Goal: Communication & Community: Answer question/provide support

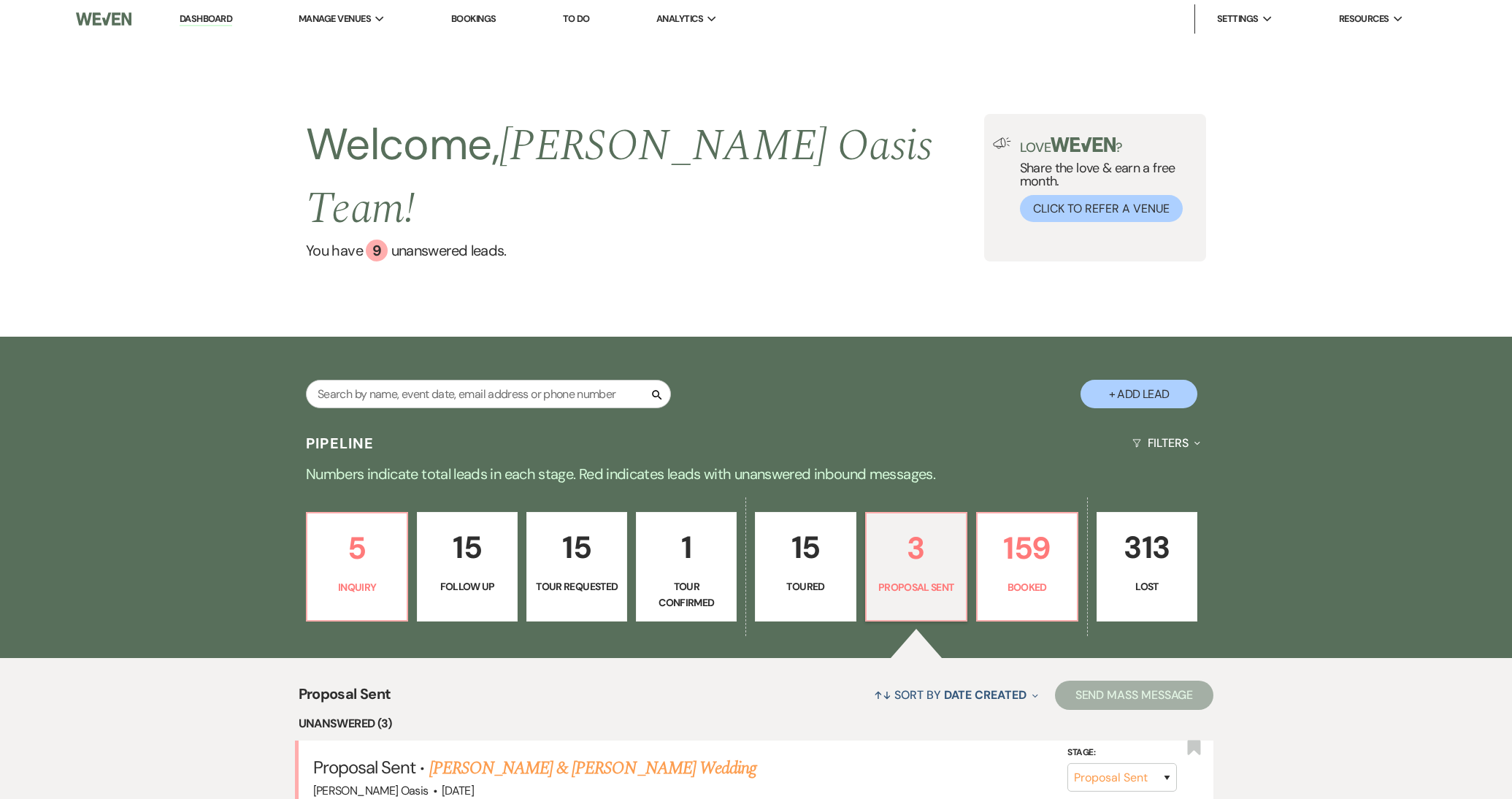
select select "6"
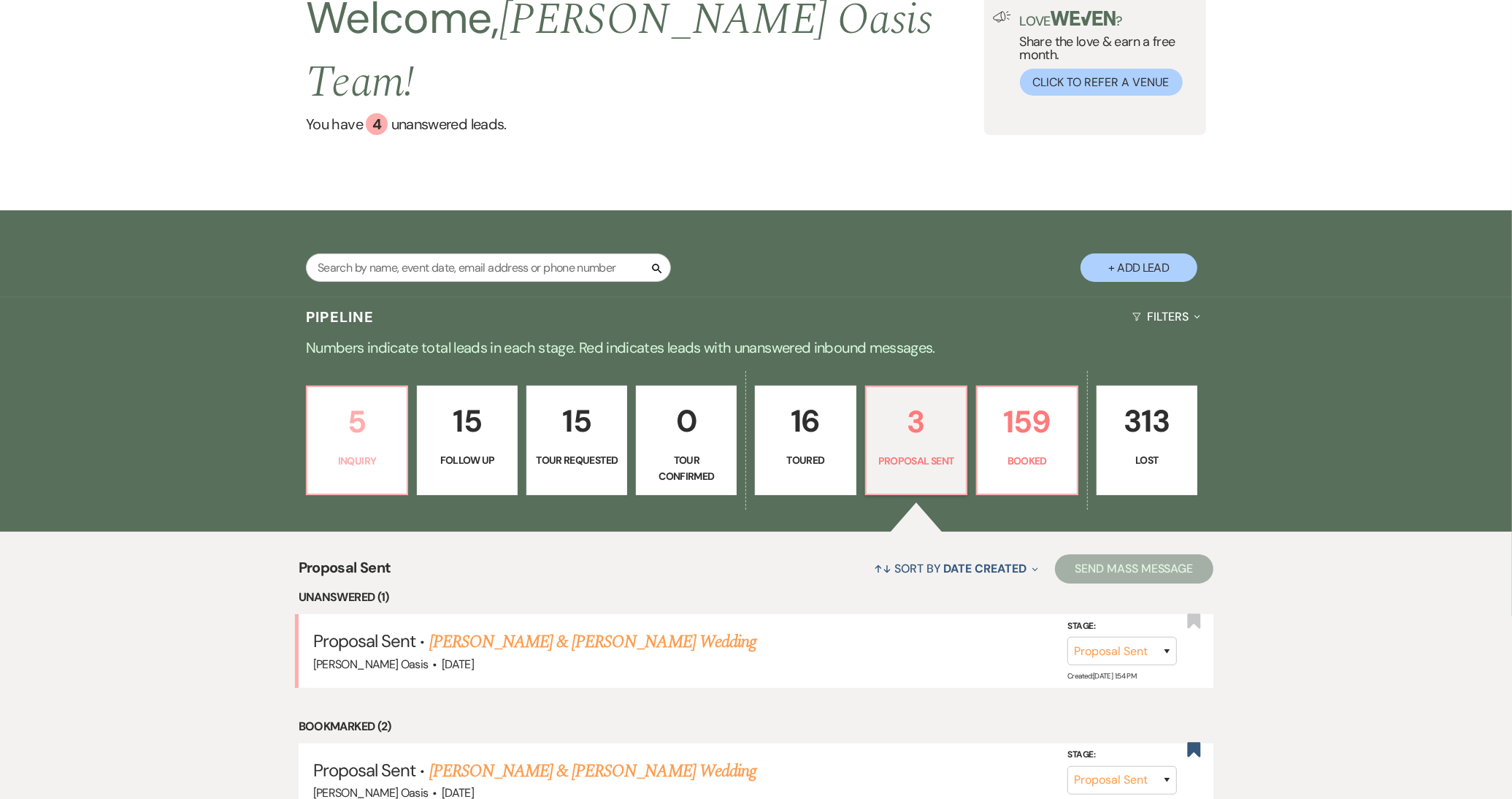
click at [354, 397] on p "5" at bounding box center [357, 421] width 82 height 49
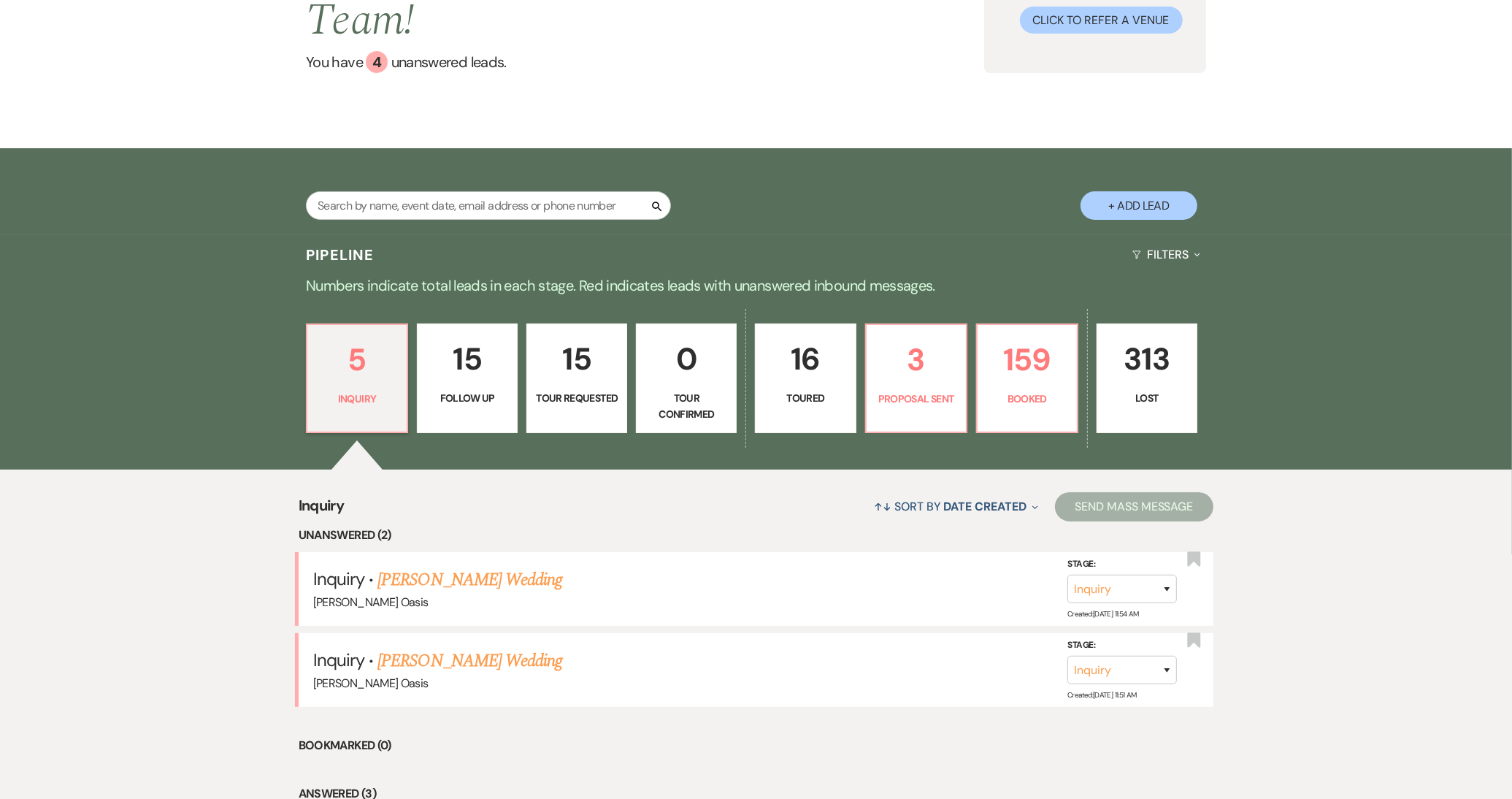
scroll to position [201, 0]
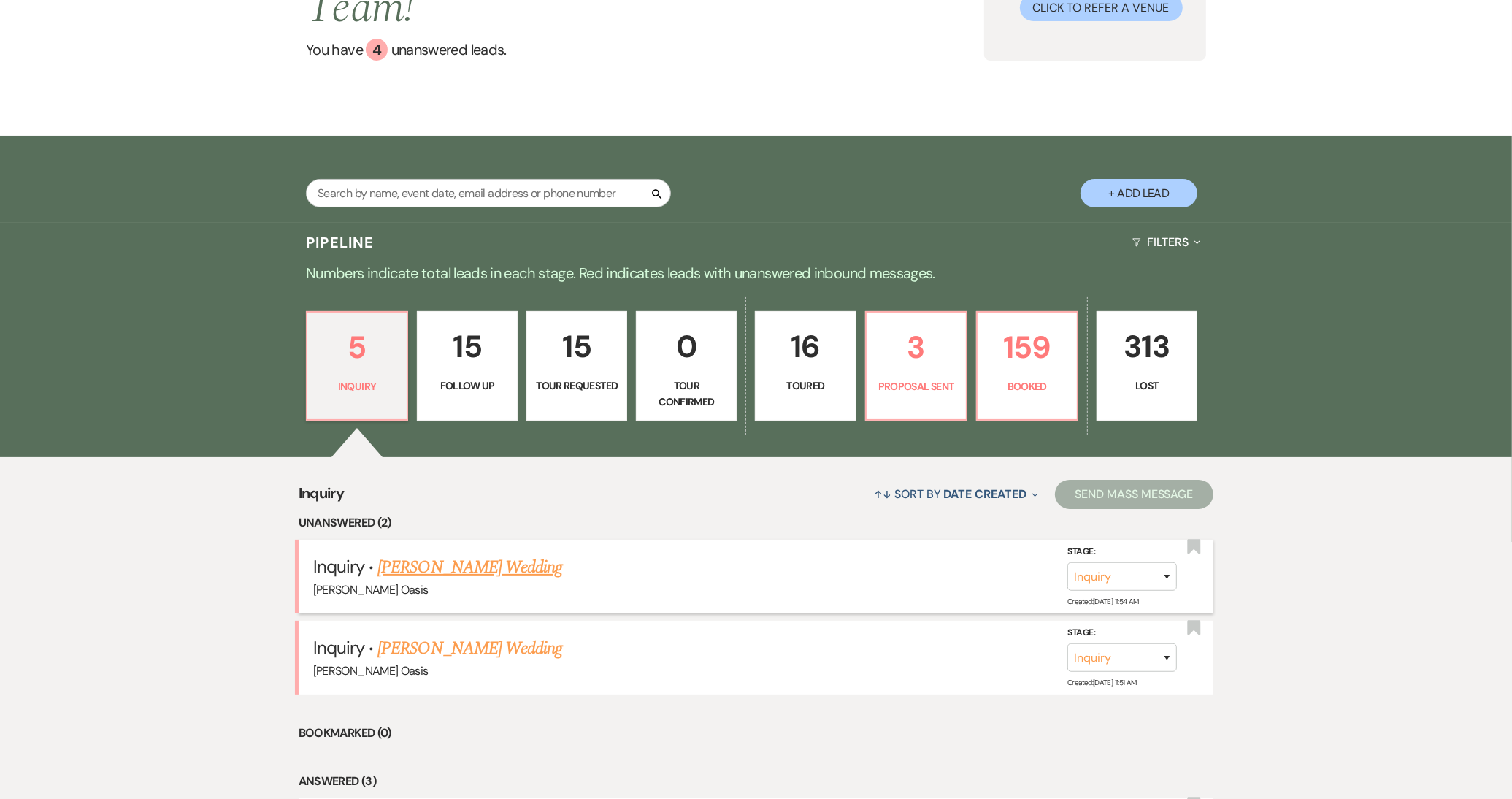
click at [407, 554] on link "Rose Costantine's Wedding" at bounding box center [470, 567] width 185 height 26
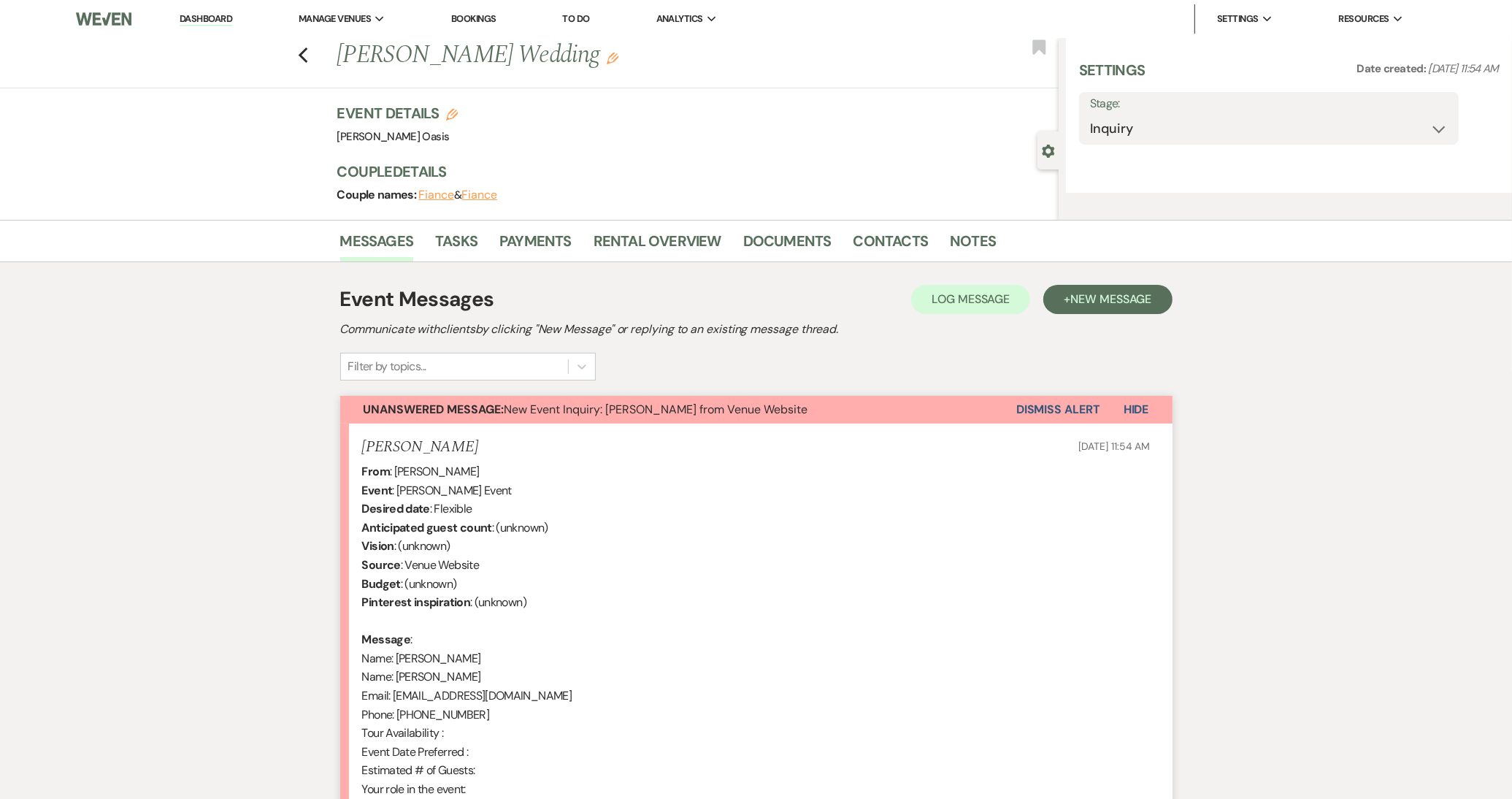
select select "5"
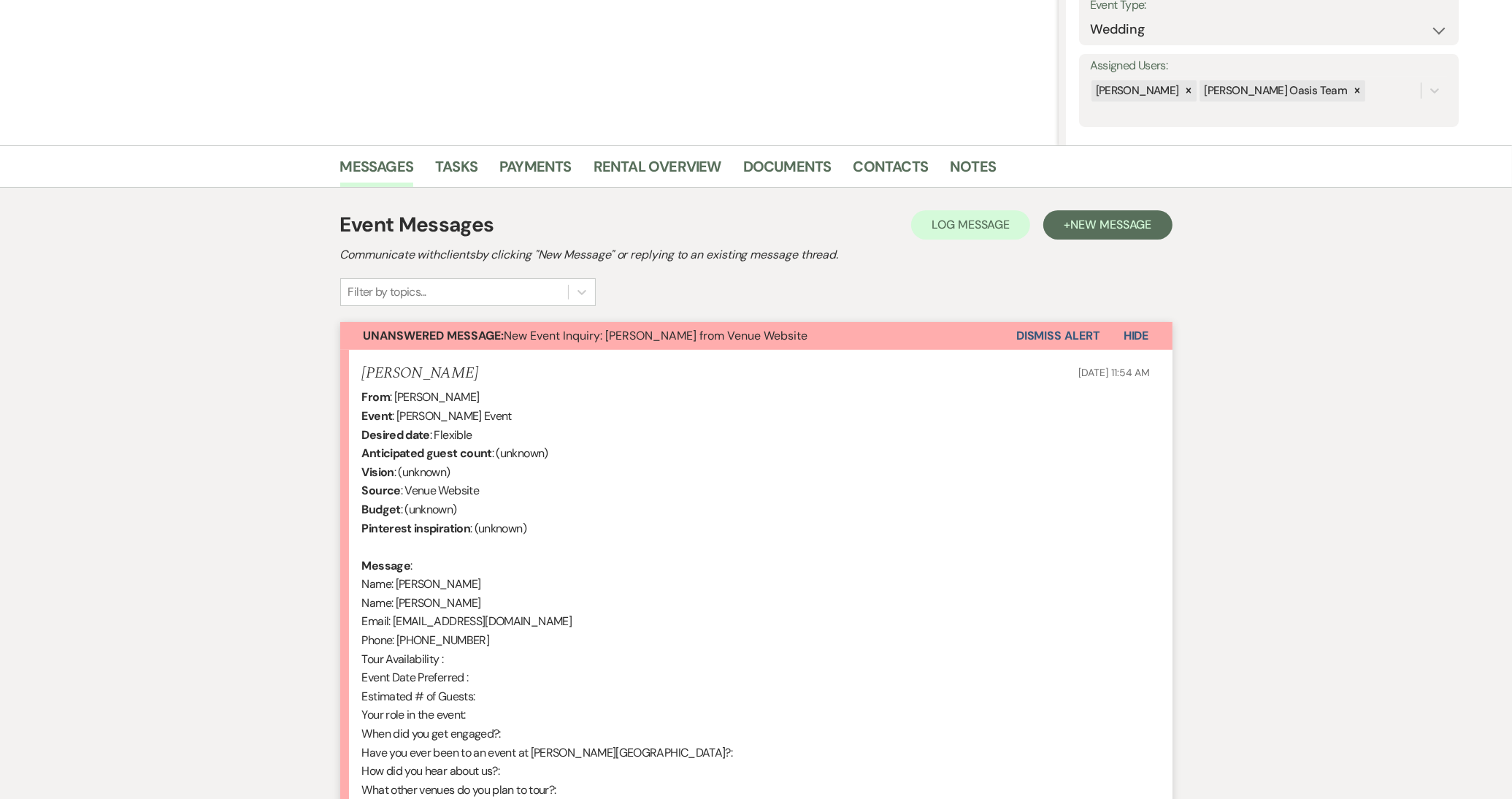
scroll to position [448, 0]
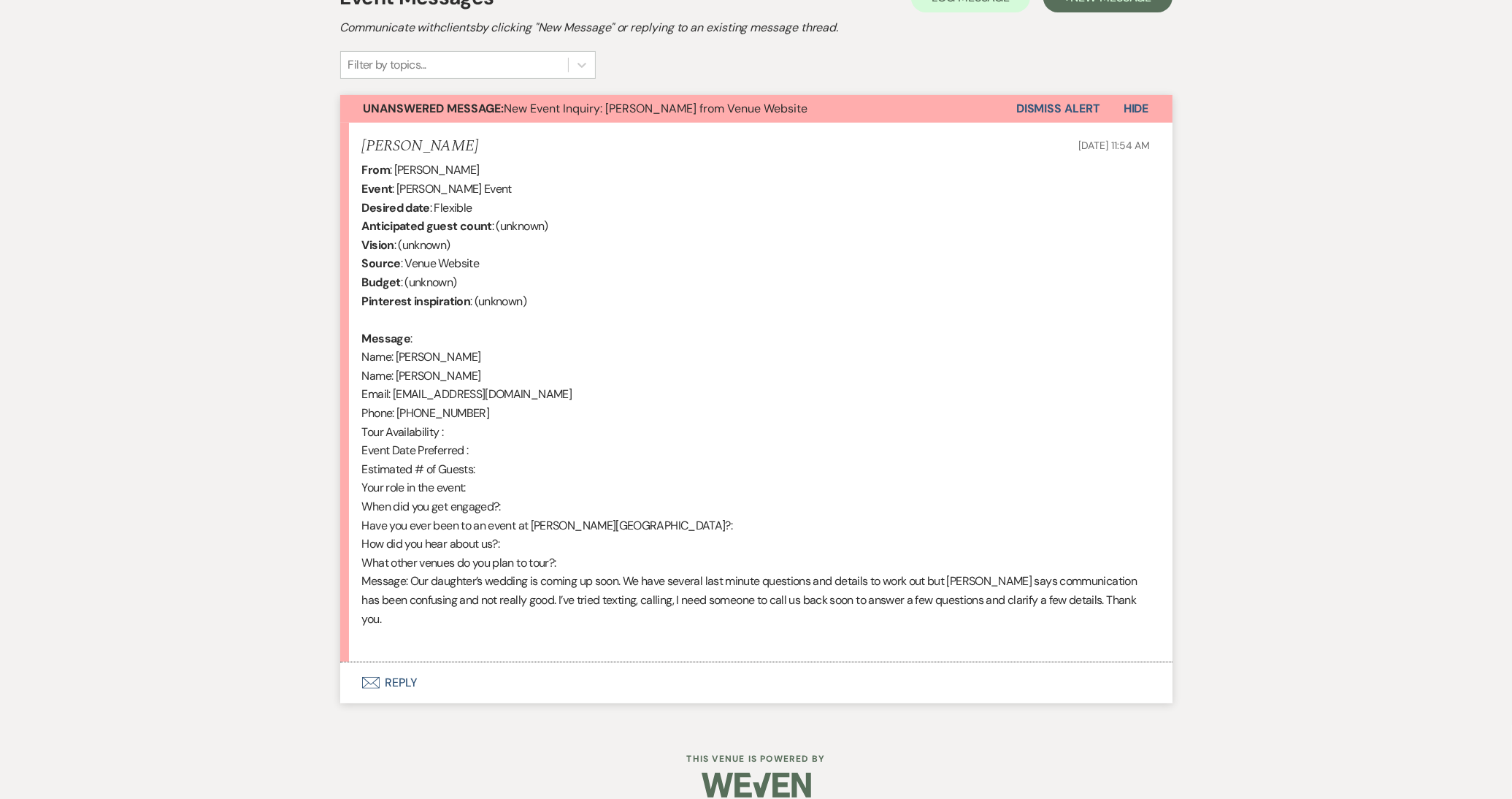
click at [511, 662] on button "Envelope Reply" at bounding box center [756, 682] width 832 height 41
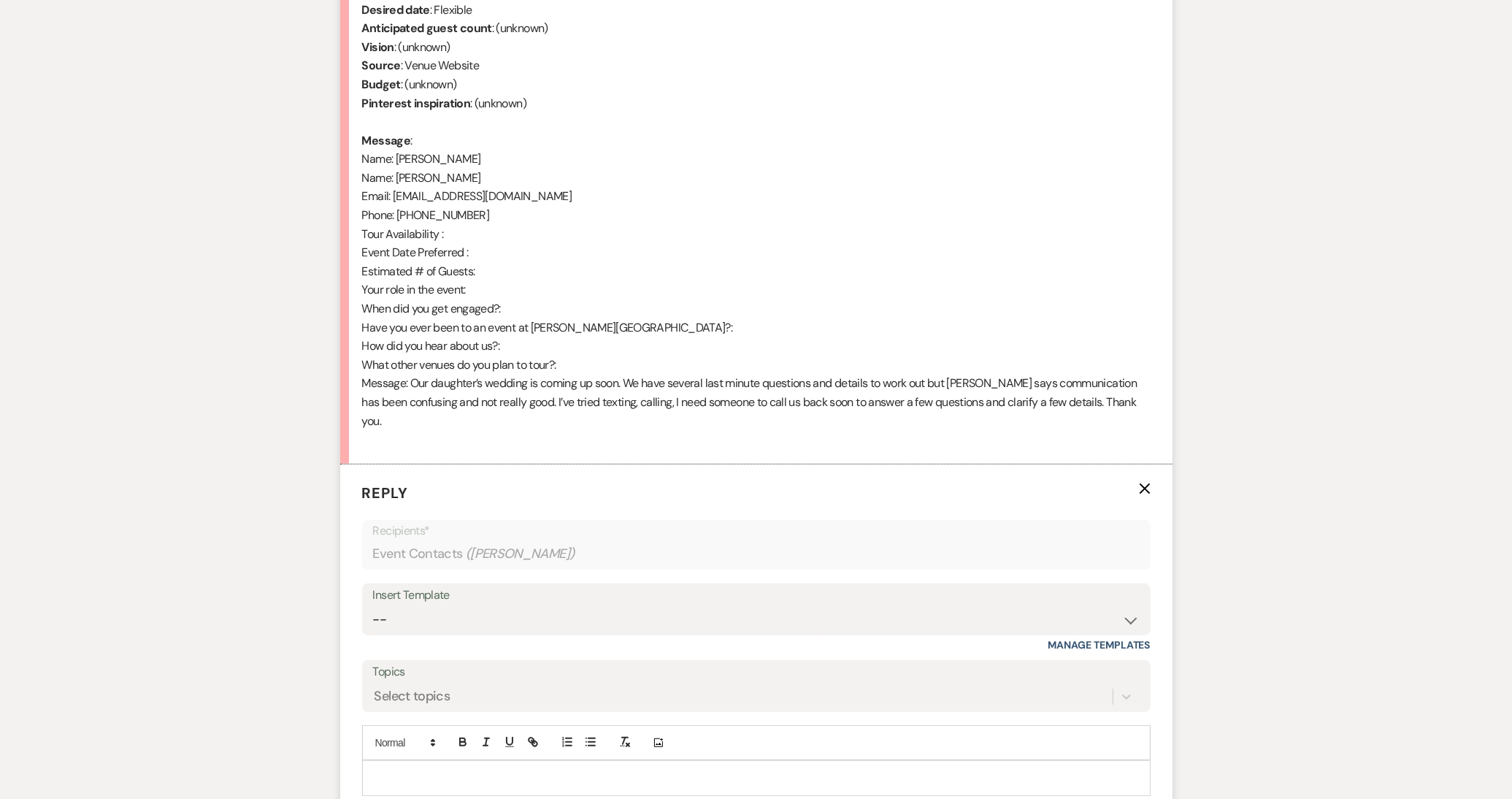
scroll to position [728, 0]
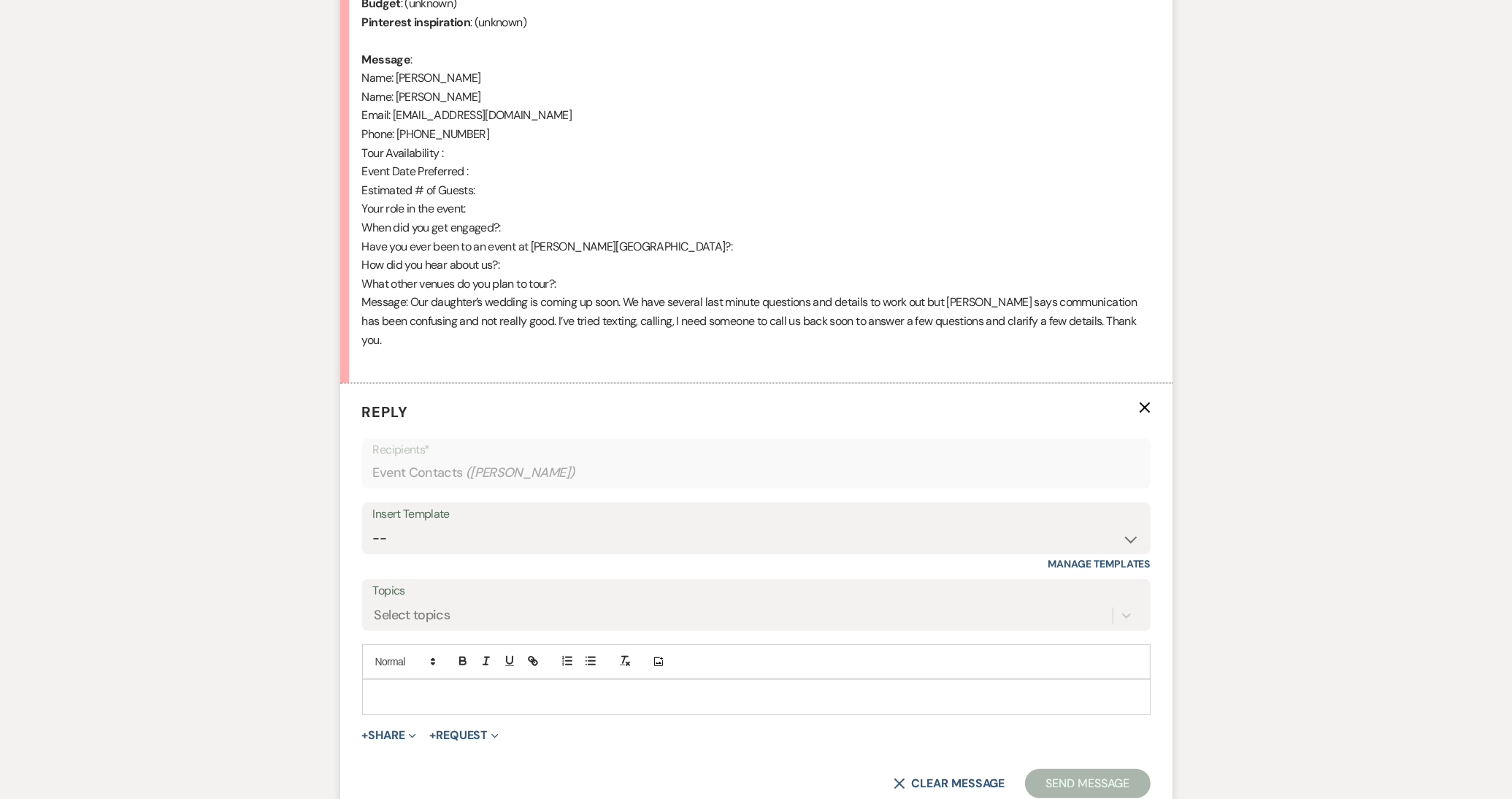
click at [519, 688] on div at bounding box center [756, 697] width 787 height 34
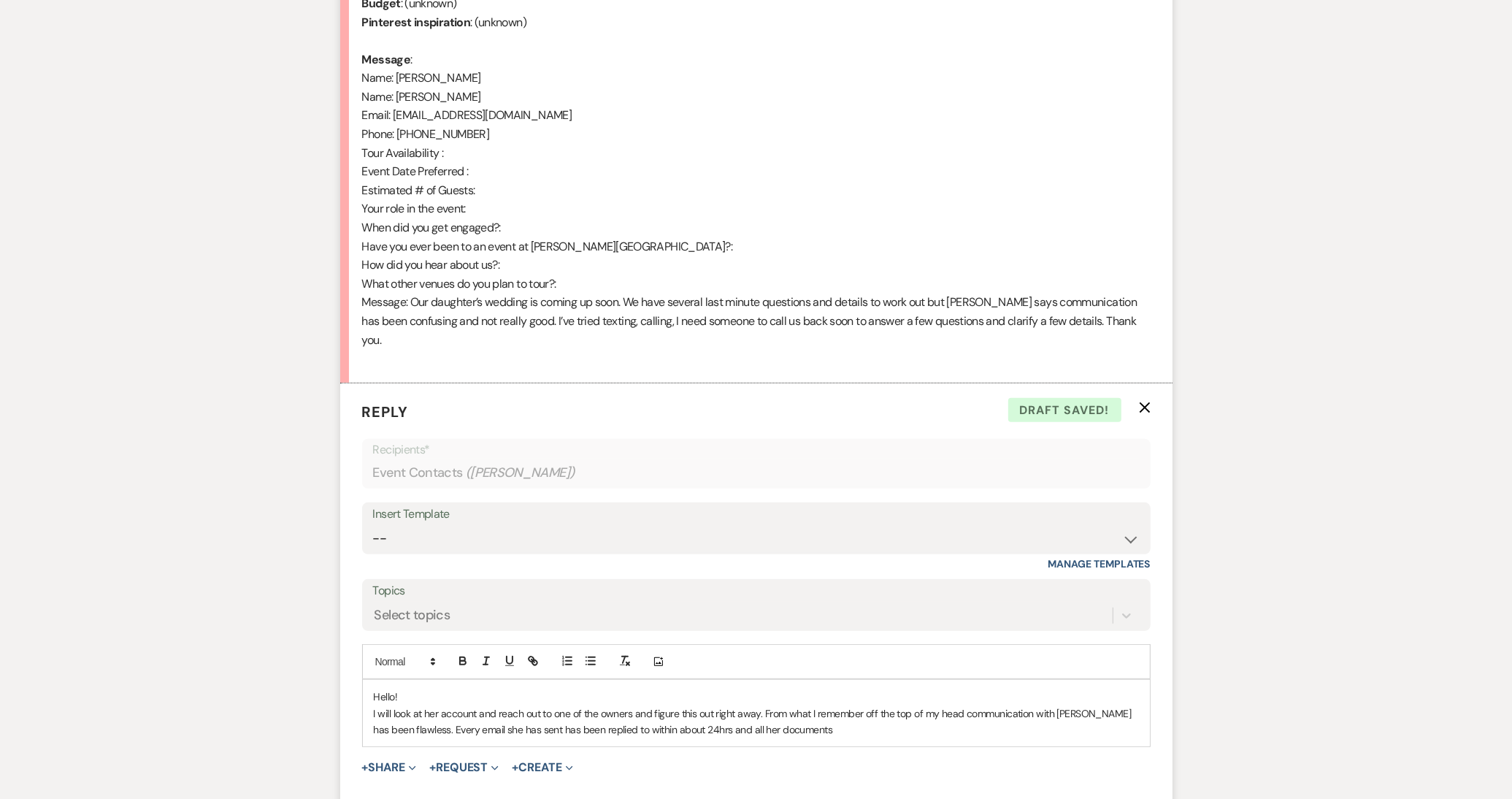
click at [761, 705] on p "I will look at her account and reach out to one of the owners and figure this o…" at bounding box center [756, 721] width 765 height 33
click at [629, 738] on div "Hello! I will look at her account and reach out to one of the owners and figure…" at bounding box center [756, 721] width 787 height 83
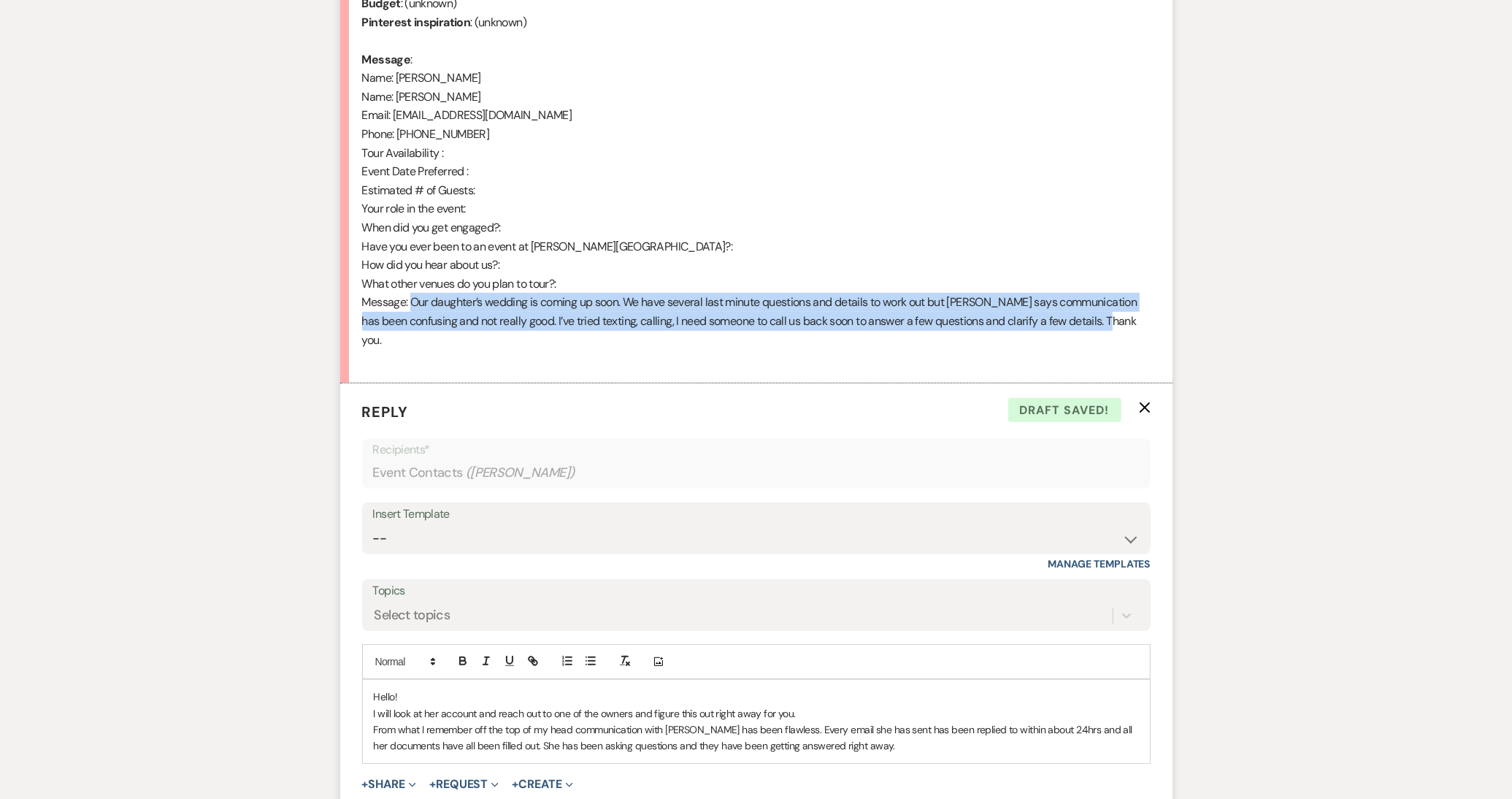
drag, startPoint x: 1126, startPoint y: 318, endPoint x: 412, endPoint y: 304, distance: 714.1
click at [412, 304] on div "From : Rose Costantine Event : Rose Costantine's Event Desired date : Flexible …" at bounding box center [756, 124] width 788 height 486
copy div "Our daughter’s wedding is coming up soon. We have several last minute questions…"
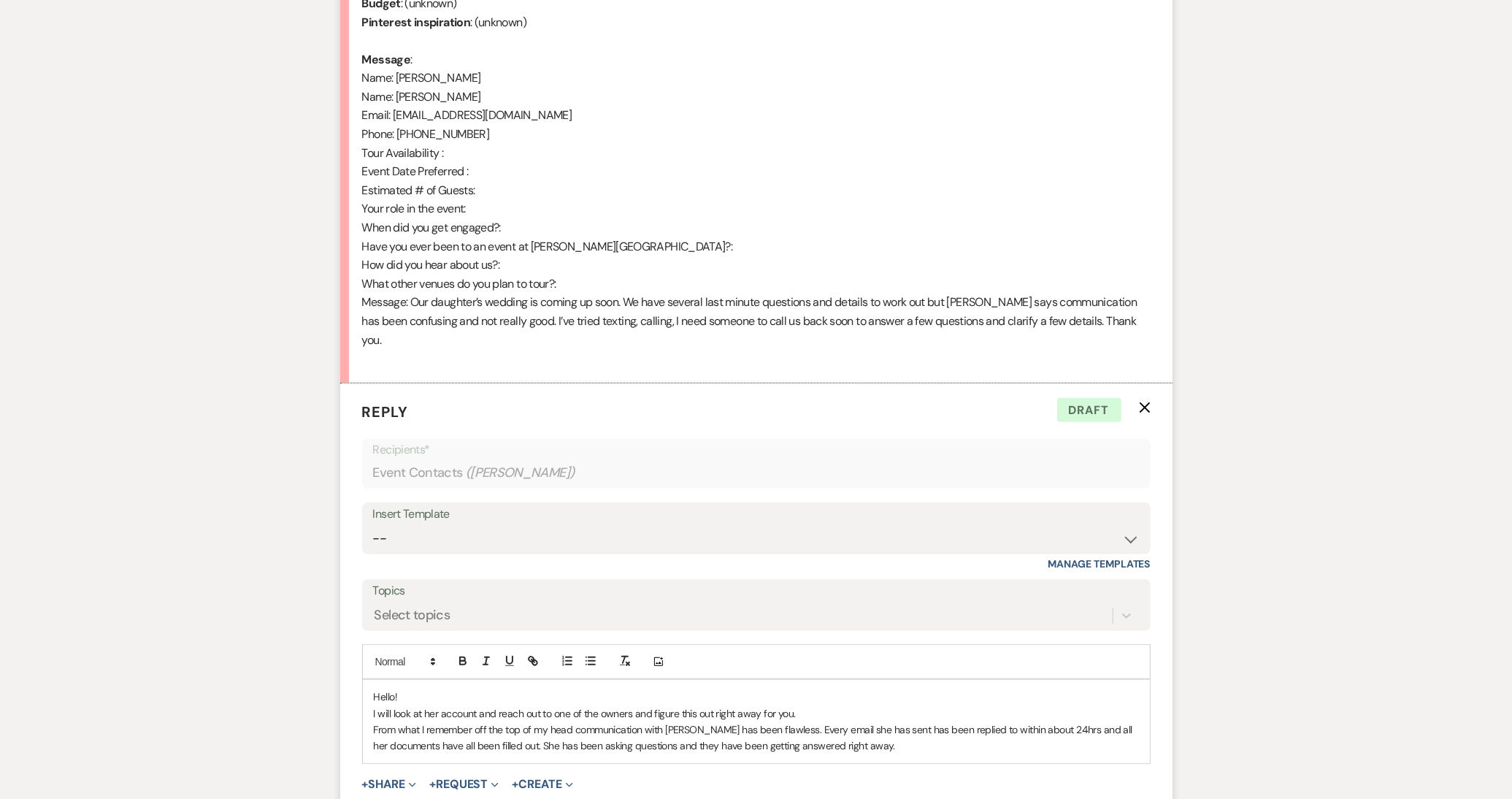
click at [455, 721] on p "From what I remember off the top of my head communication with Rose has been fl…" at bounding box center [756, 737] width 765 height 33
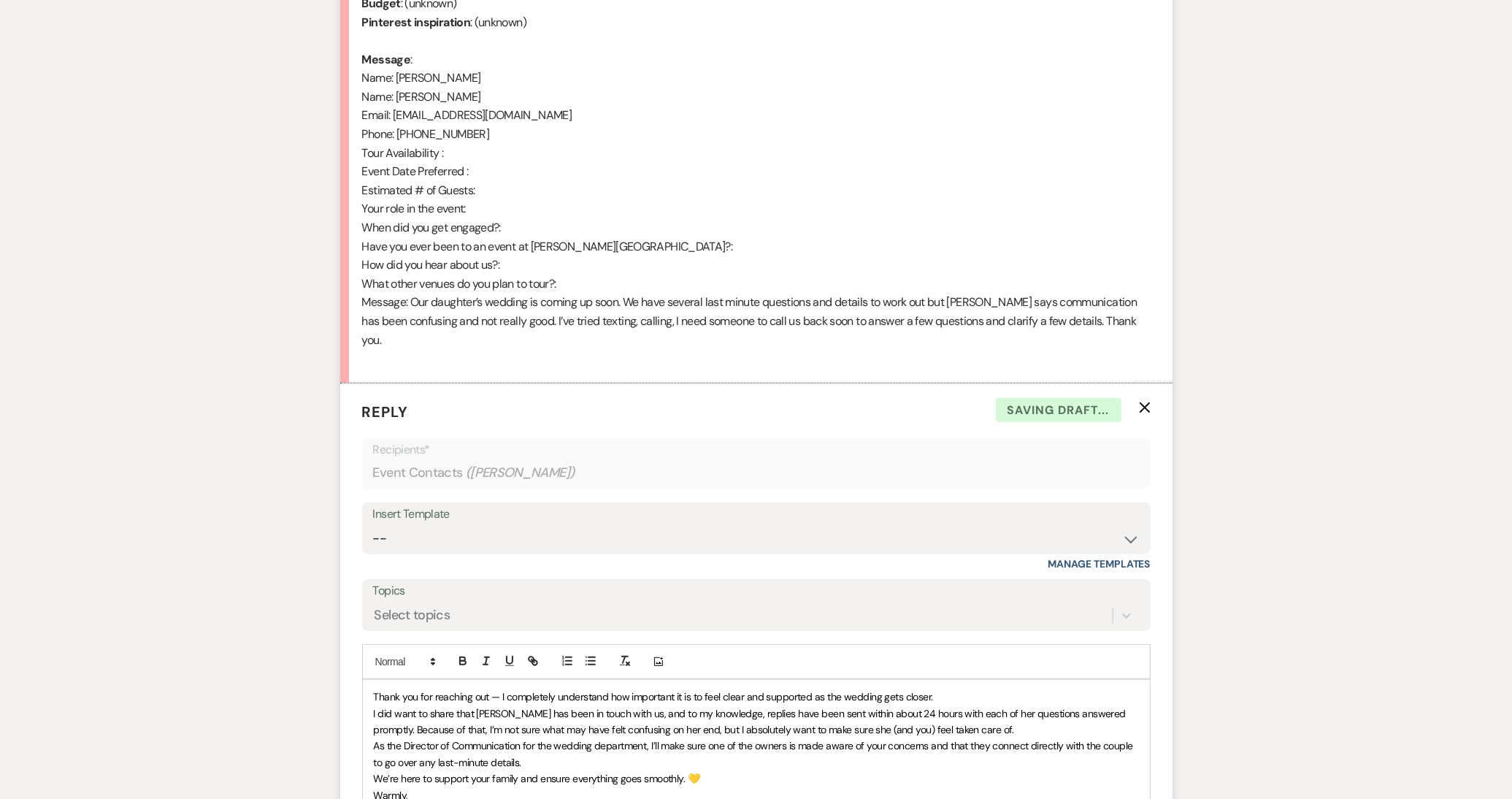
click at [499, 690] on span "Thank you for reaching out — I completely understand how important it is to fee…" at bounding box center [653, 697] width 559 height 13
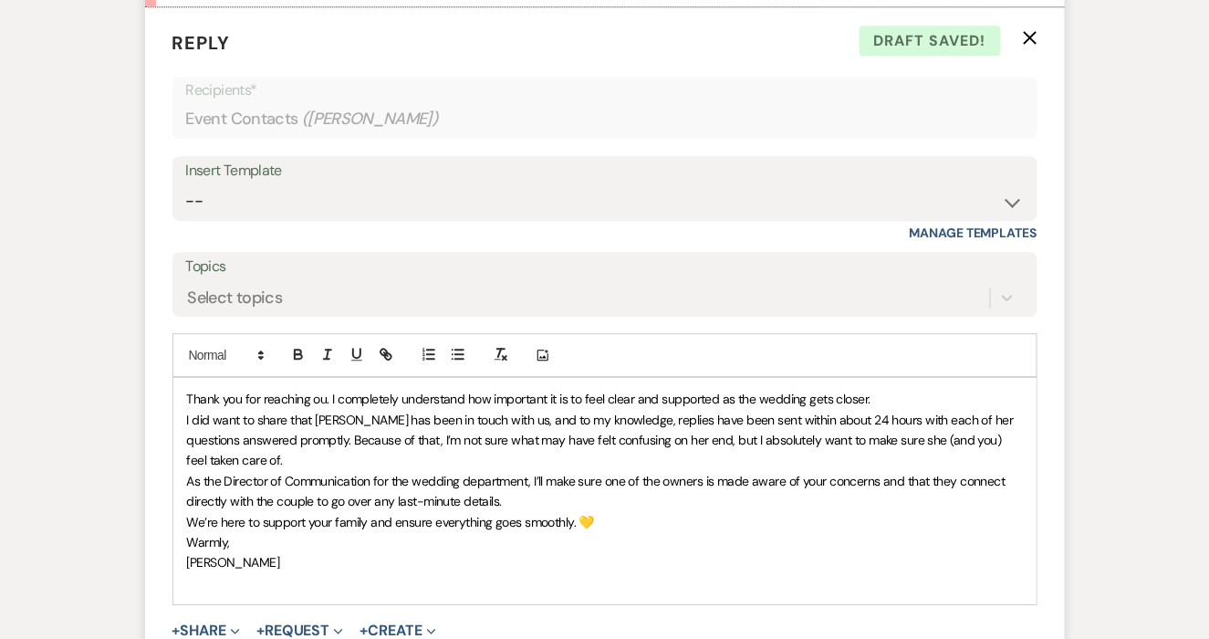
scroll to position [1397, 0]
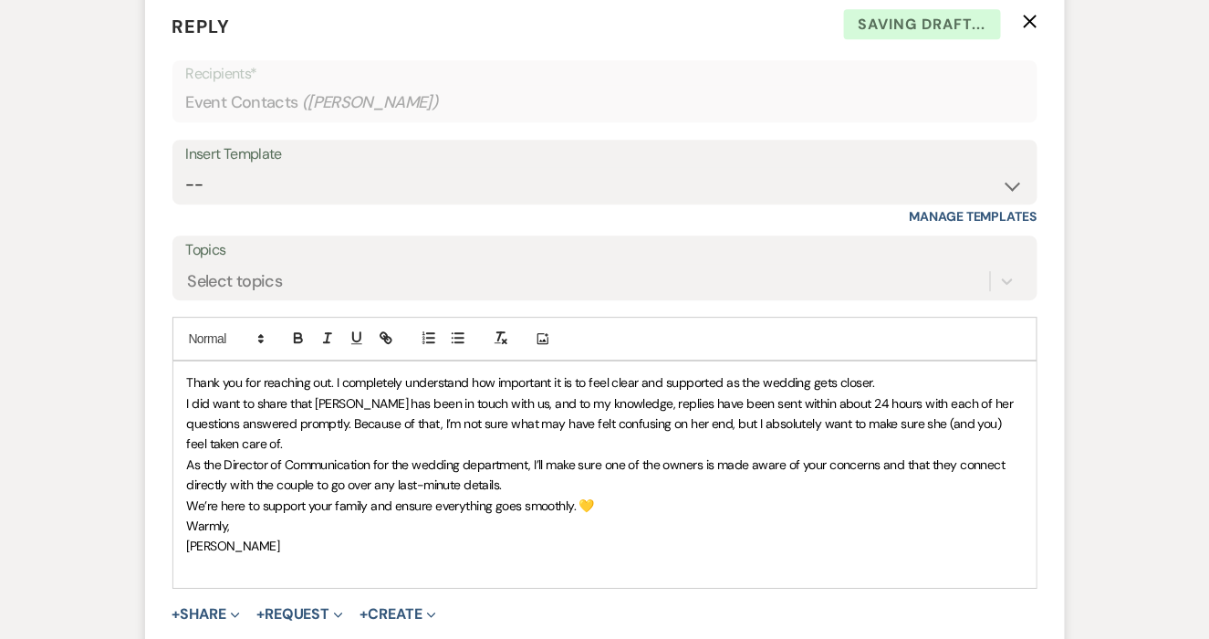
click at [191, 378] on span "Thank you for reaching out. I completely understand how important it is to feel…" at bounding box center [531, 382] width 688 height 16
drag, startPoint x: 756, startPoint y: 379, endPoint x: 565, endPoint y: 379, distance: 191.6
click at [565, 379] on span "Thank you for reaching out. I completely understand how important it is to feel…" at bounding box center [531, 382] width 688 height 16
click at [993, 377] on p "Thank you for reaching out. I completely understand how important it is to have…" at bounding box center [605, 382] width 836 height 20
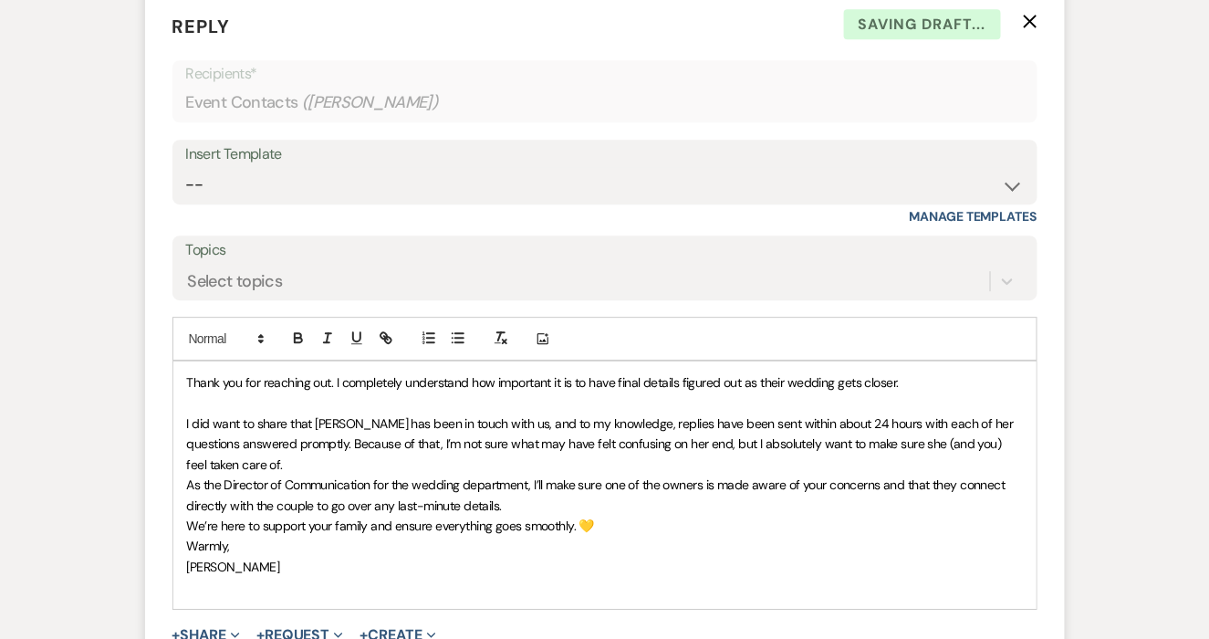
click at [207, 418] on span "I did want to share that Rose has been in touch with us, and to my knowledge, r…" at bounding box center [602, 443] width 830 height 57
drag, startPoint x: 671, startPoint y: 441, endPoint x: 622, endPoint y: 435, distance: 48.7
click at [622, 437] on span "I do want to share that Rose has been in touch with us, and to my knowledge, re…" at bounding box center [600, 443] width 827 height 57
click at [986, 442] on p "I do want to share that Rose has been in touch with us, and to my knowledge, re…" at bounding box center [605, 443] width 836 height 61
click at [531, 476] on span "As the Director of Communication for the wedding department, I’ll make sure one…" at bounding box center [598, 494] width 822 height 36
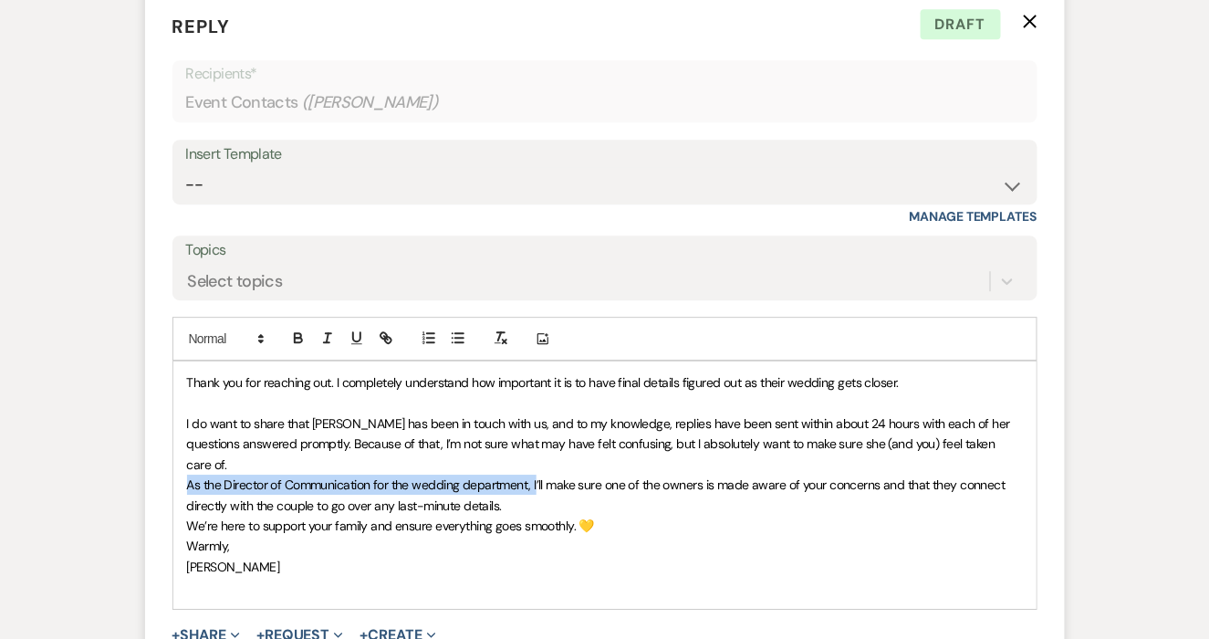
drag, startPoint x: 535, startPoint y: 461, endPoint x: 162, endPoint y: 458, distance: 373.1
click at [162, 458] on form "Reply X Draft Recipients* Event Contacts ( Rose Costantine ) Insert Template --…" at bounding box center [605, 363] width 920 height 744
copy span "As the Director of Communication for the wedding department, I"
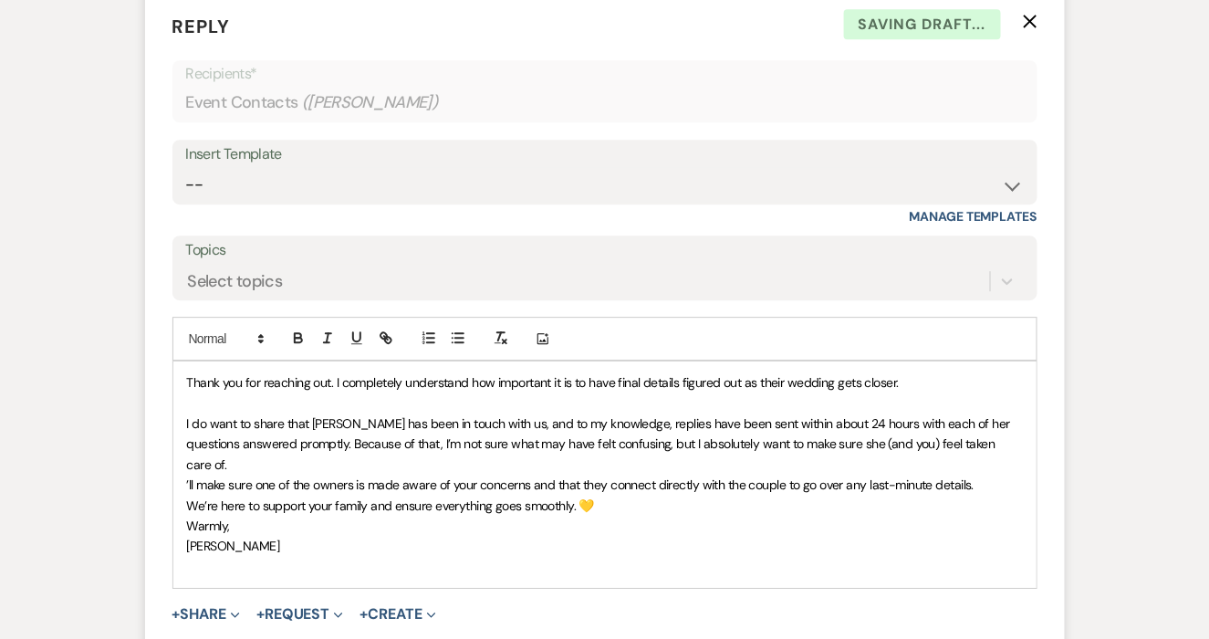
click at [188, 423] on span "I do want to share that Rose has been in touch with us, and to my knowledge, re…" at bounding box center [600, 443] width 827 height 57
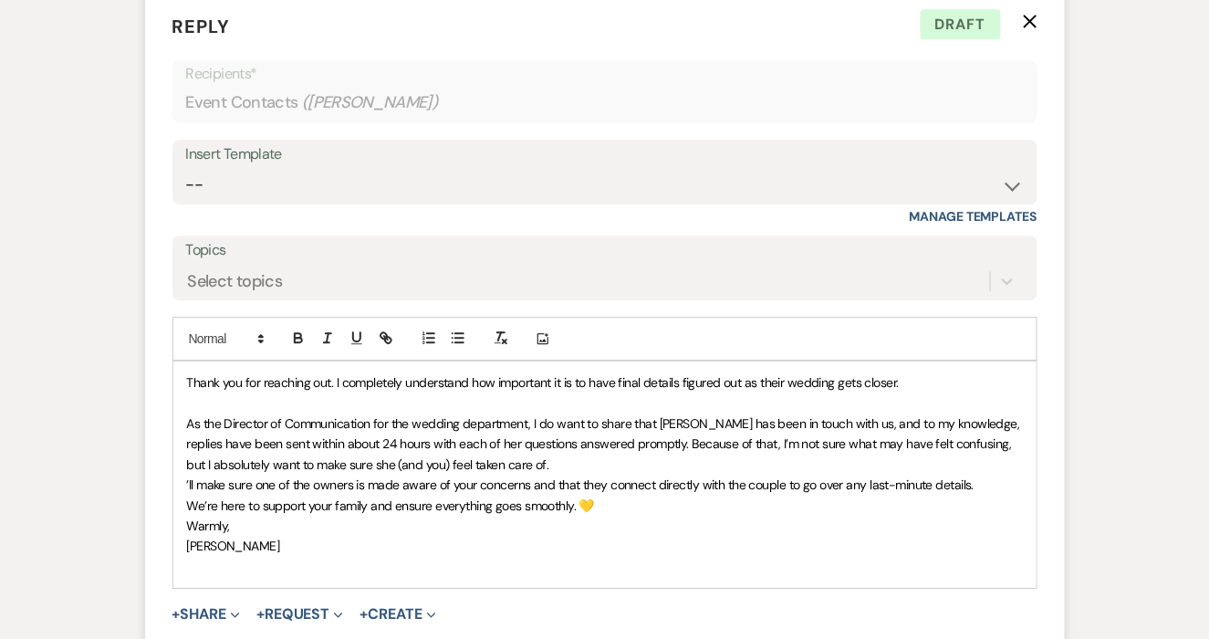
click at [557, 461] on p "As the Director of Communication for the wedding department, I do want to share…" at bounding box center [605, 443] width 836 height 61
click at [176, 485] on div "Thank you for reaching out. I completely understand how important it is to have…" at bounding box center [604, 474] width 863 height 226
click at [1011, 489] on p "I’ll make sure one of the owners is made aware of your concerns and that they c…" at bounding box center [605, 484] width 836 height 20
drag, startPoint x: 213, startPoint y: 550, endPoint x: 170, endPoint y: 533, distance: 47.1
click at [170, 533] on form "Reply X Draft Recipients* Event Contacts ( Rose Costantine ) Insert Template --…" at bounding box center [605, 352] width 920 height 723
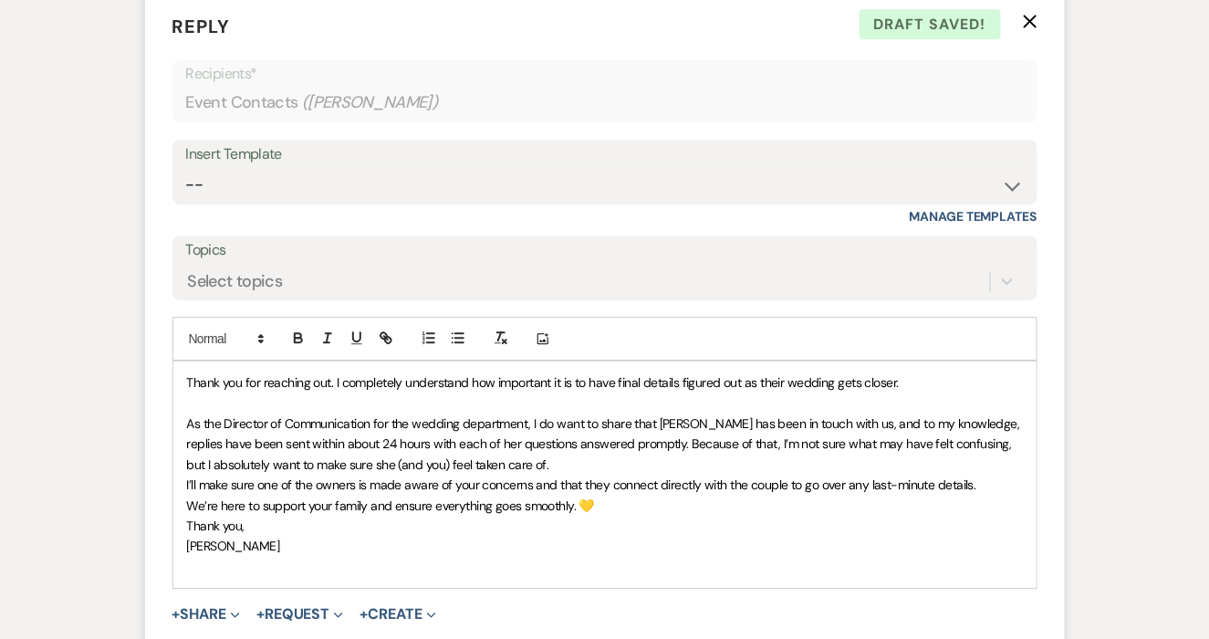
click at [254, 528] on p "Thank you," at bounding box center [605, 525] width 836 height 20
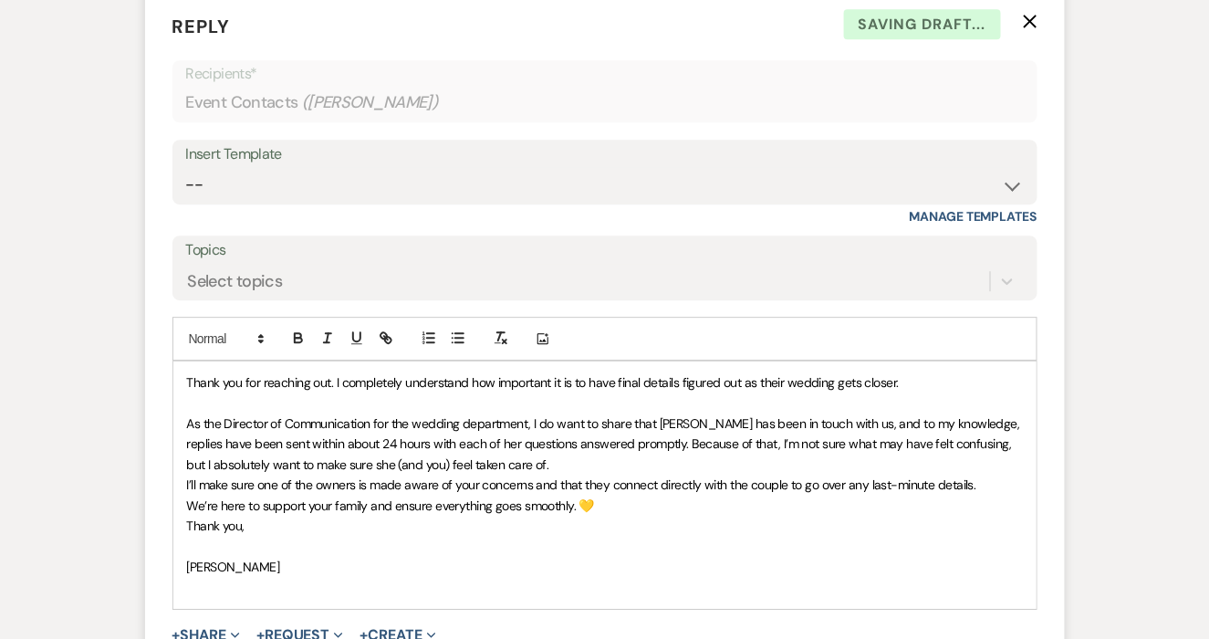
click at [209, 579] on p at bounding box center [605, 587] width 836 height 20
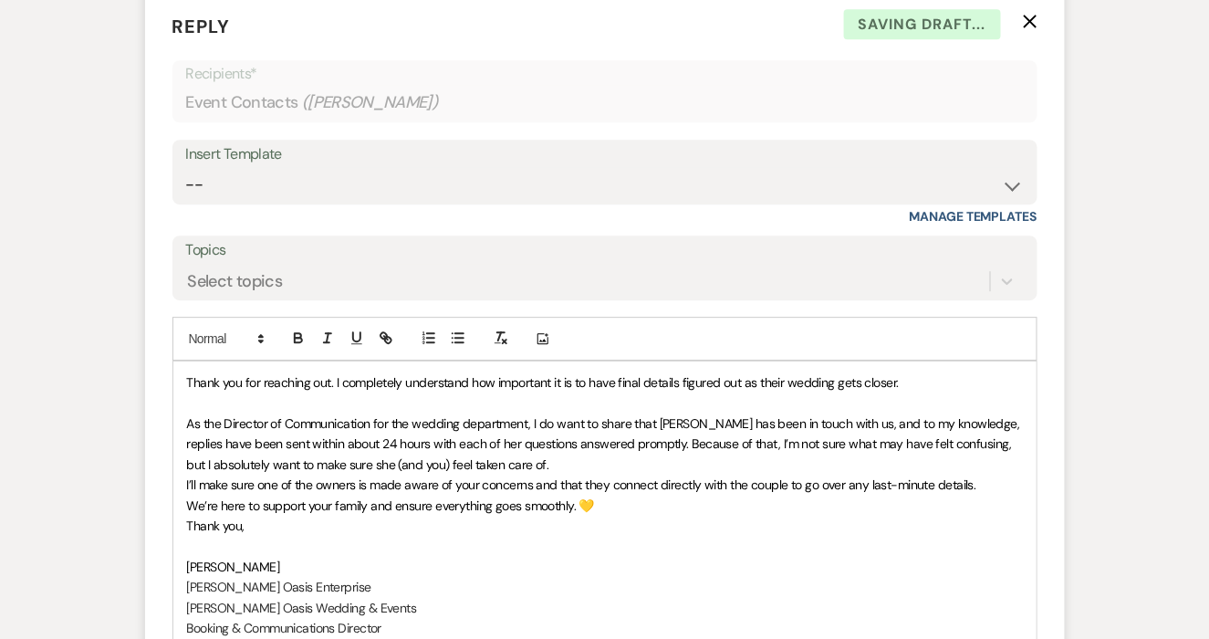
drag, startPoint x: 397, startPoint y: 625, endPoint x: 188, endPoint y: 582, distance: 213.3
click at [188, 582] on div "Thank you for reaching out. I completely understand how important it is to have…" at bounding box center [604, 504] width 863 height 287
click at [327, 342] on line "button" at bounding box center [326, 342] width 5 height 0
click at [229, 560] on p "Tiffany" at bounding box center [605, 566] width 836 height 20
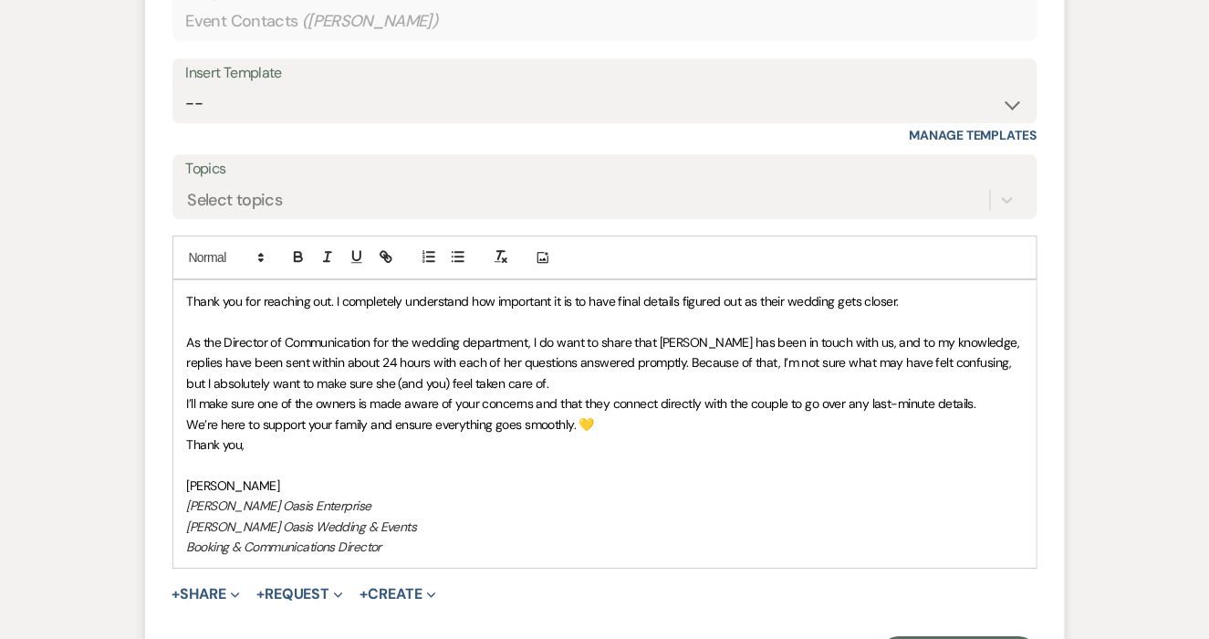
scroll to position [1478, 0]
click at [189, 477] on span "Tiffany ﻿" at bounding box center [233, 485] width 93 height 16
click at [619, 361] on span "As the Director of Communication for the wedding department, I do want to share…" at bounding box center [605, 362] width 837 height 57
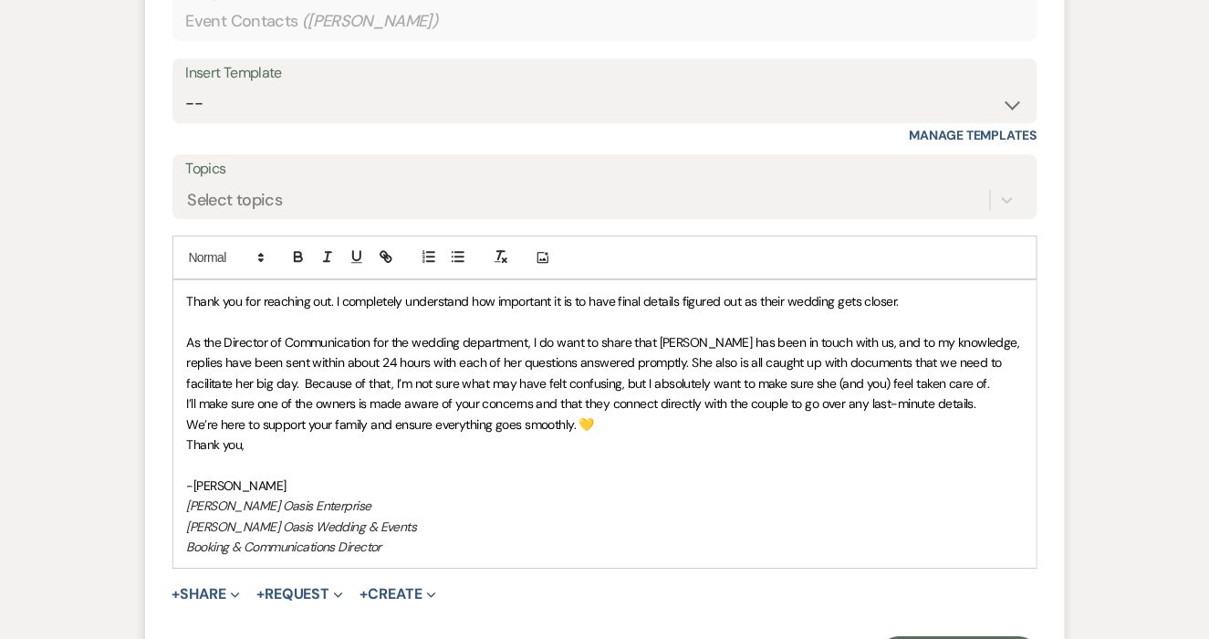
click at [946, 379] on p "As the Director of Communication for the wedding department, I do want to share…" at bounding box center [605, 362] width 836 height 61
click at [825, 323] on p at bounding box center [605, 322] width 836 height 20
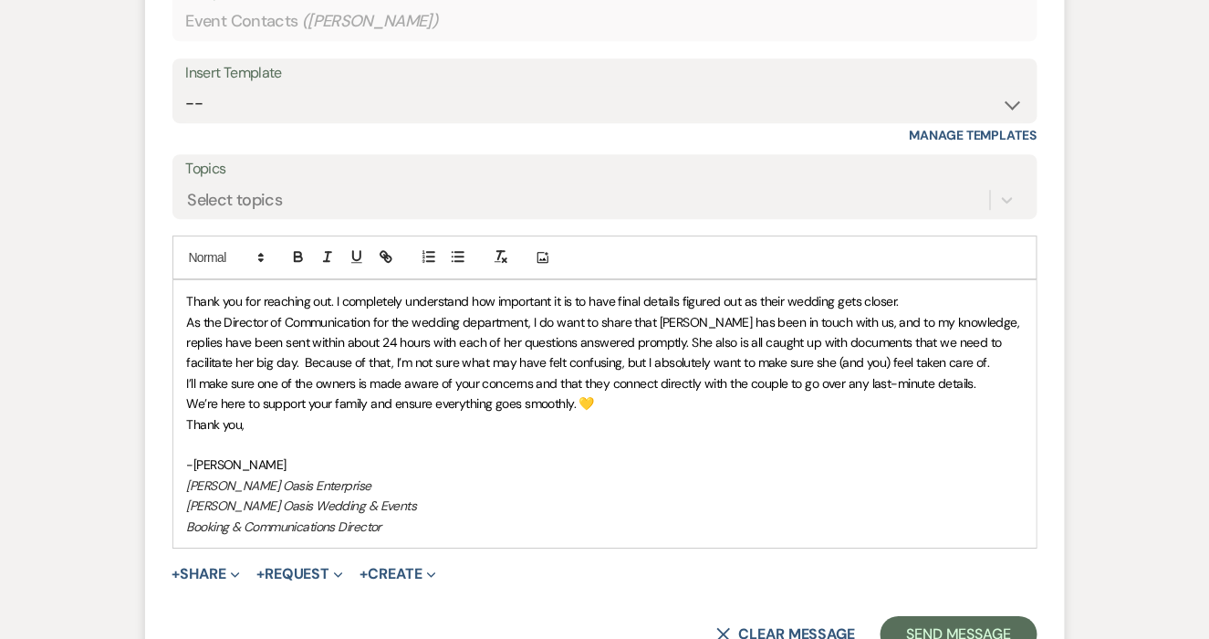
click at [969, 376] on span "I’ll make sure one of the owners is made aware of your concerns and that they c…" at bounding box center [581, 383] width 789 height 16
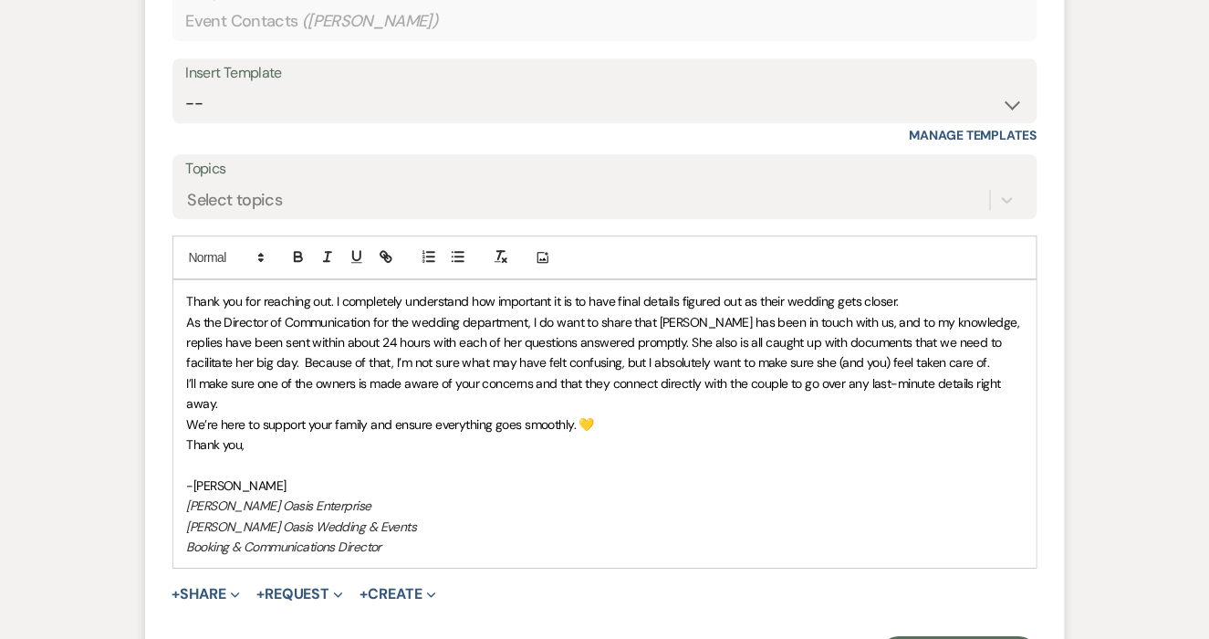
click at [184, 423] on div "Thank you for reaching out. I completely understand how important it is to have…" at bounding box center [604, 423] width 863 height 287
drag, startPoint x: 247, startPoint y: 441, endPoint x: 180, endPoint y: 424, distance: 69.5
click at [180, 425] on div "Thank you for reaching out. I completely understand how important it is to have…" at bounding box center [604, 423] width 863 height 287
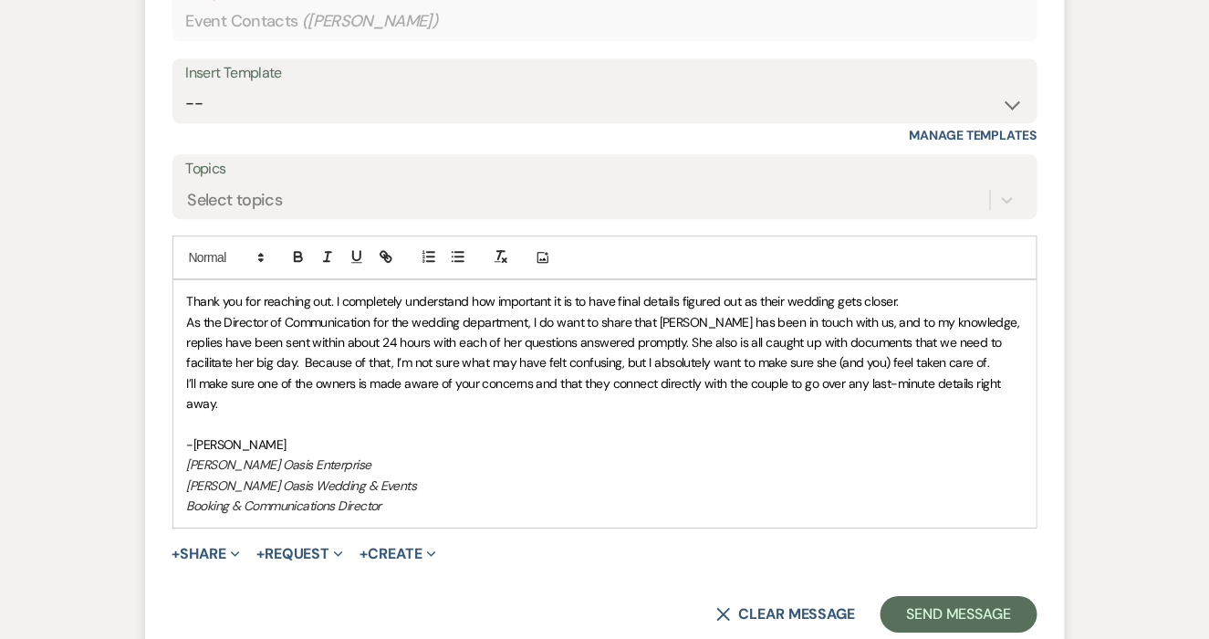
click at [195, 428] on p at bounding box center [605, 424] width 836 height 20
click at [230, 401] on p "I’ll make sure one of the owners is made aware of your concerns and that they c…" at bounding box center [605, 393] width 836 height 41
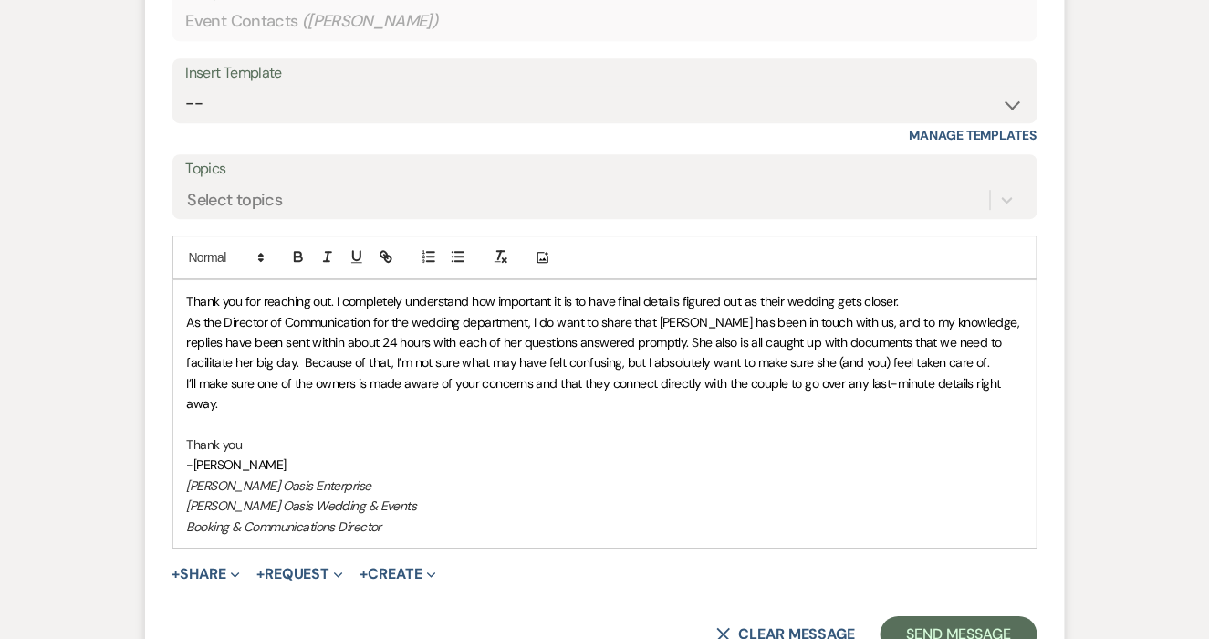
click at [287, 428] on p "﻿" at bounding box center [605, 424] width 836 height 20
click at [286, 436] on p "Thank you" at bounding box center [605, 444] width 836 height 20
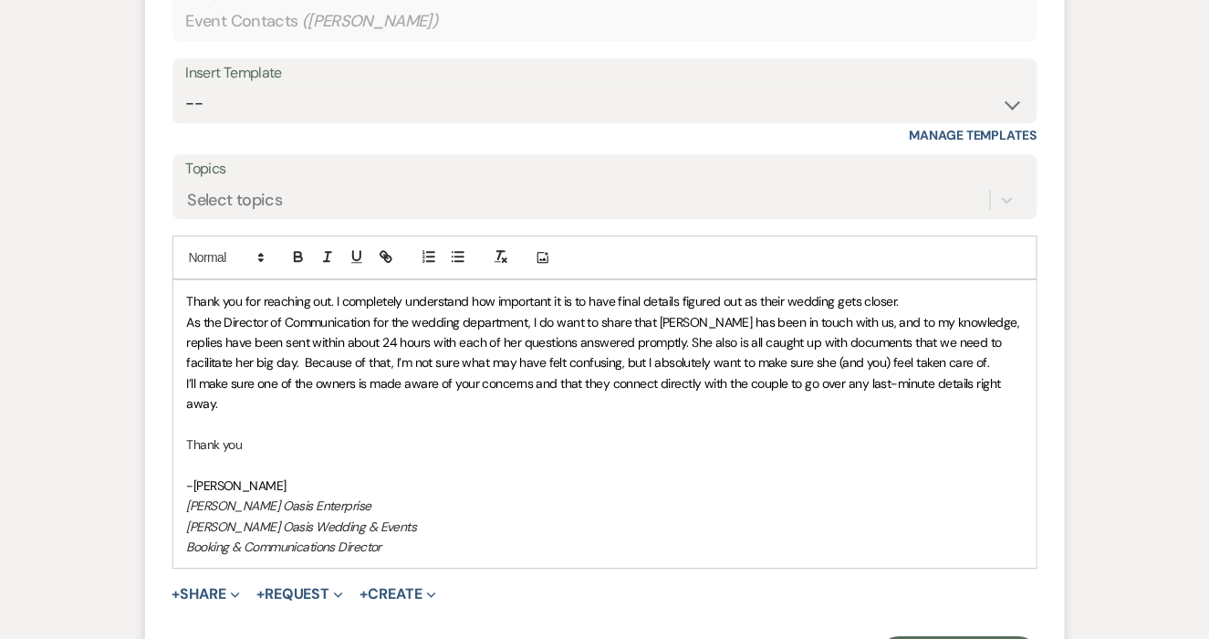
click at [295, 426] on p at bounding box center [605, 424] width 836 height 20
click at [286, 434] on p "Thank you" at bounding box center [605, 444] width 836 height 20
click at [899, 357] on p "As the Director of Communication for the wedding department, I do want to share…" at bounding box center [605, 342] width 836 height 61
click at [182, 379] on div "Thank you for reaching out. I completely understand how important it is to have…" at bounding box center [604, 423] width 863 height 287
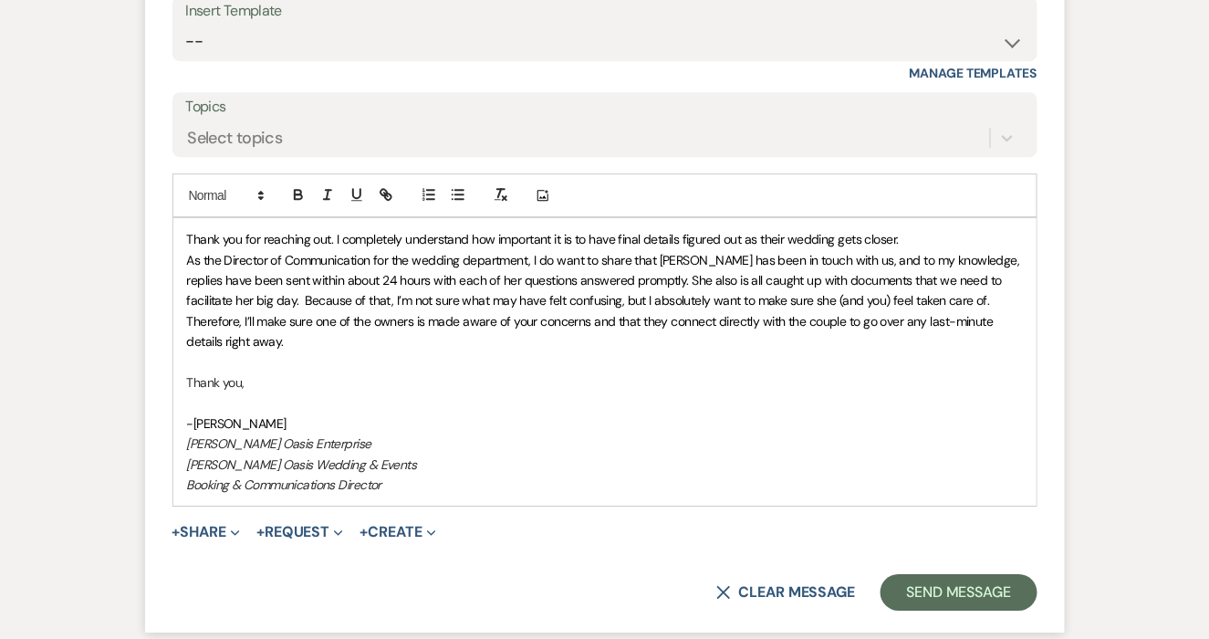
scroll to position [1544, 0]
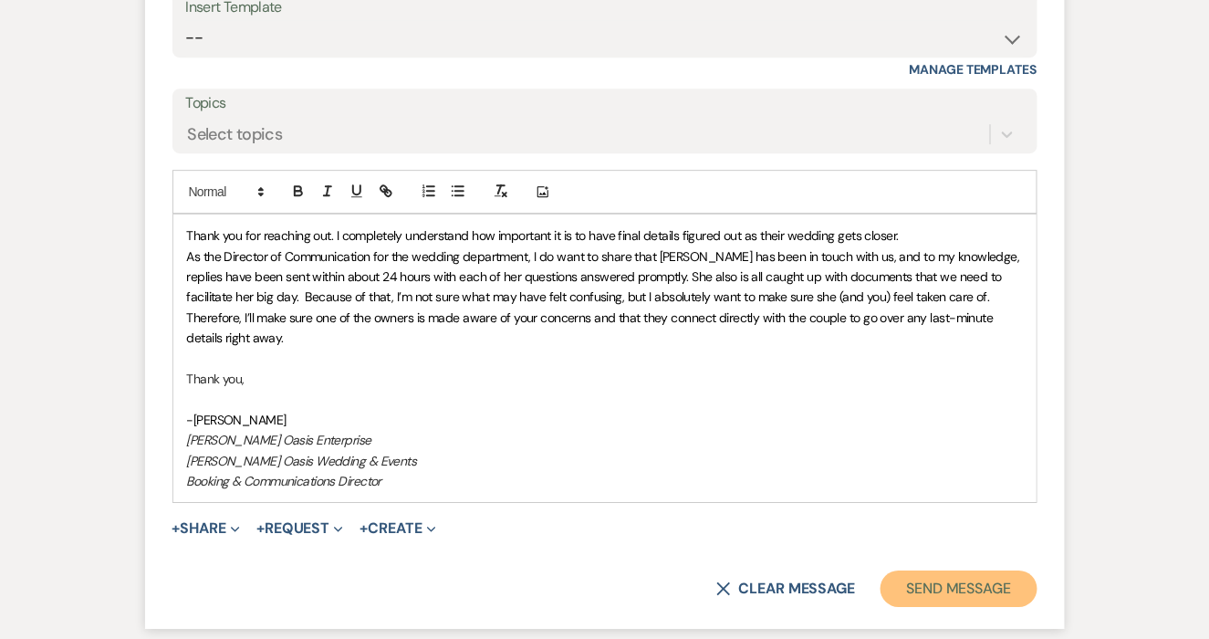
click at [962, 572] on button "Send Message" at bounding box center [958, 588] width 156 height 36
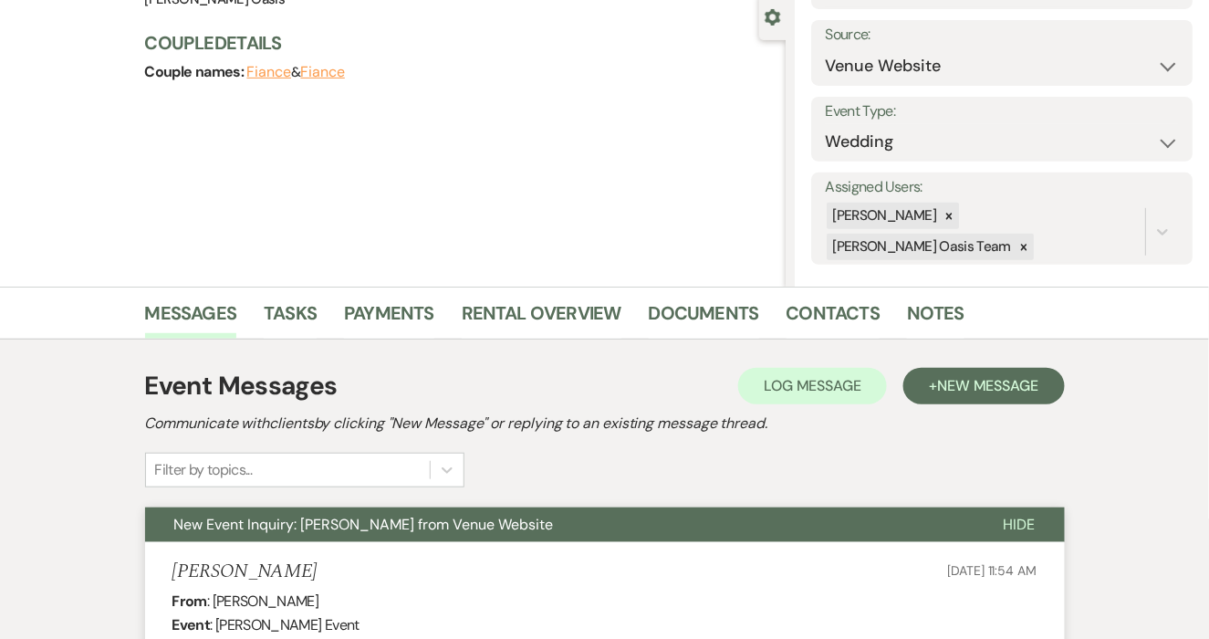
scroll to position [0, 0]
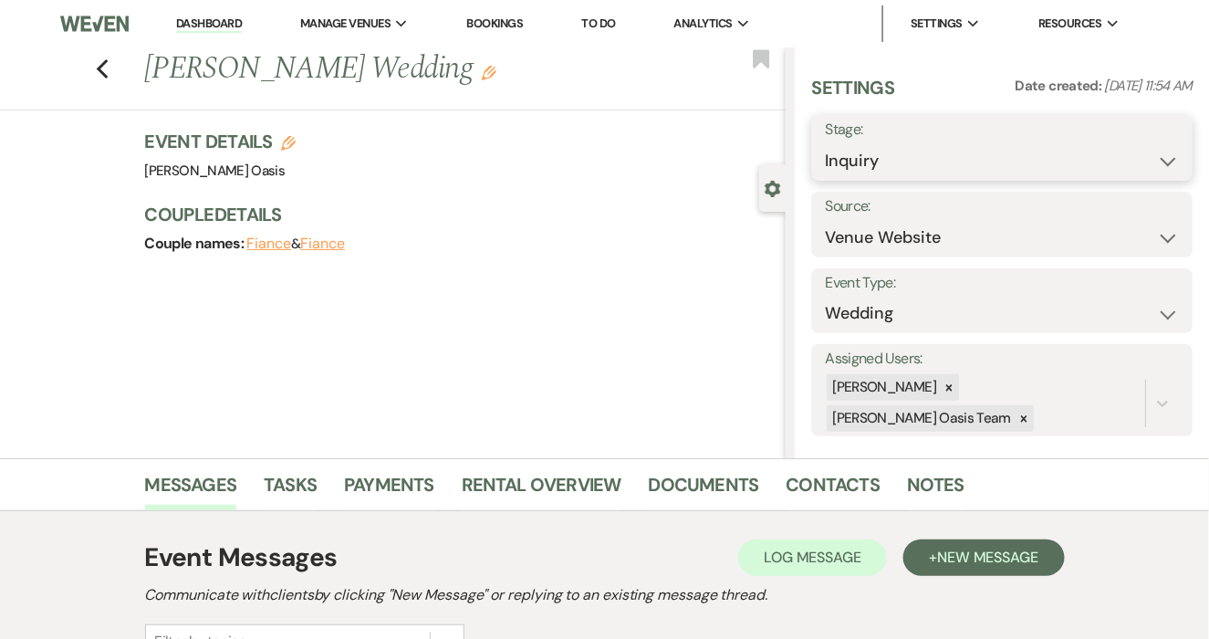
click at [905, 157] on select "Inquiry Follow Up Tour Requested Tour Confirmed Toured Proposal Sent Booked Lost" at bounding box center [1002, 161] width 354 height 36
click at [99, 67] on use "button" at bounding box center [102, 69] width 12 height 20
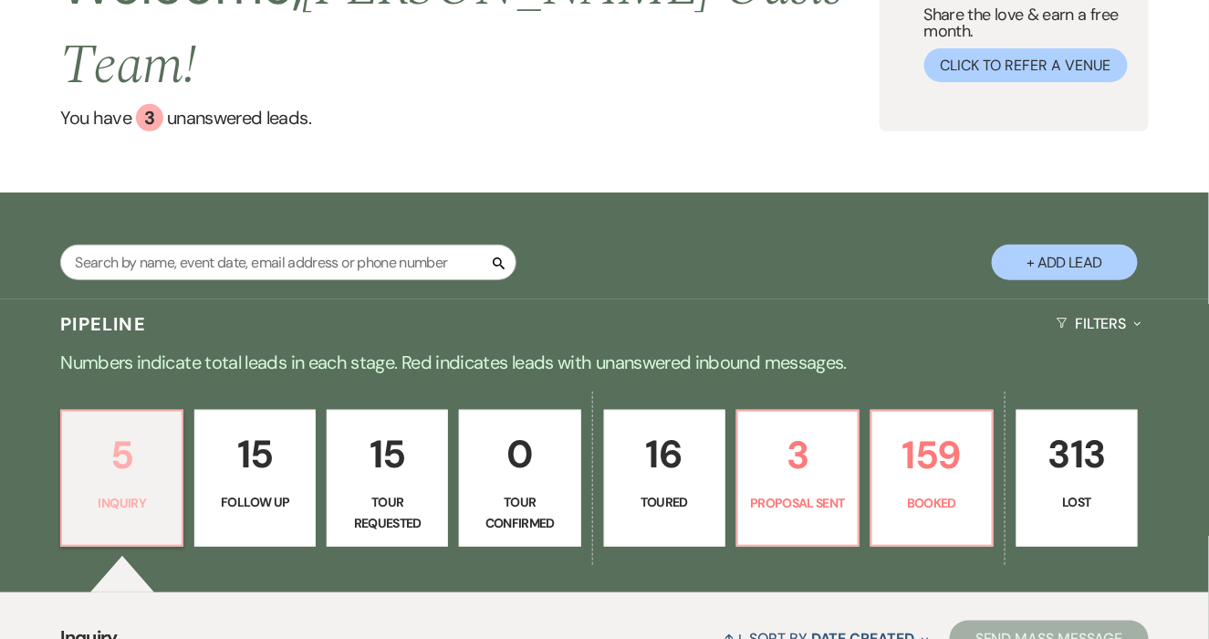
click at [161, 431] on p "5" at bounding box center [122, 454] width 98 height 61
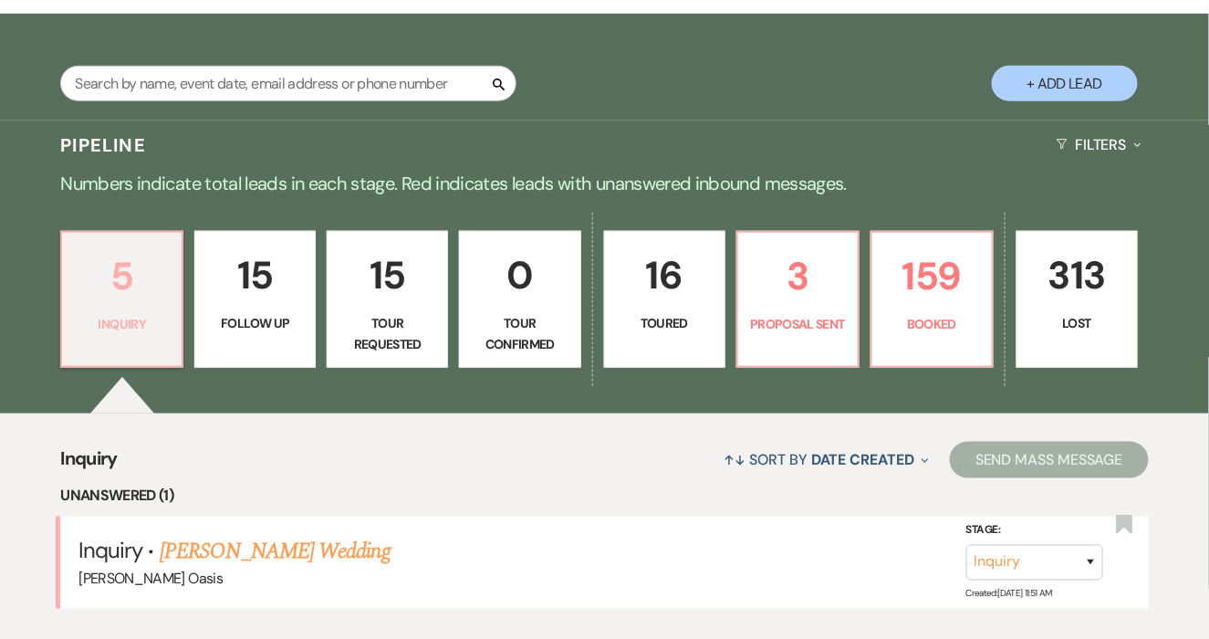
scroll to position [350, 0]
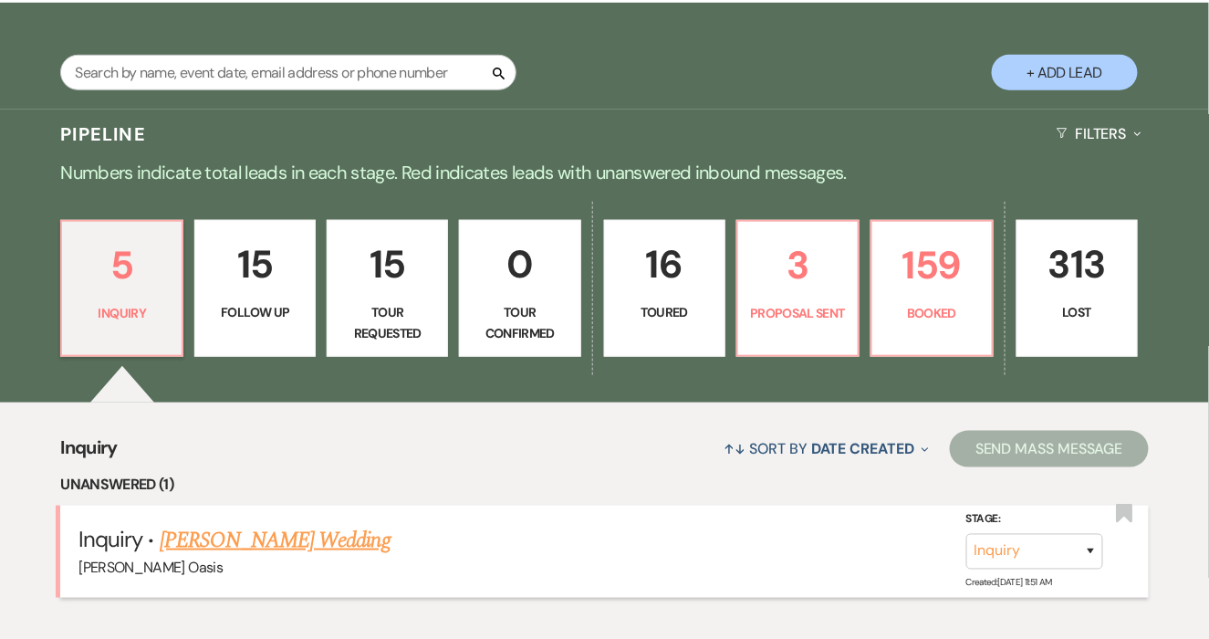
click at [186, 524] on link "Rose Costantine's Wedding" at bounding box center [275, 540] width 231 height 33
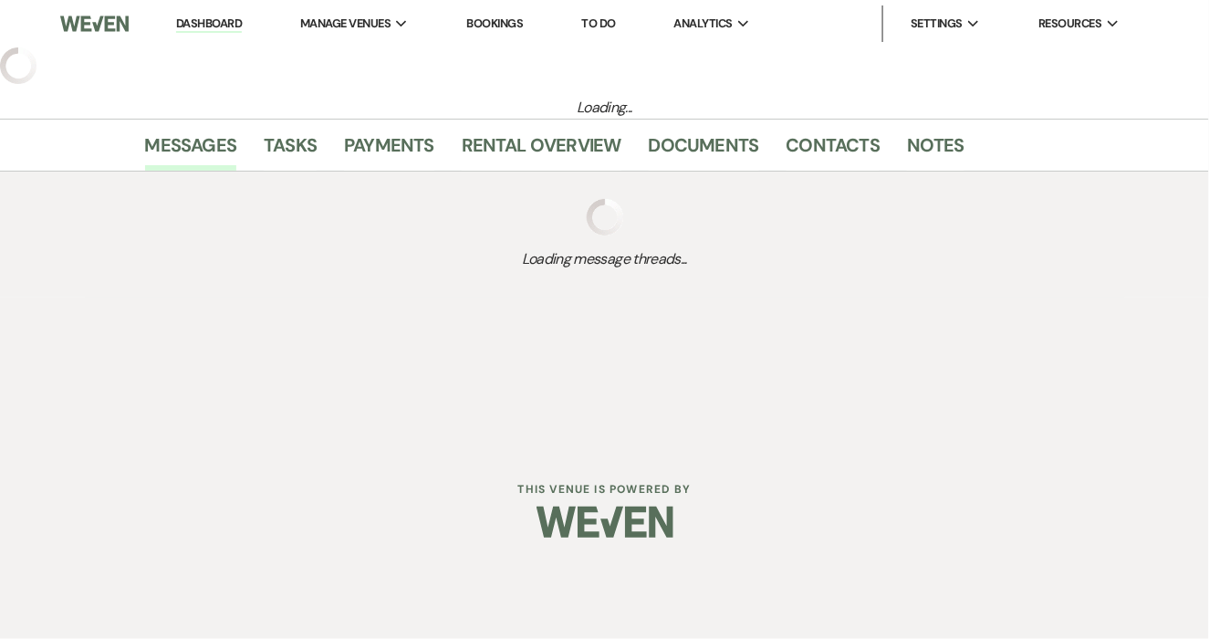
select select "5"
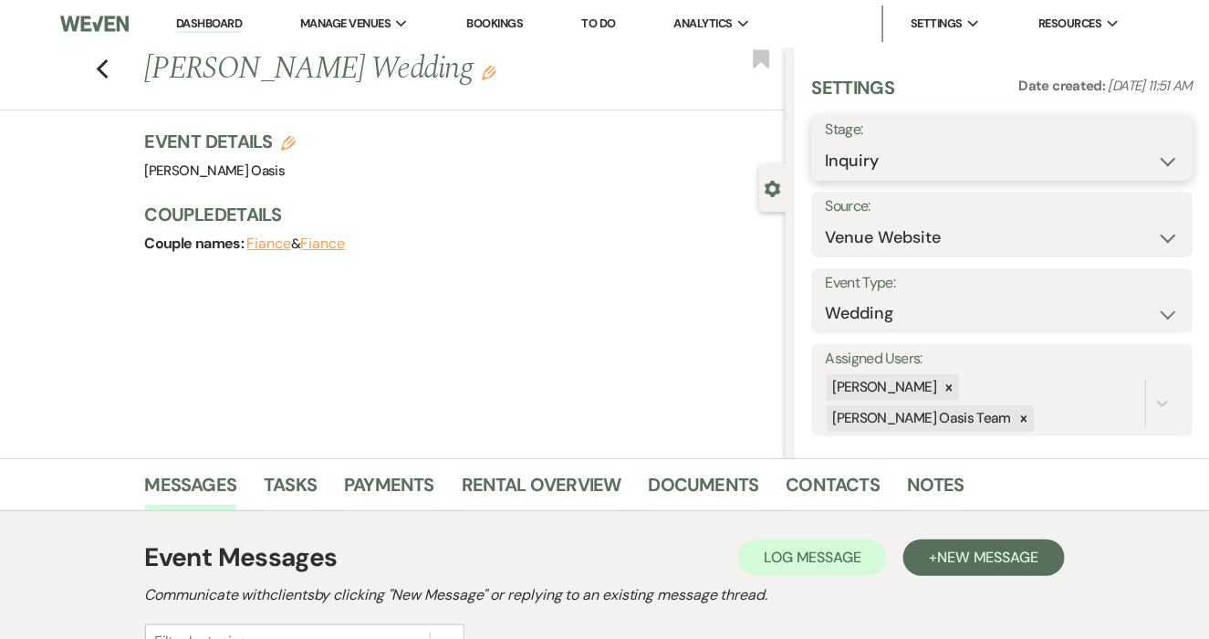
click at [909, 161] on select "Inquiry Follow Up Tour Requested Tour Confirmed Toured Proposal Sent Booked Lost" at bounding box center [1002, 161] width 354 height 36
select select "8"
click at [825, 143] on select "Inquiry Follow Up Tour Requested Tour Confirmed Toured Proposal Sent Booked Lost" at bounding box center [1002, 161] width 354 height 36
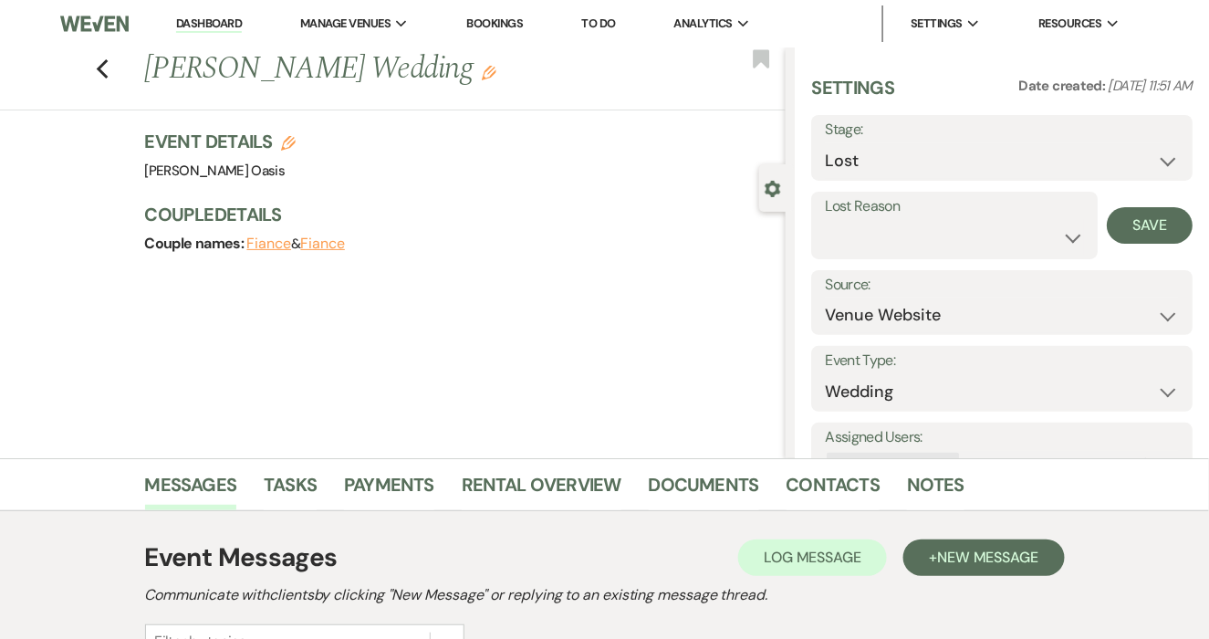
click at [932, 214] on label "Lost Reason" at bounding box center [954, 206] width 258 height 26
click at [933, 227] on select "Booked Elsewhere Budget Date Unavailable No Response Not a Good Match Capacity …" at bounding box center [954, 238] width 258 height 36
click at [825, 220] on select "Booked Elsewhere Budget Date Unavailable No Response Not a Good Match Capacity …" at bounding box center [954, 238] width 258 height 36
click at [950, 240] on select "Booked Elsewhere Budget Date Unavailable No Response Not a Good Match Capacity …" at bounding box center [954, 238] width 258 height 36
select select "4"
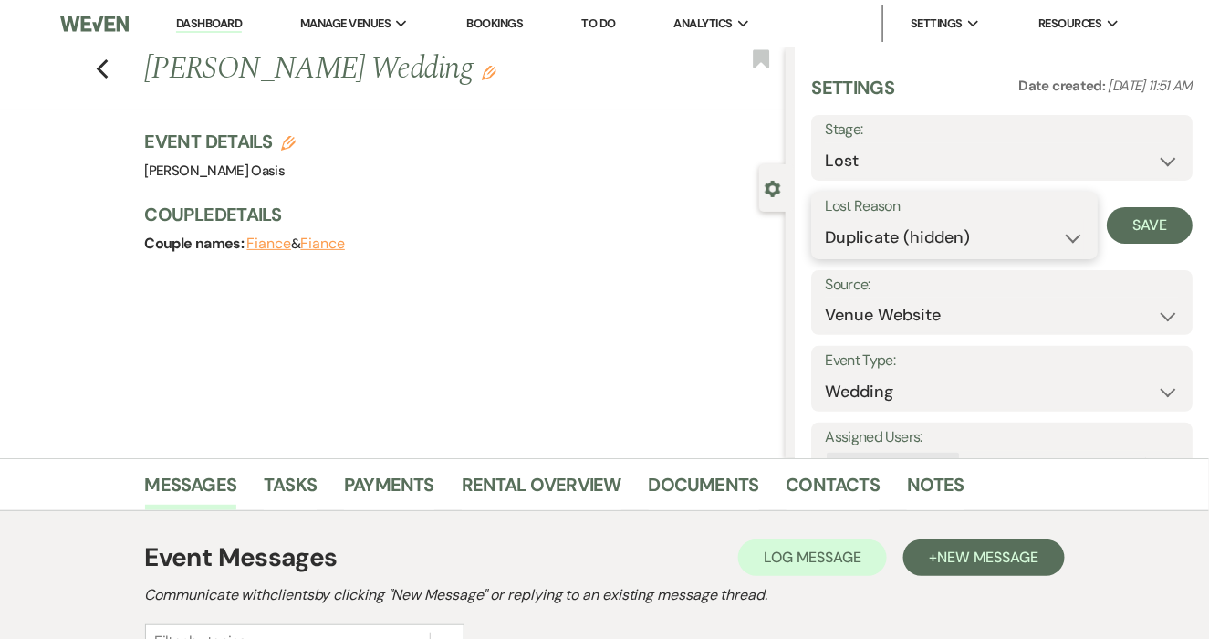
click at [825, 220] on select "Booked Elsewhere Budget Date Unavailable No Response Not a Good Match Capacity …" at bounding box center [954, 238] width 258 height 36
click at [1124, 224] on button "Save" at bounding box center [1150, 225] width 86 height 36
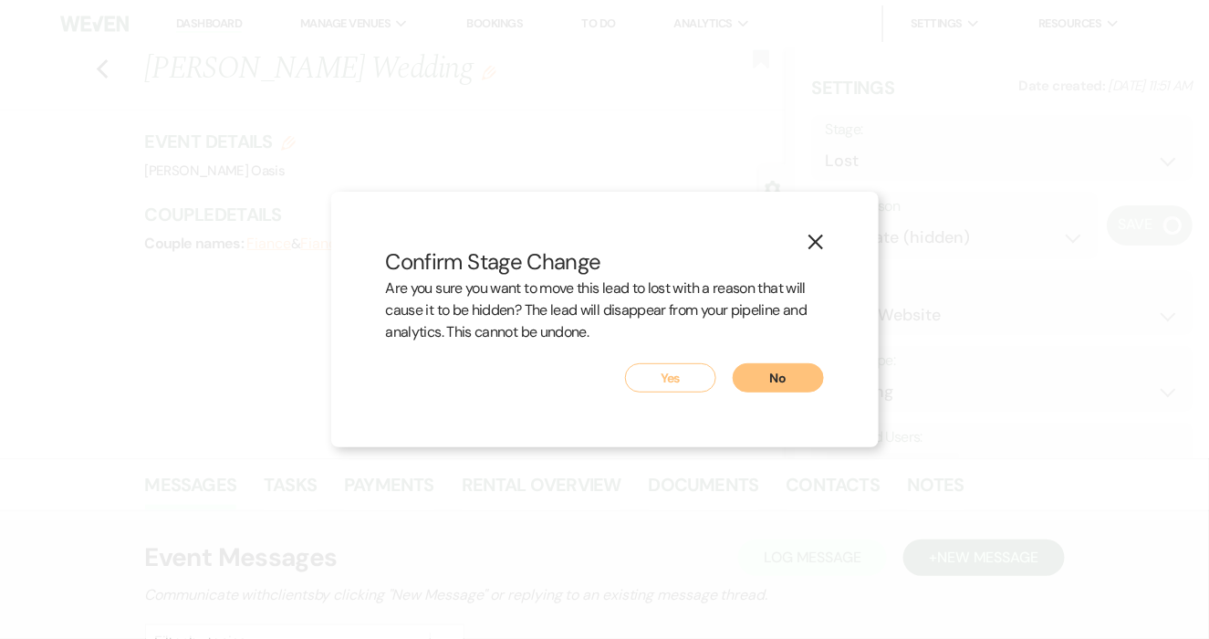
click at [682, 379] on button "Yes" at bounding box center [670, 377] width 91 height 29
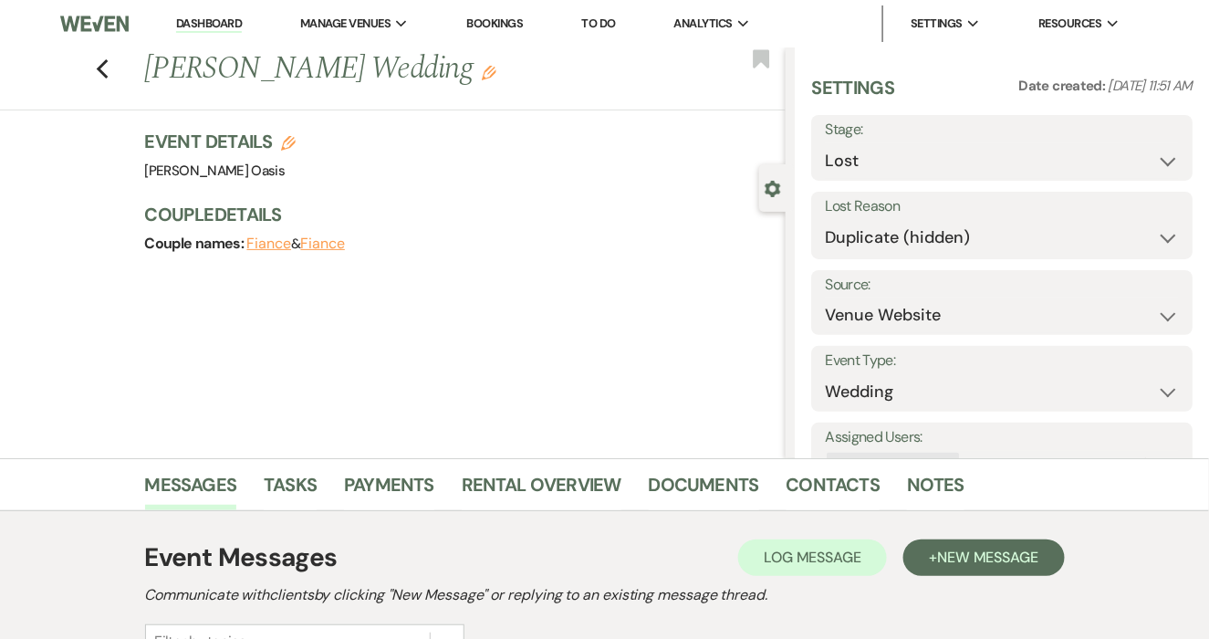
click at [187, 13] on li "Dashboard" at bounding box center [209, 23] width 84 height 36
click at [188, 19] on link "Dashboard" at bounding box center [209, 24] width 66 height 17
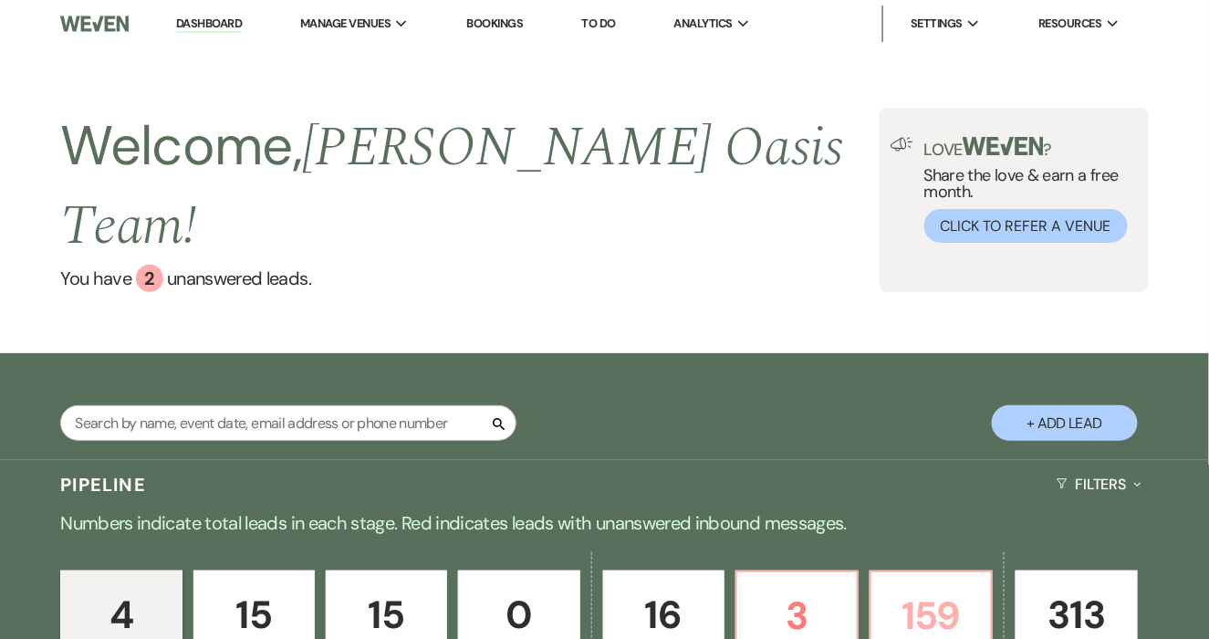
click at [872, 570] on link "159 Booked" at bounding box center [930, 638] width 123 height 137
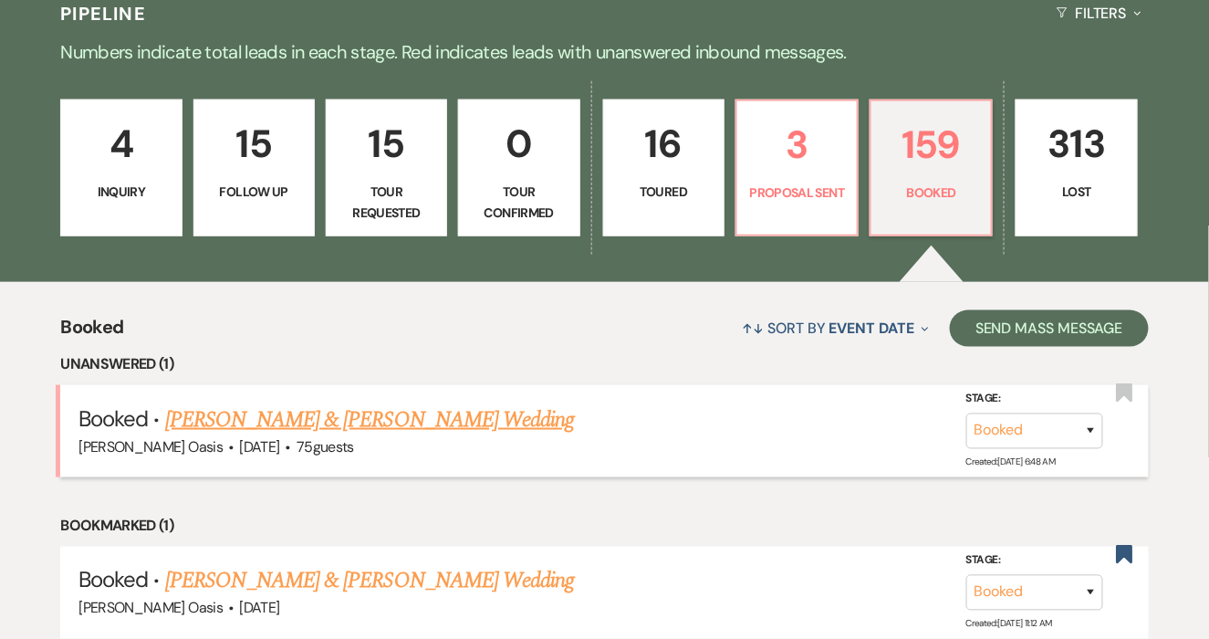
scroll to position [475, 0]
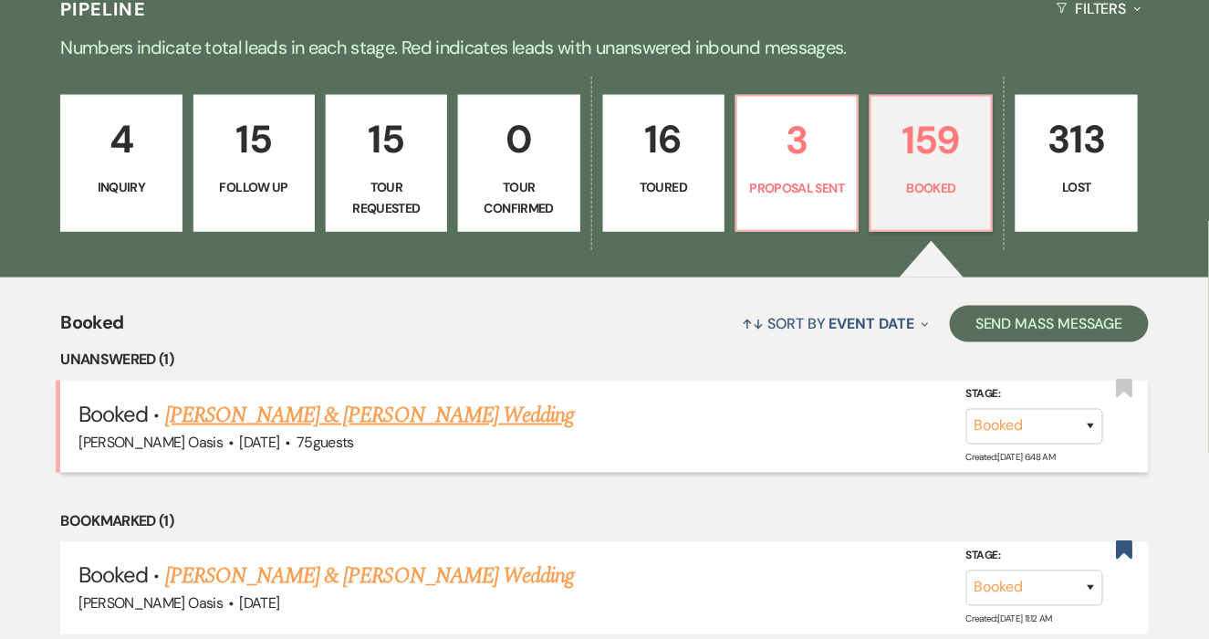
click at [515, 399] on link "Elizabeth Berres & Travis Hoglund's Wedding" at bounding box center [369, 415] width 409 height 33
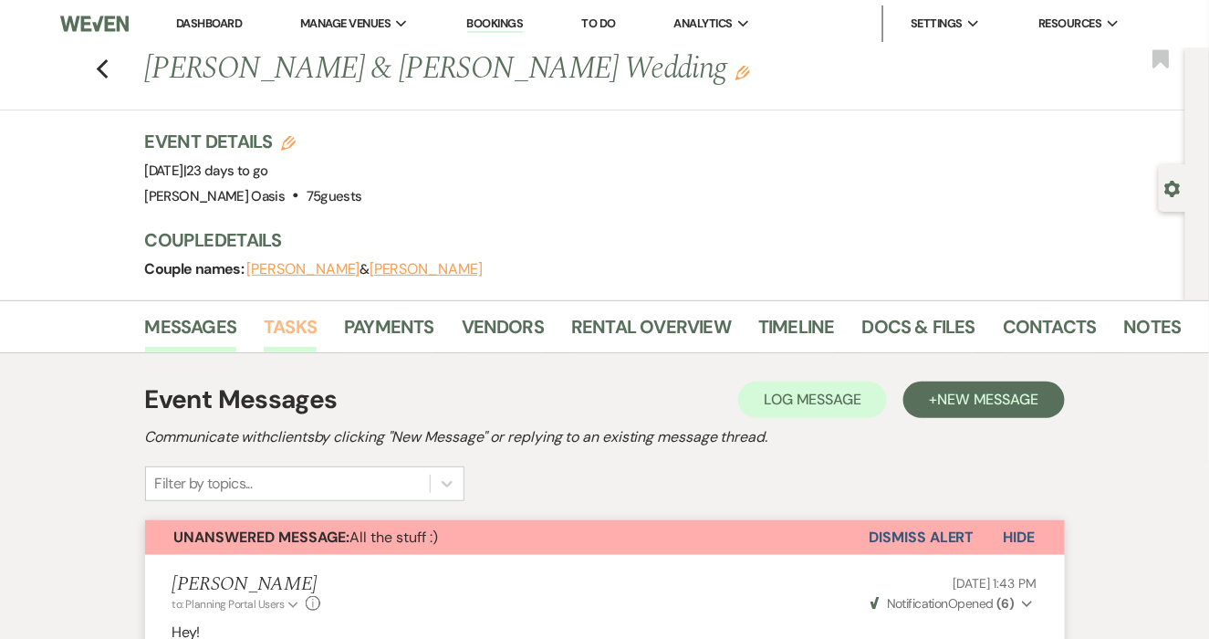
click at [301, 329] on link "Tasks" at bounding box center [290, 332] width 53 height 40
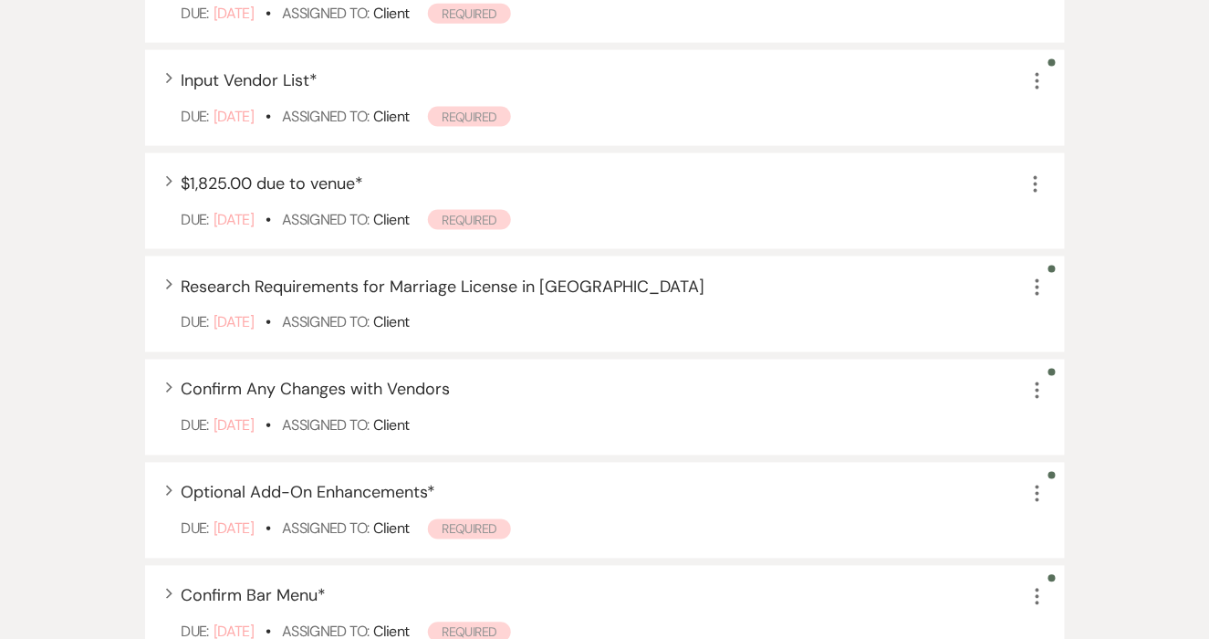
scroll to position [722, 0]
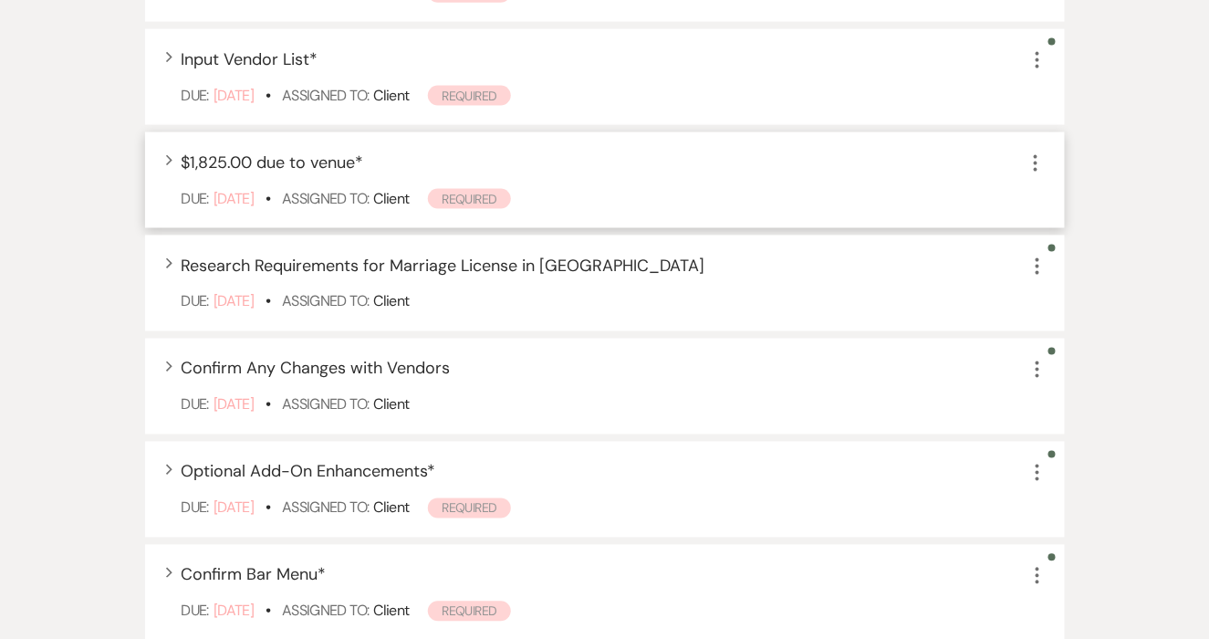
click at [1040, 154] on icon "More" at bounding box center [1035, 163] width 22 height 22
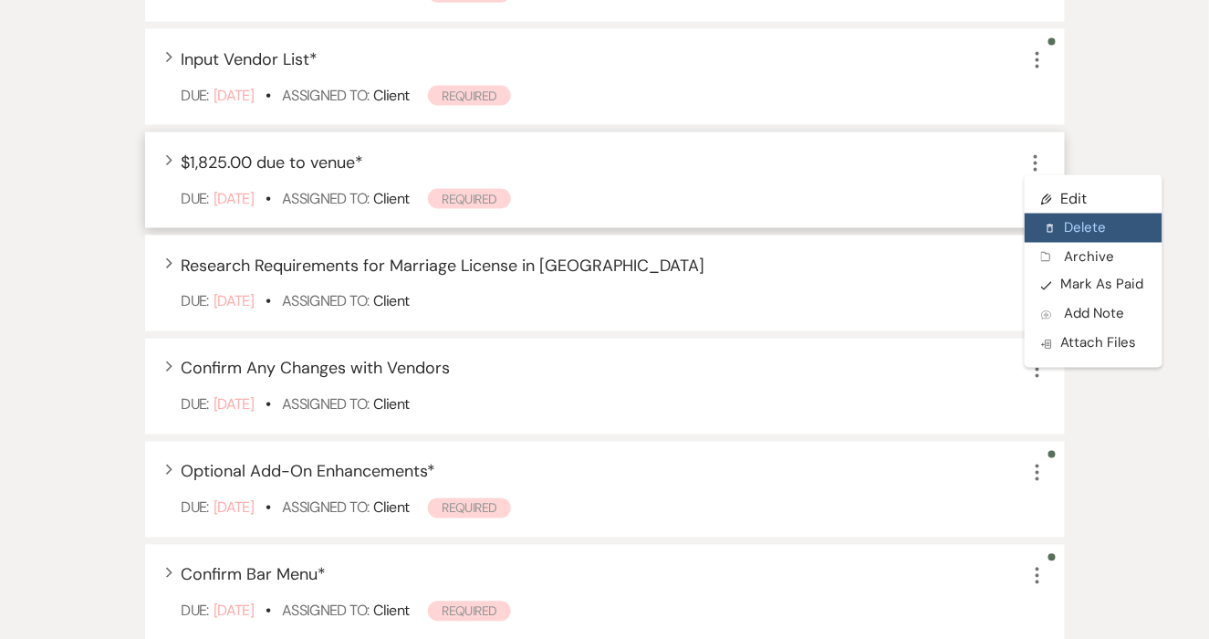
click at [1089, 226] on button "Delete Delete" at bounding box center [1093, 227] width 138 height 29
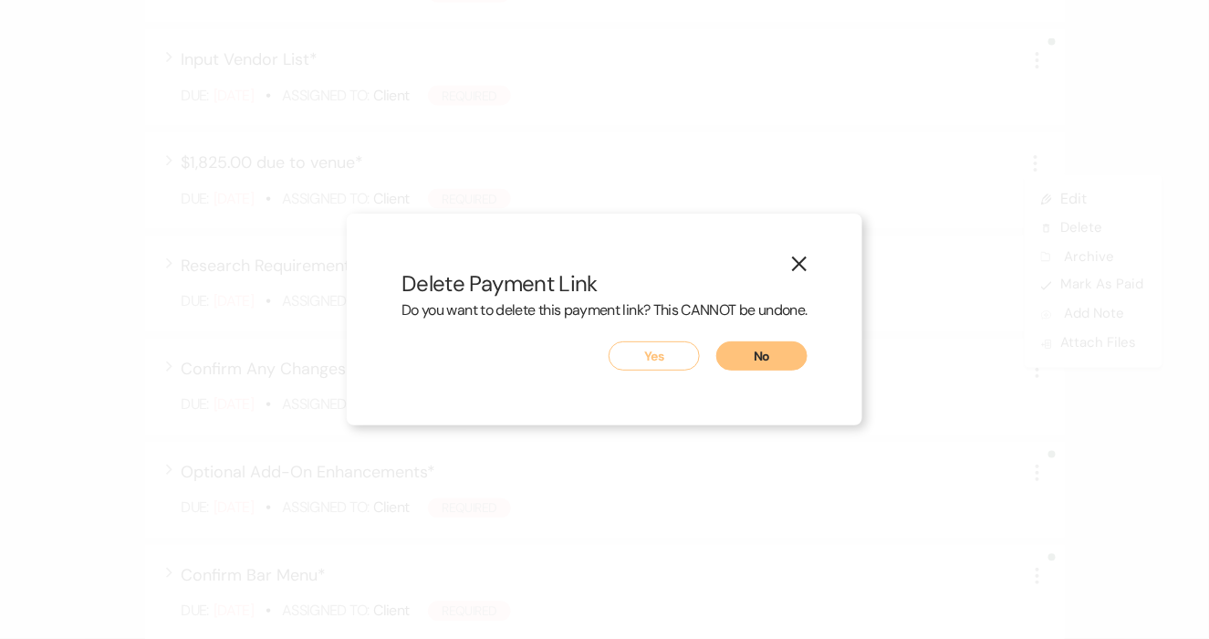
click at [652, 360] on button "Yes" at bounding box center [653, 355] width 91 height 29
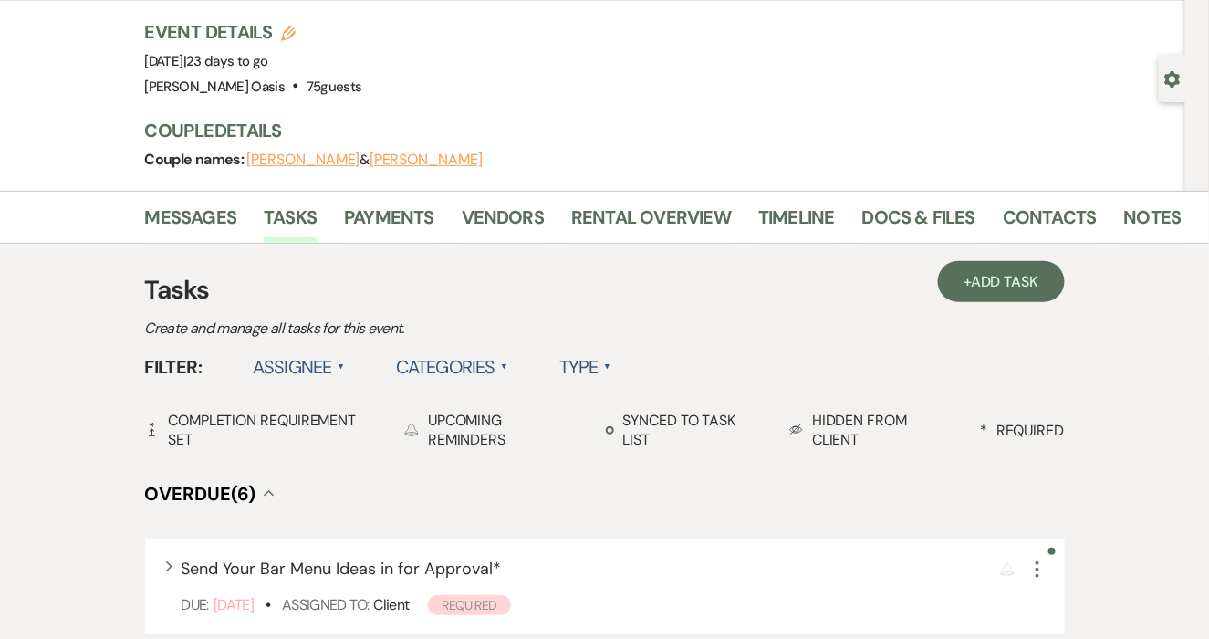
scroll to position [84, 0]
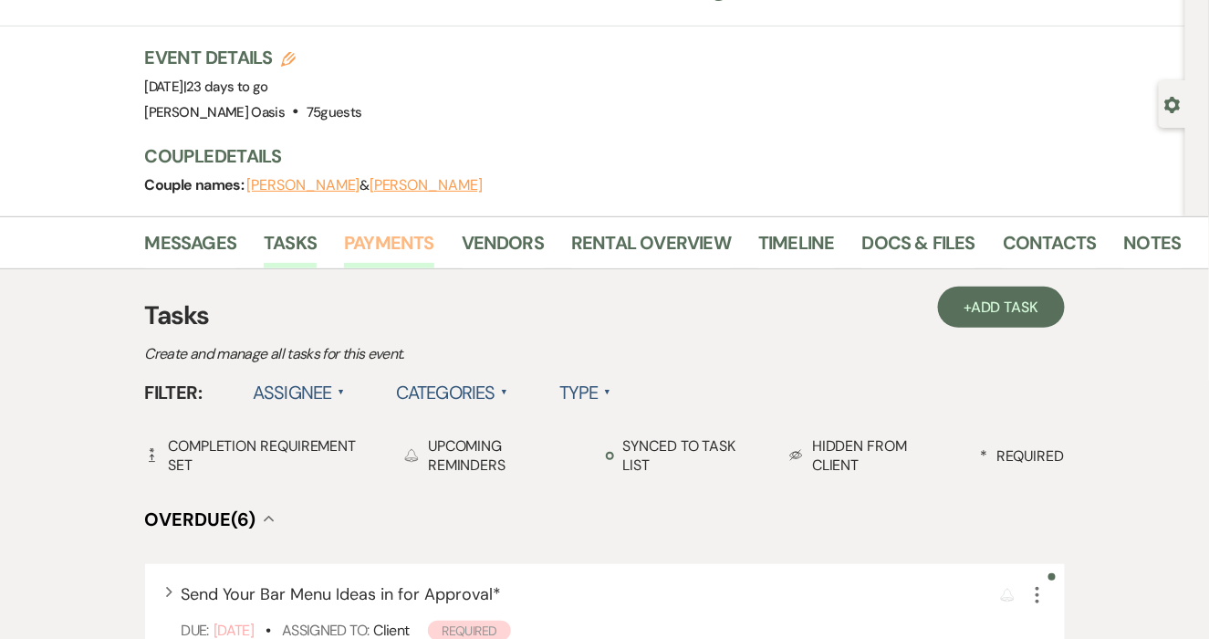
click at [360, 256] on link "Payments" at bounding box center [389, 248] width 90 height 40
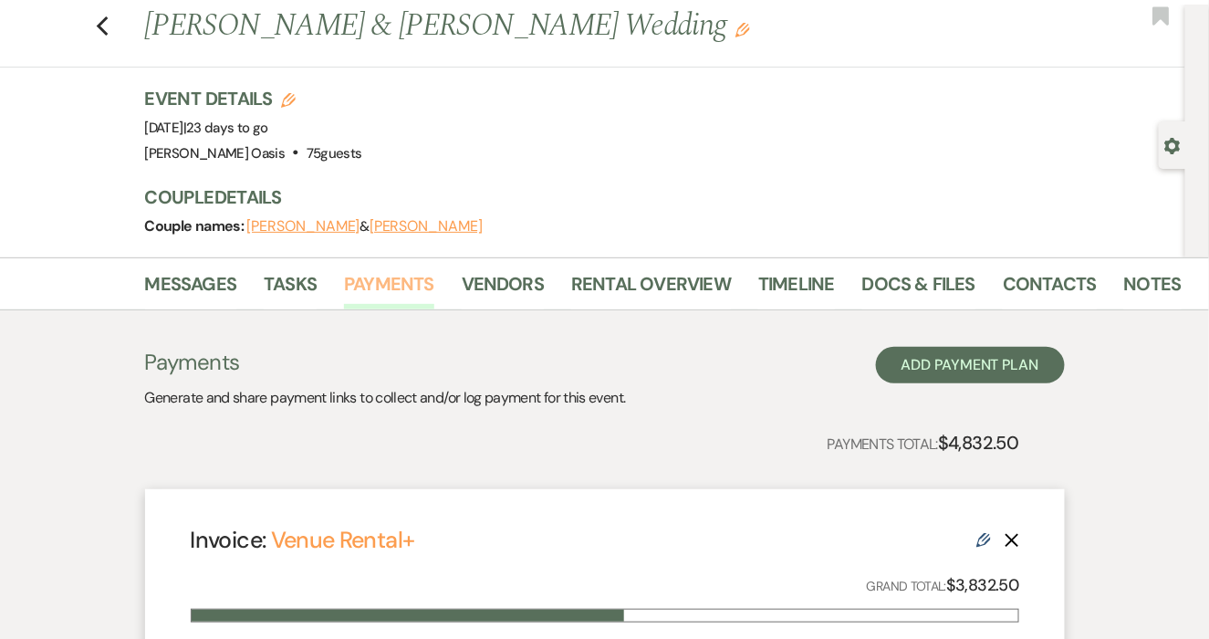
scroll to position [4, 0]
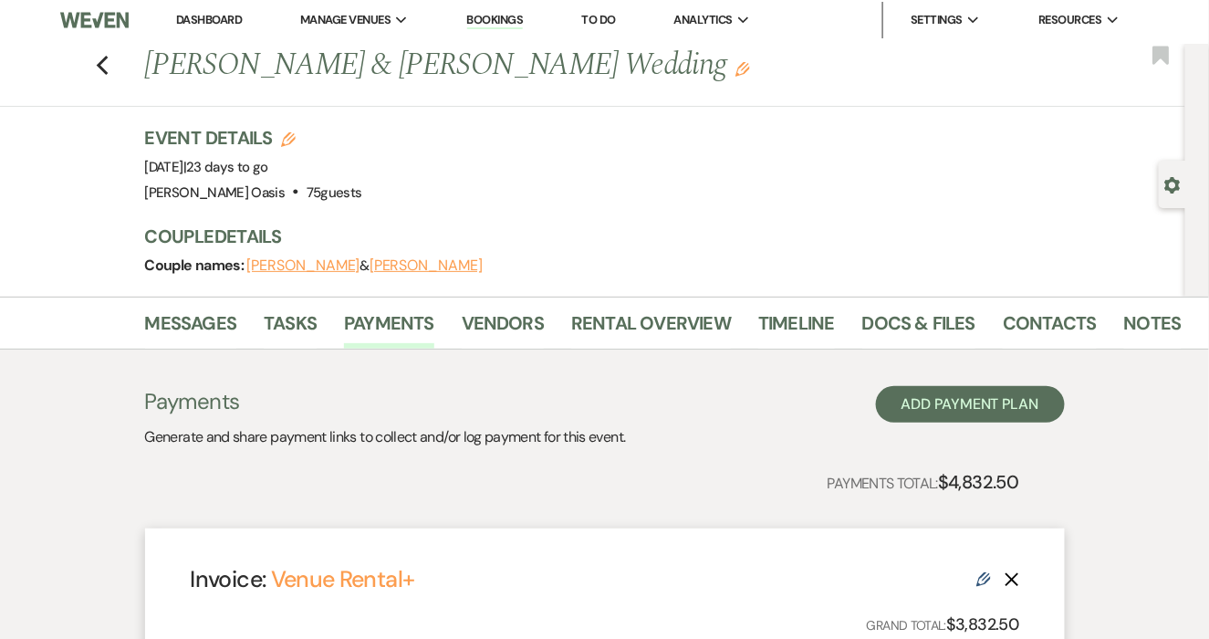
click at [977, 576] on icon "Edit" at bounding box center [983, 579] width 15 height 15
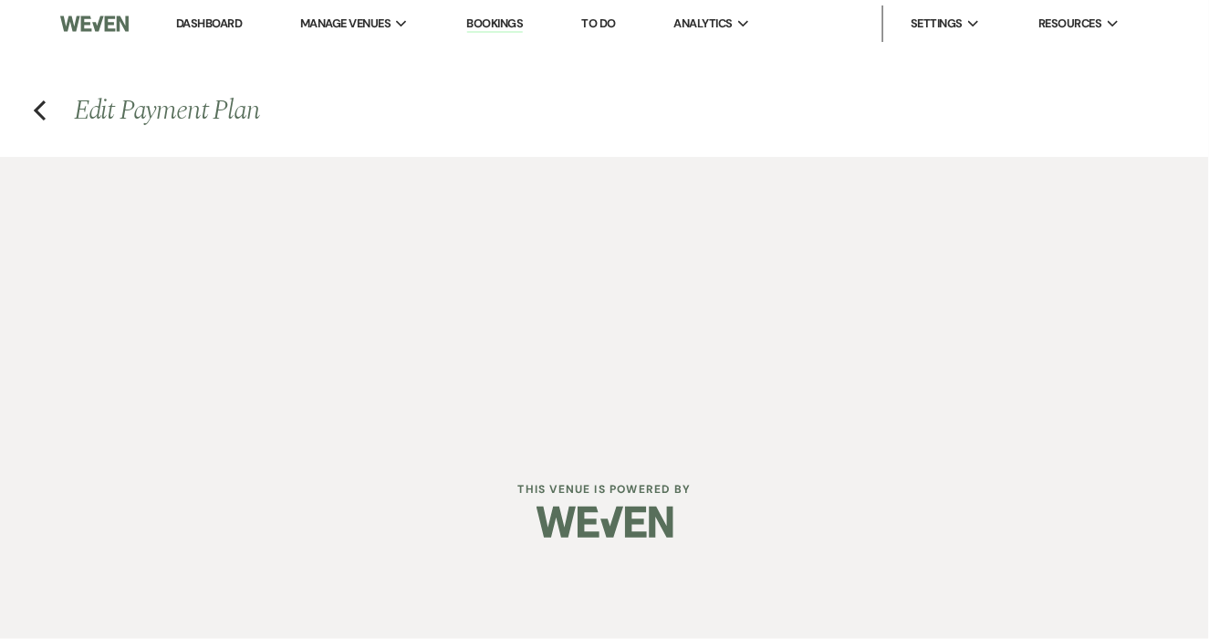
select select "17136"
select select "1"
select select "true"
select select "1"
select select "true"
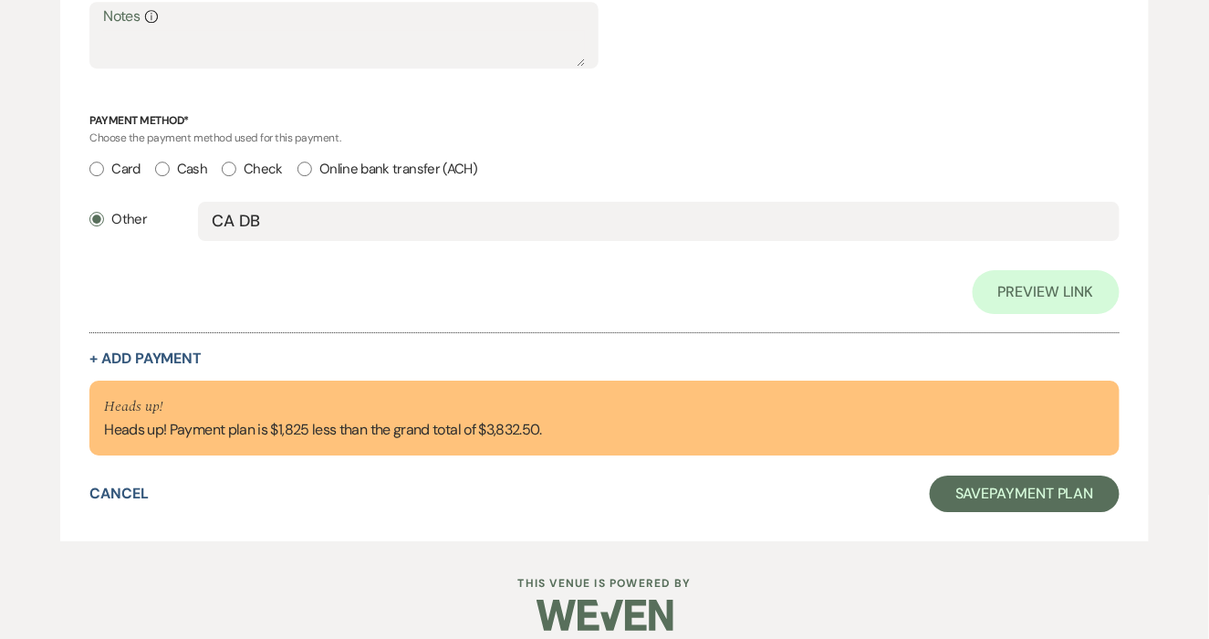
scroll to position [1611, 0]
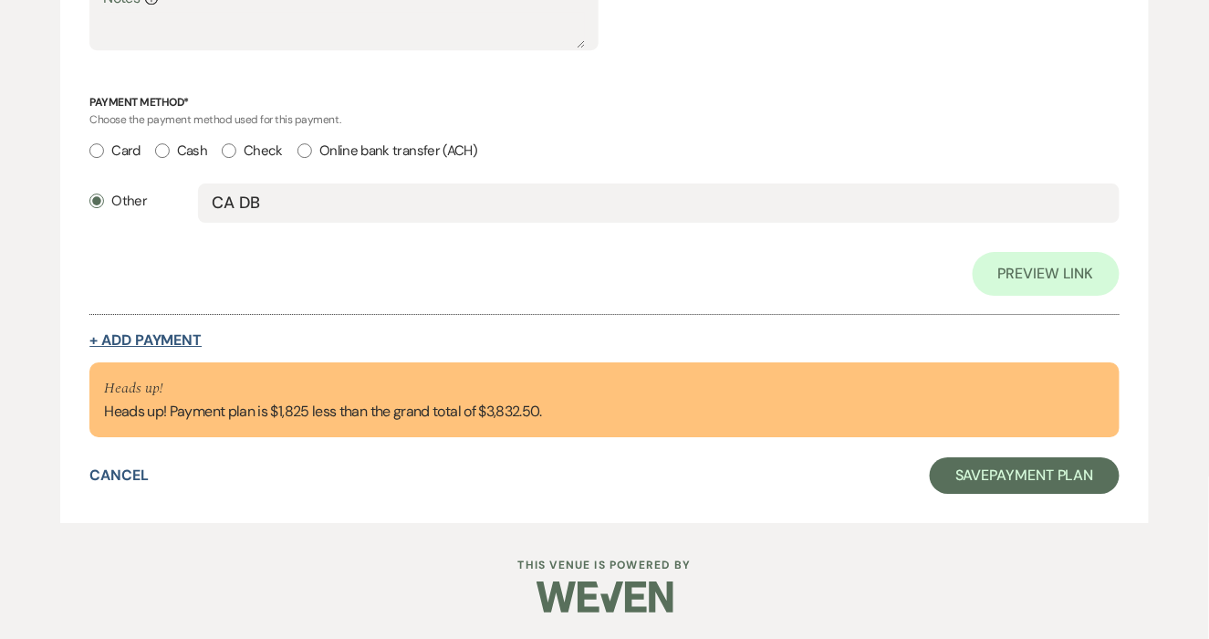
click at [179, 334] on button "+ Add Payment" at bounding box center [145, 340] width 112 height 15
select select "2"
select select "flat"
select select "true"
select select "client"
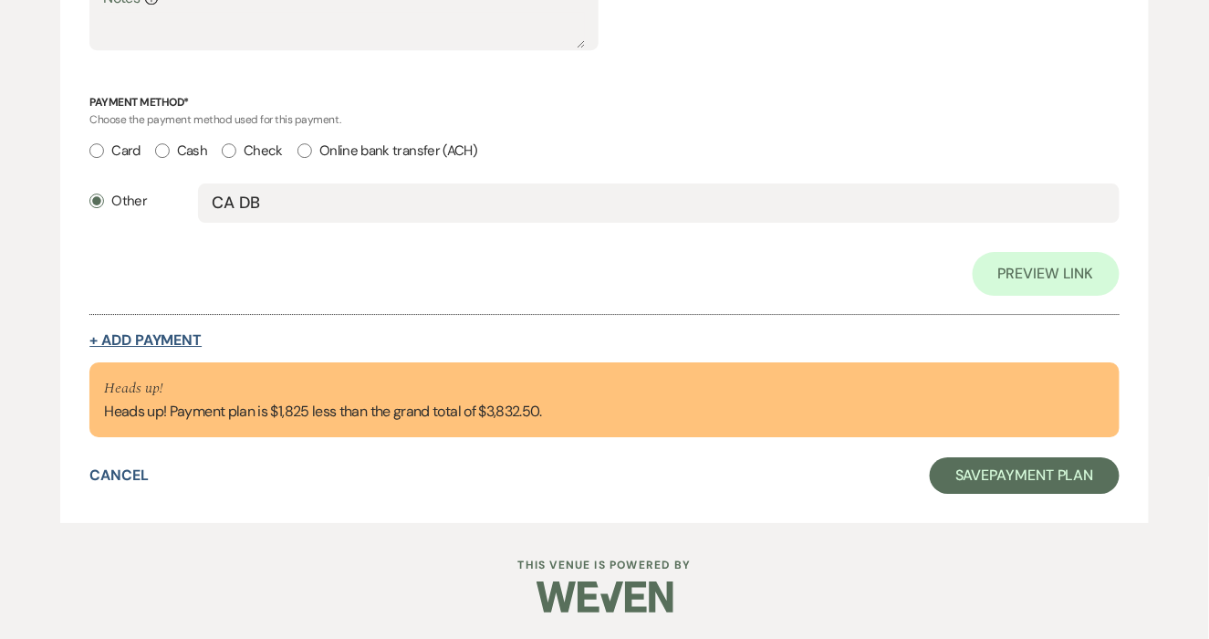
select select "weeks"
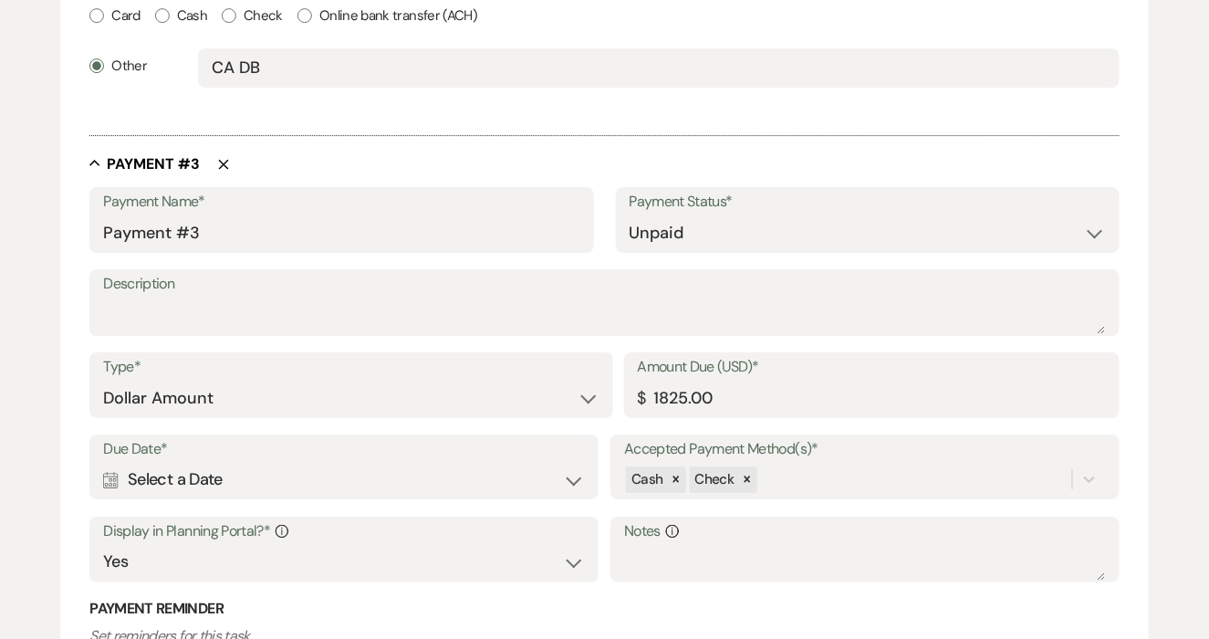
scroll to position [1733, 0]
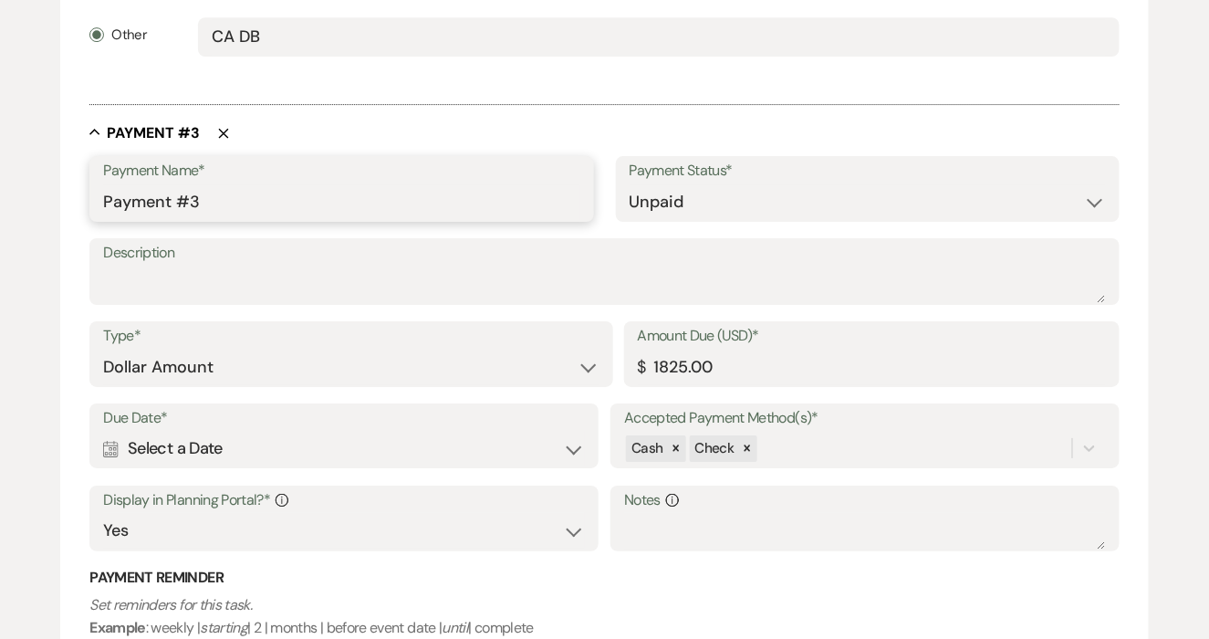
drag, startPoint x: 217, startPoint y: 195, endPoint x: 55, endPoint y: 193, distance: 162.4
type input "50% Venue Fee"
click at [242, 450] on div "Calendar Select a Date Expand" at bounding box center [343, 449] width 481 height 36
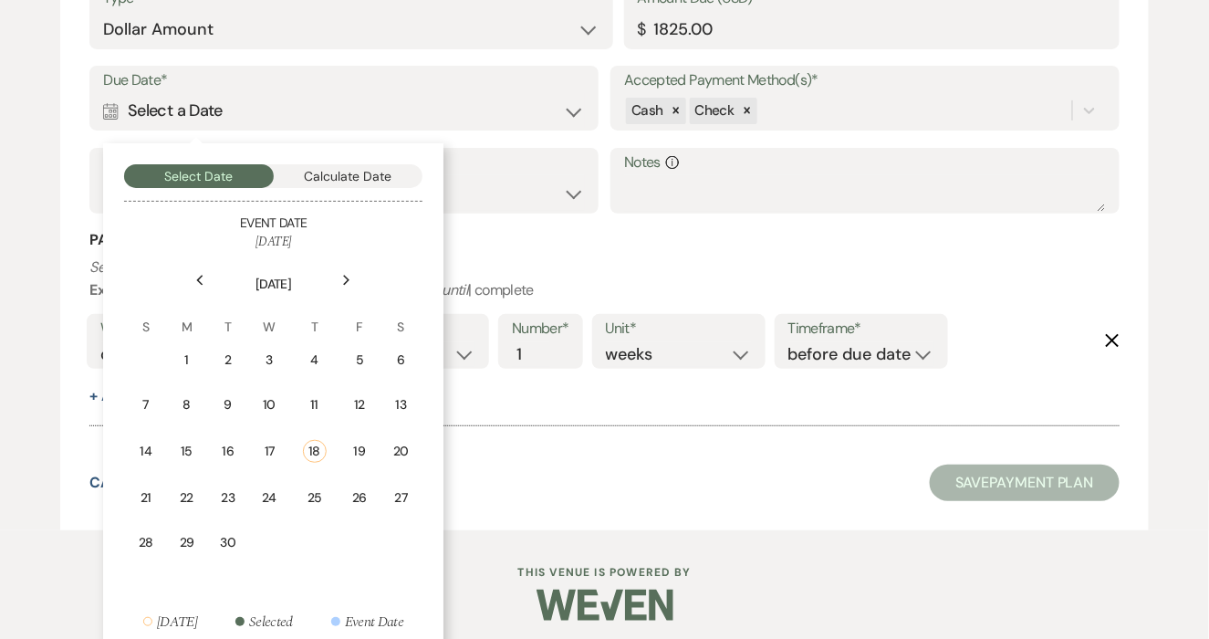
scroll to position [2073, 0]
click at [744, 276] on p "Set reminders for this task. Example : weekly | starting | 2 | months | before …" at bounding box center [604, 277] width 1030 height 47
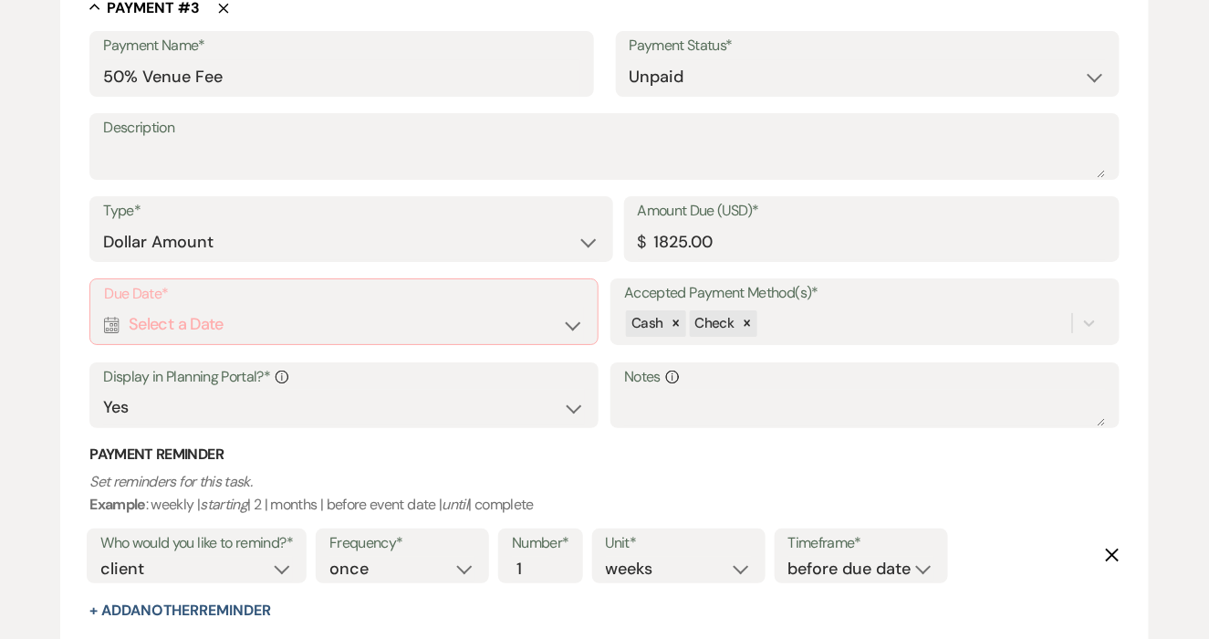
scroll to position [1877, 0]
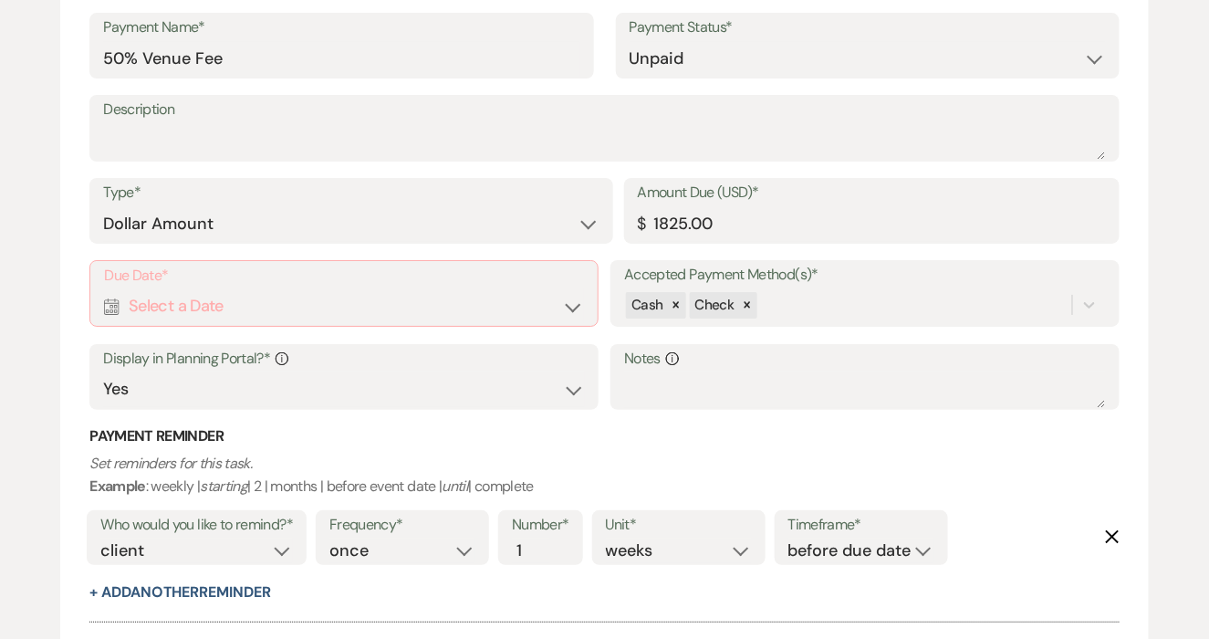
click at [579, 296] on div "Calendar Select a Date Expand" at bounding box center [343, 306] width 479 height 36
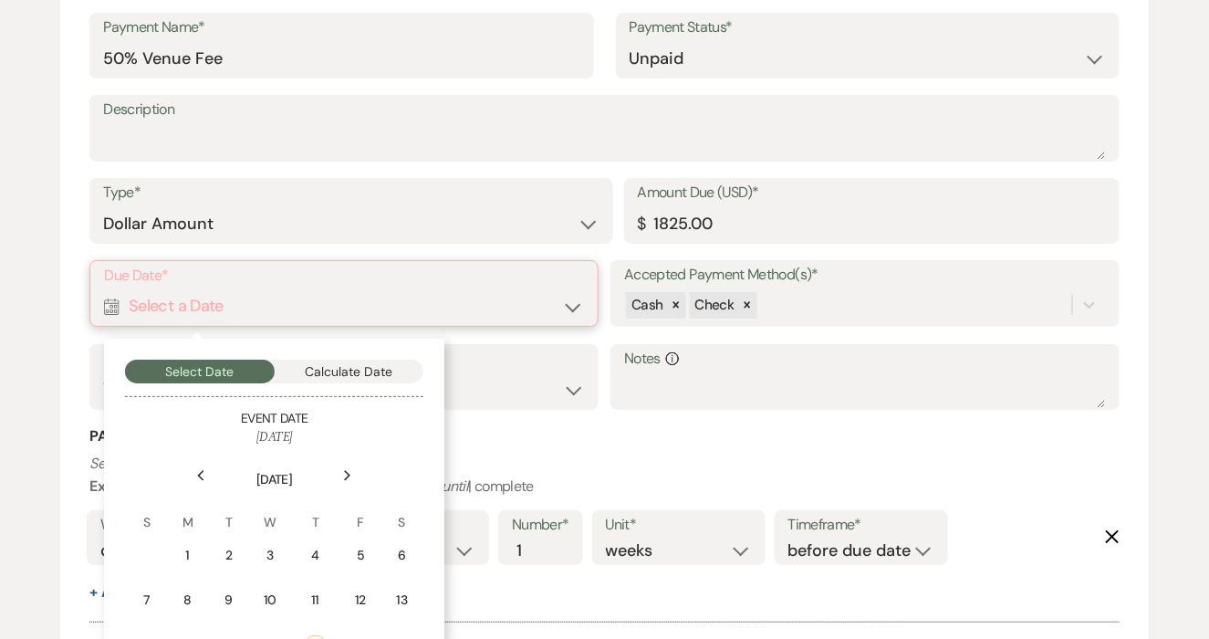
click at [393, 373] on button "Calculate Date" at bounding box center [350, 371] width 150 height 24
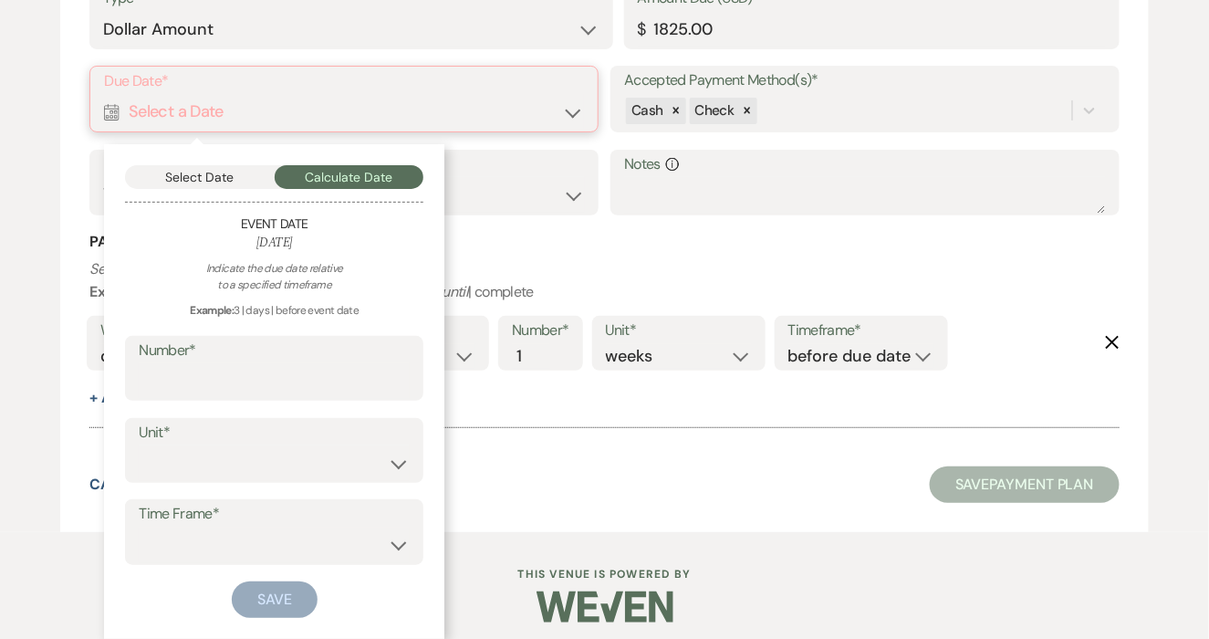
scroll to position [2079, 0]
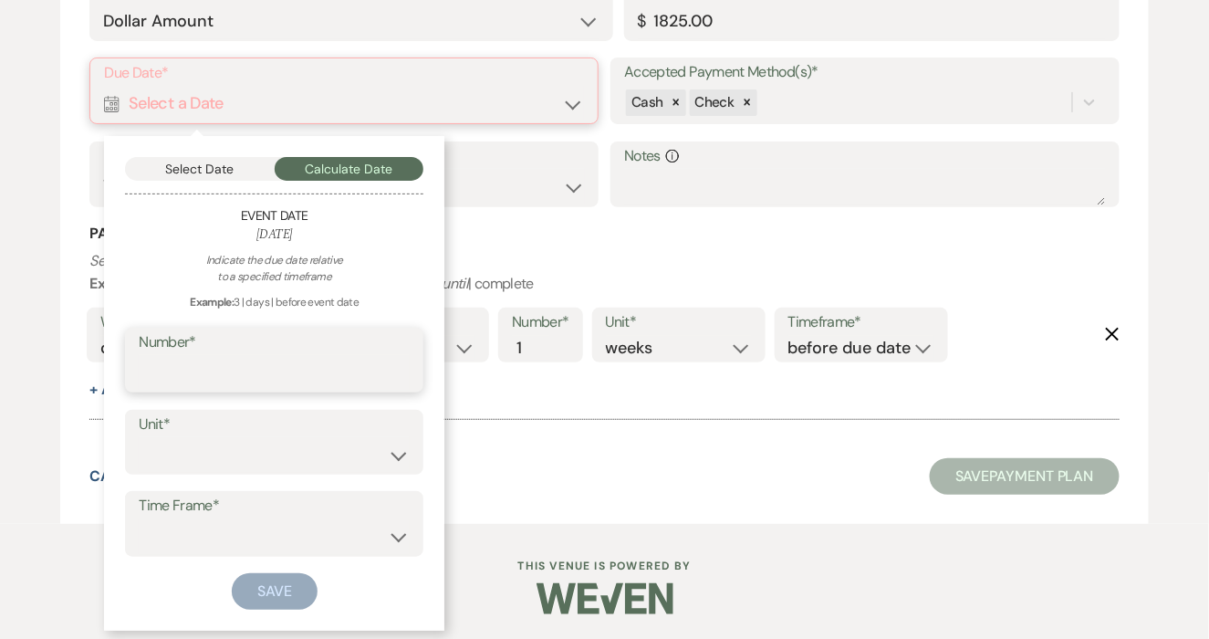
click at [384, 373] on input "Number*" at bounding box center [274, 373] width 271 height 36
type input "6"
type input "3"
click at [404, 450] on select "days weeks months" at bounding box center [274, 455] width 271 height 36
select select "month"
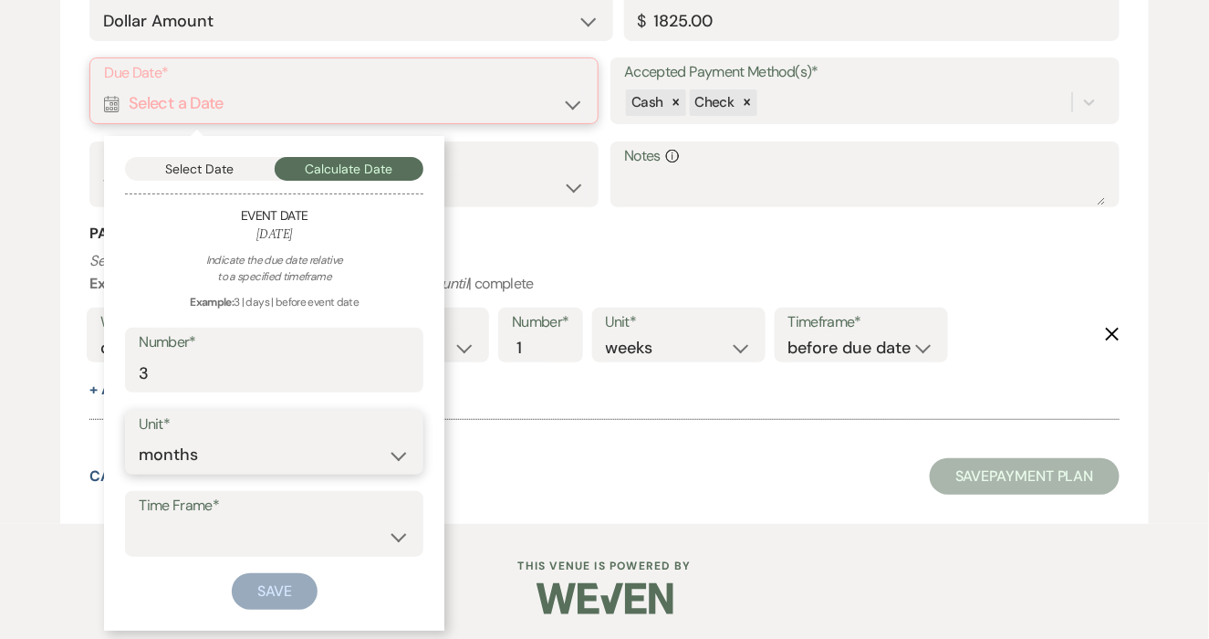
click at [139, 437] on select "days weeks months" at bounding box center [274, 455] width 271 height 36
click at [359, 538] on select "before event date after event date after event is booked after today's date" at bounding box center [274, 537] width 271 height 36
select select "beforeEventDate"
click at [139, 519] on select "before event date after event date after event is booked after today's date" at bounding box center [274, 537] width 271 height 36
click at [263, 596] on button "Save" at bounding box center [275, 591] width 86 height 36
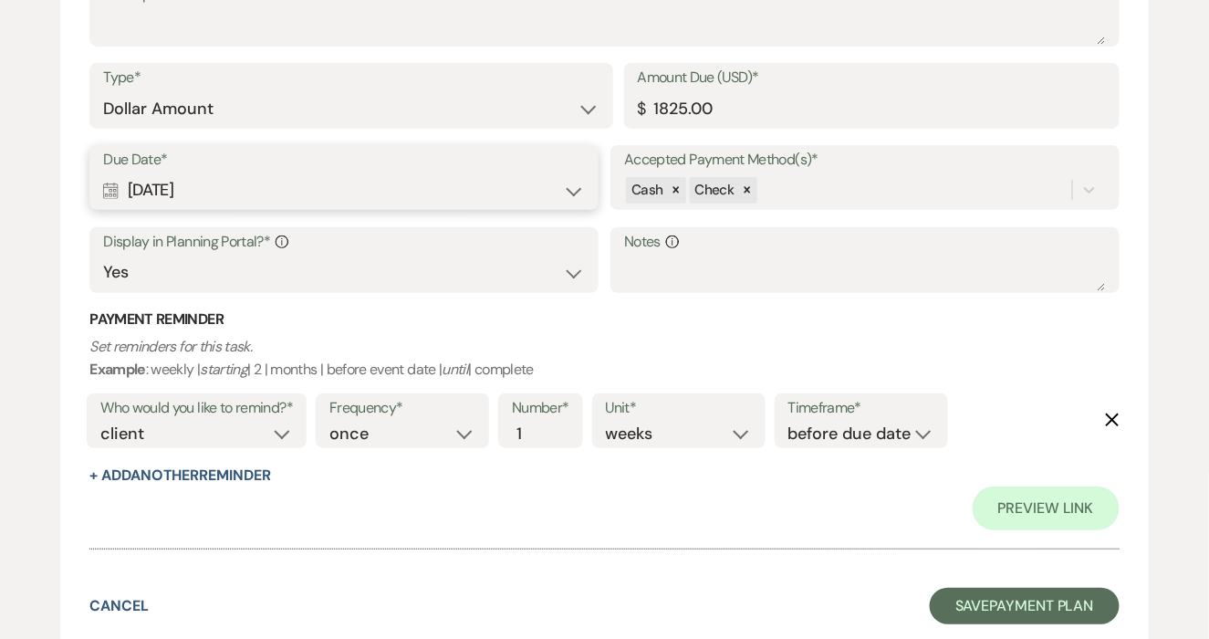
scroll to position [2167, 0]
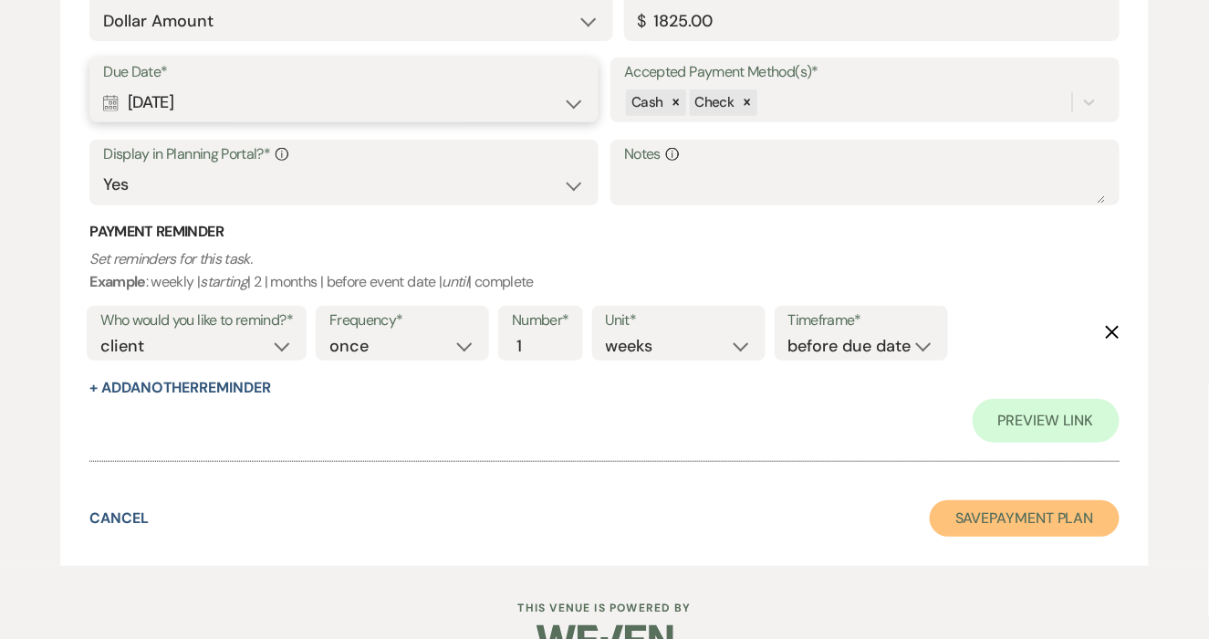
click at [1062, 518] on button "Save Payment Plan" at bounding box center [1025, 518] width 190 height 36
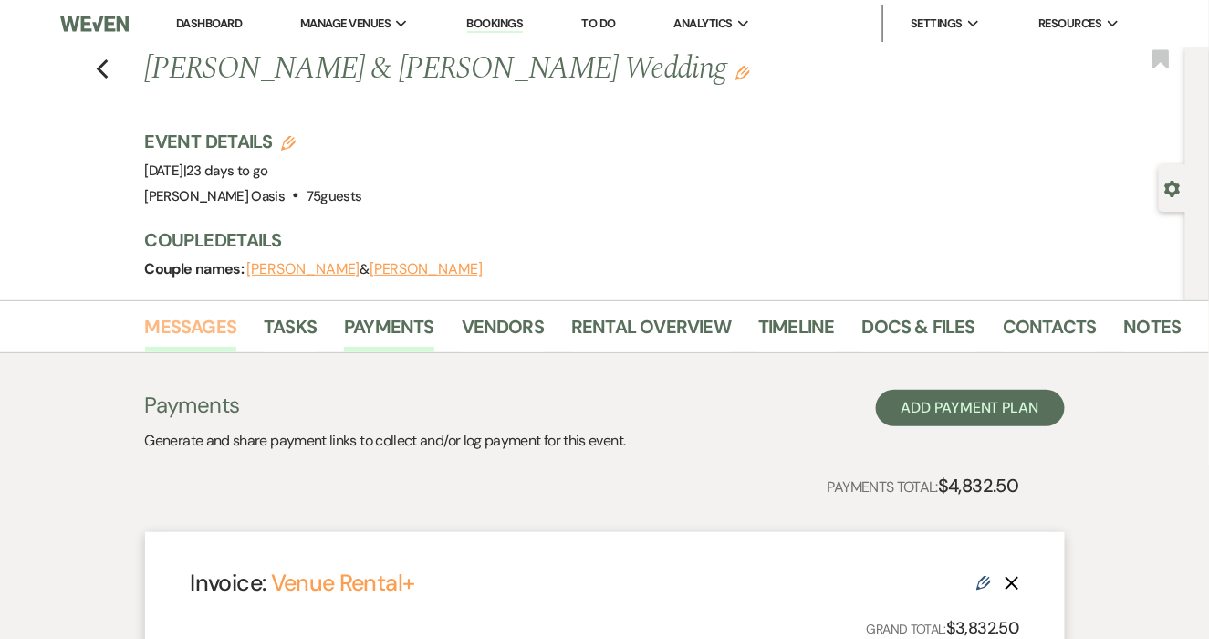
click at [214, 327] on link "Messages" at bounding box center [191, 332] width 92 height 40
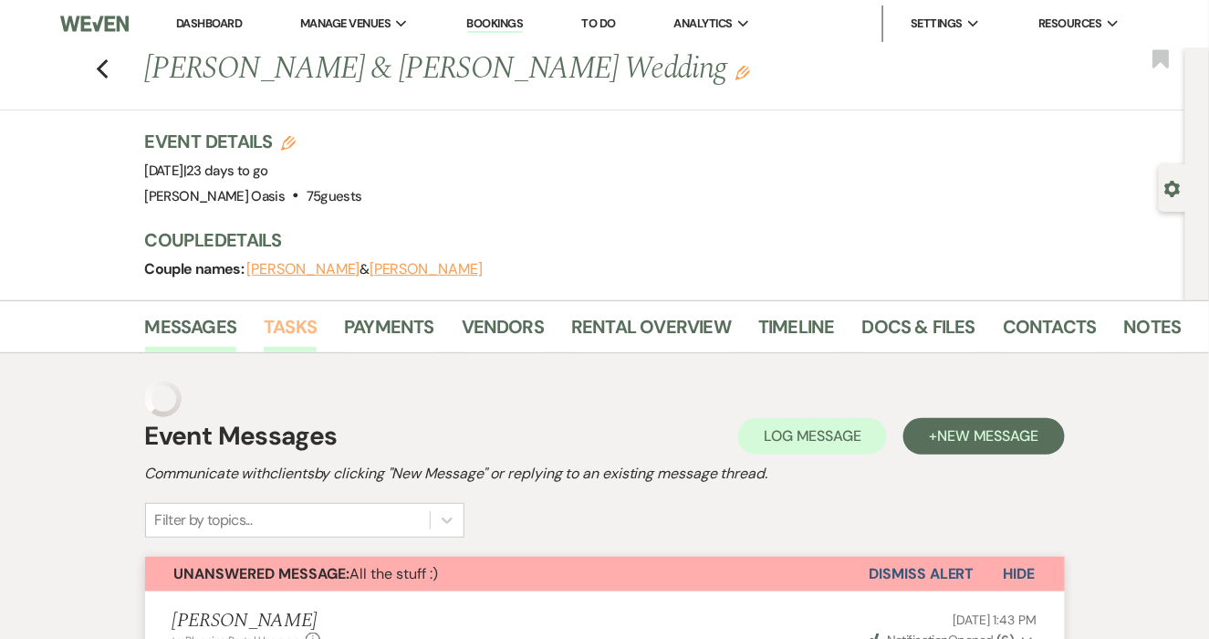
click at [296, 323] on link "Tasks" at bounding box center [290, 332] width 53 height 40
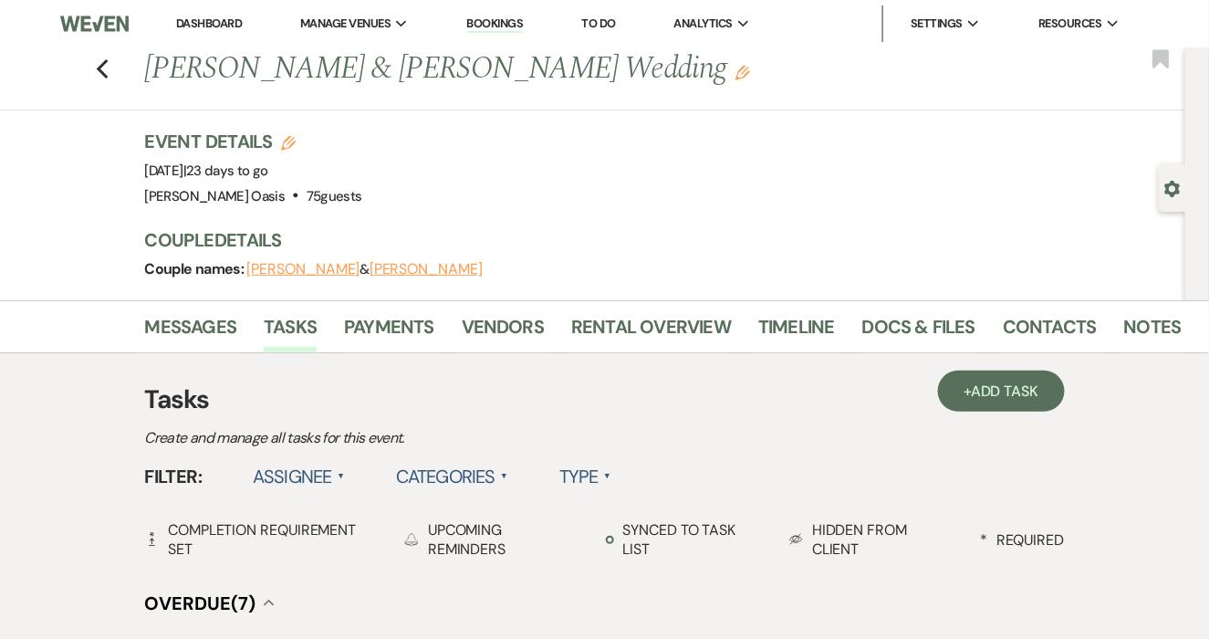
click at [213, 26] on link "Dashboard" at bounding box center [209, 24] width 66 height 16
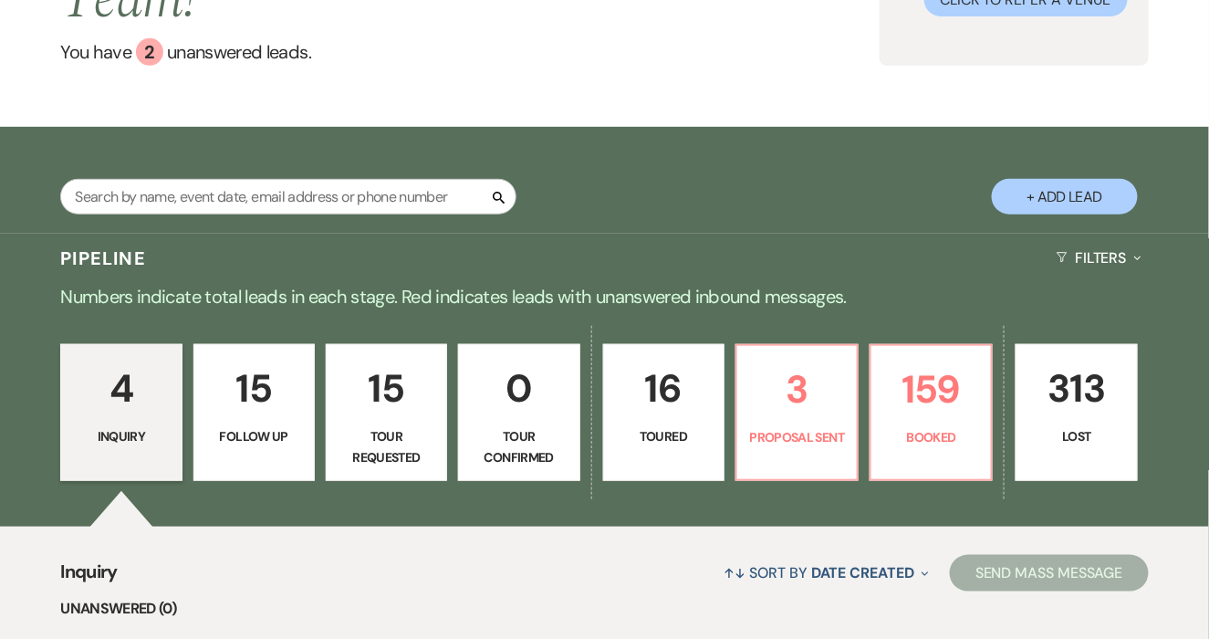
scroll to position [231, 0]
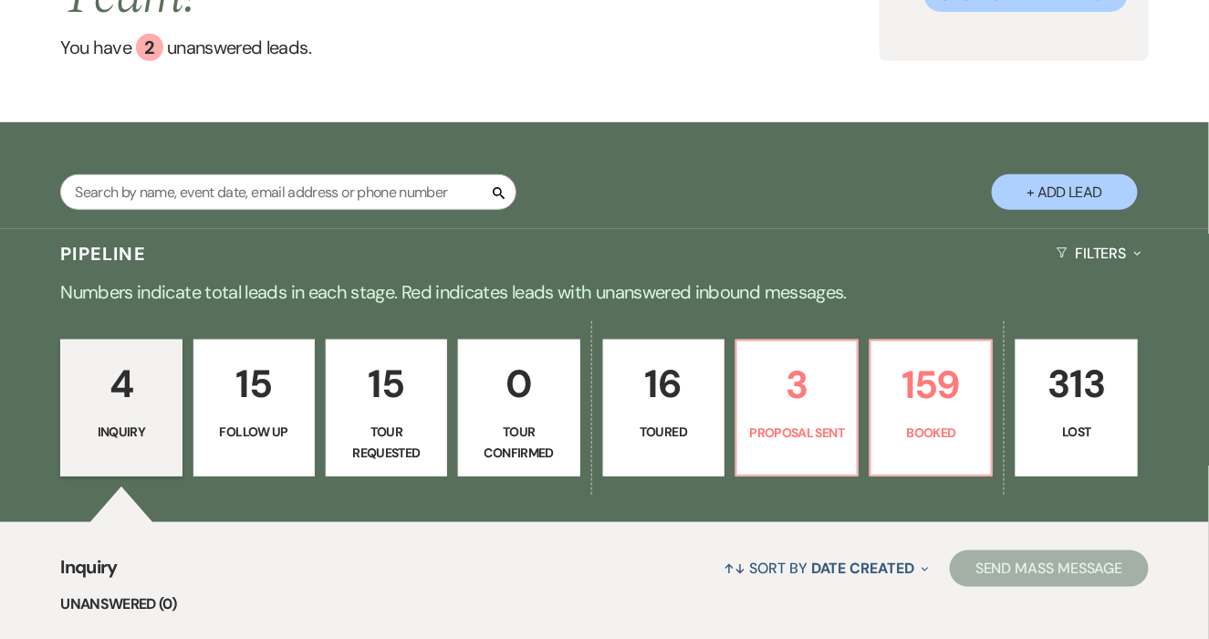
click at [865, 386] on div "4 Inquiry 15 Follow Up 15 Tour Requested 0 Tour Confirmed 16 Toured 3 Proposal …" at bounding box center [604, 419] width 1209 height 204
click at [884, 422] on p "Booked" at bounding box center [931, 432] width 98 height 20
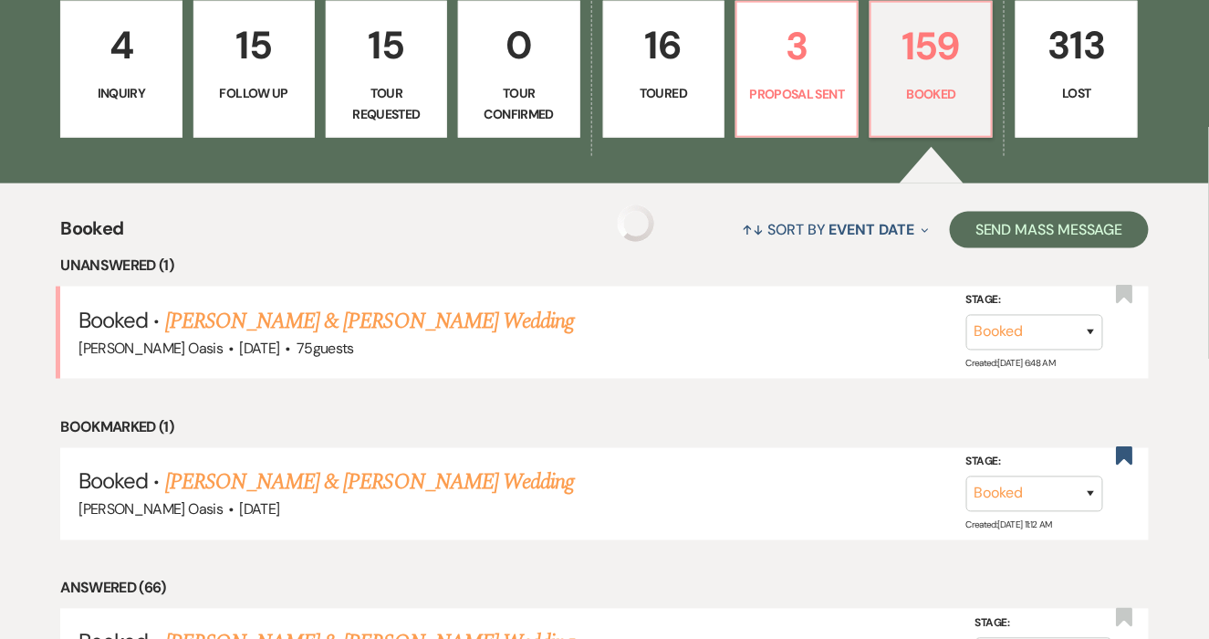
scroll to position [753, 0]
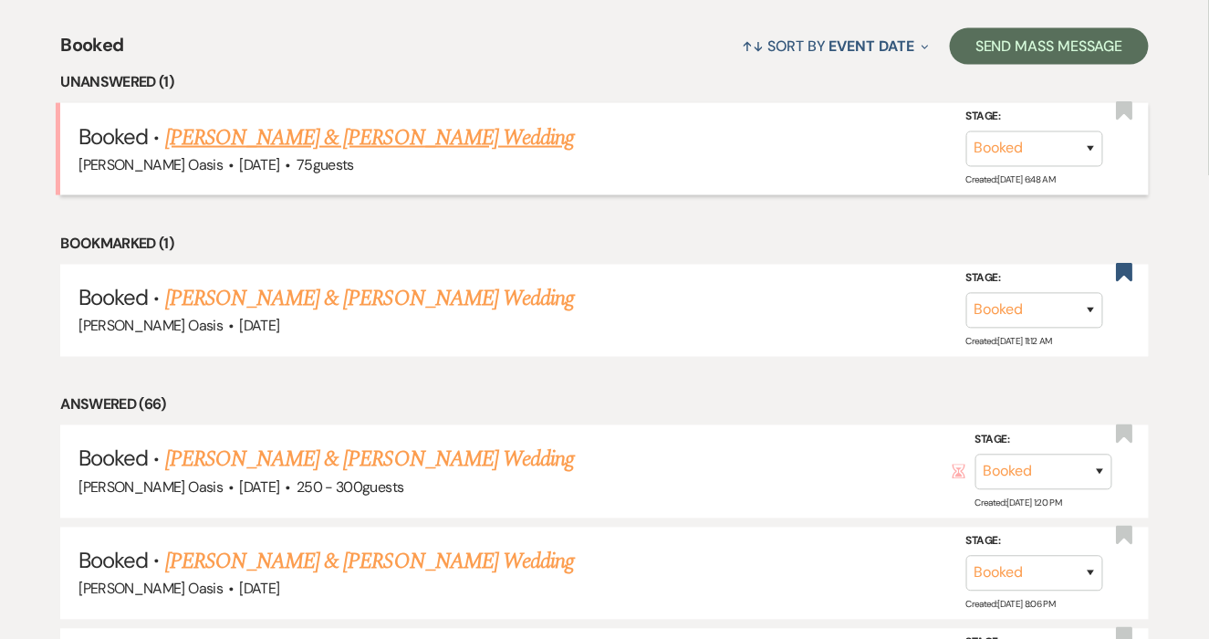
click at [498, 121] on link "Elizabeth Berres & Travis Hoglund's Wedding" at bounding box center [369, 137] width 409 height 33
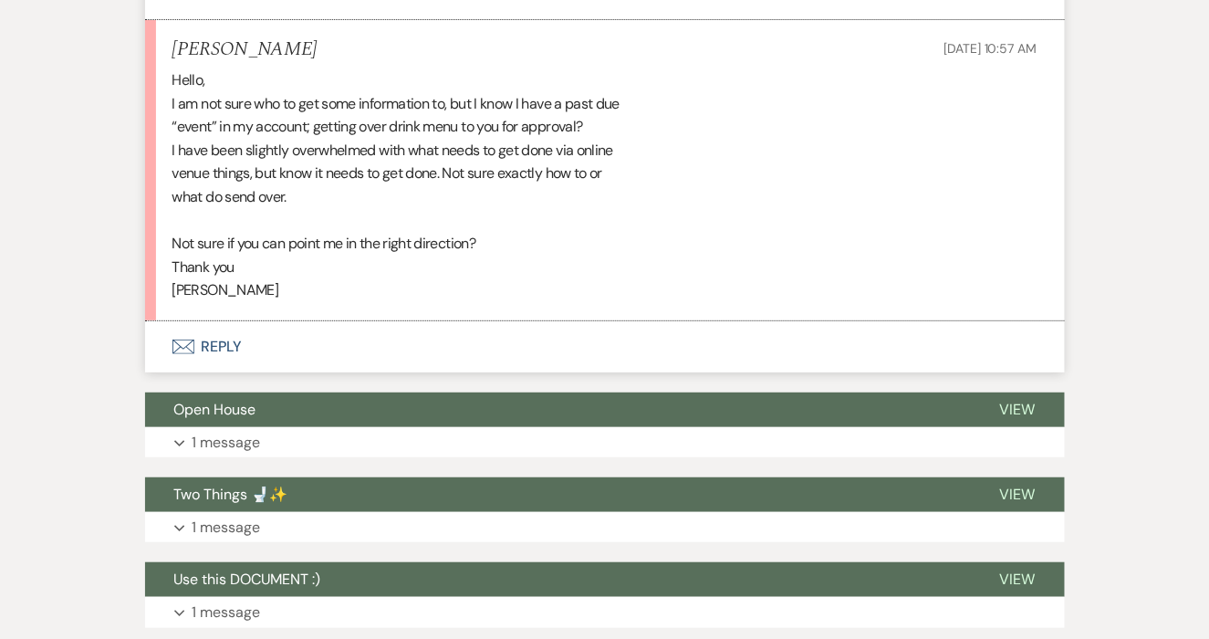
scroll to position [2016, 0]
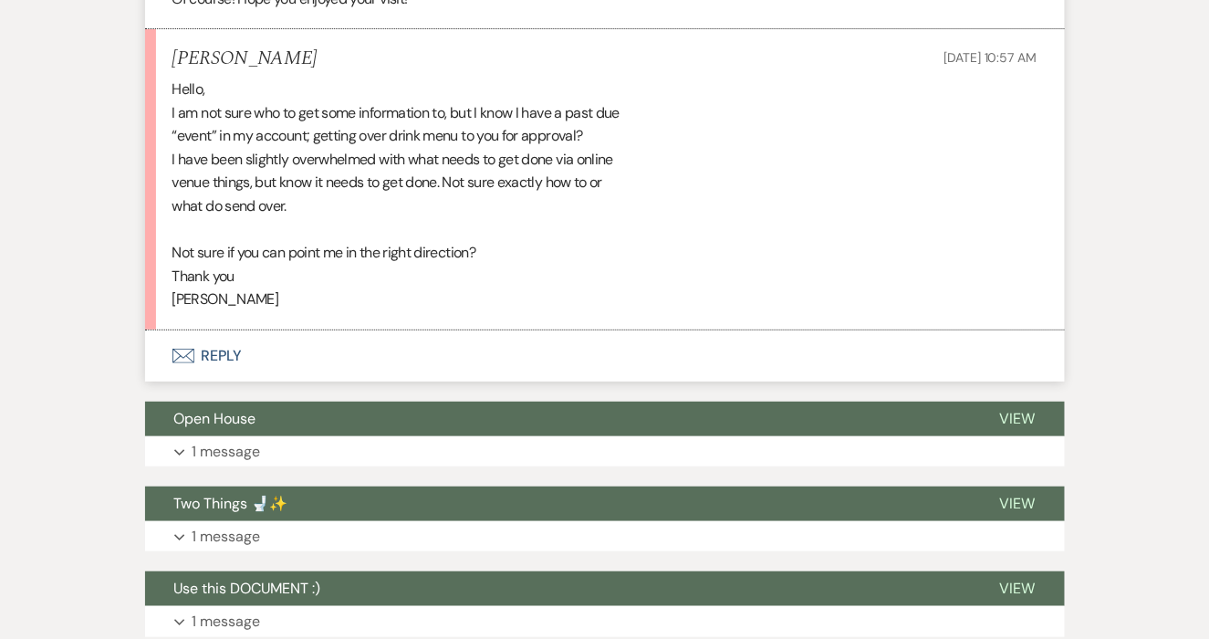
drag, startPoint x: 291, startPoint y: 287, endPoint x: 158, endPoint y: 71, distance: 253.9
click at [158, 71] on li "Elizabeth Berres Sep 17, 2025, 10:57 AM Hello, I am not sure who to get some in…" at bounding box center [605, 179] width 920 height 301
copy div "Hello, I am not sure who to get some information to, but I know I have a past d…"
click at [300, 357] on button "Envelope Reply" at bounding box center [605, 355] width 920 height 51
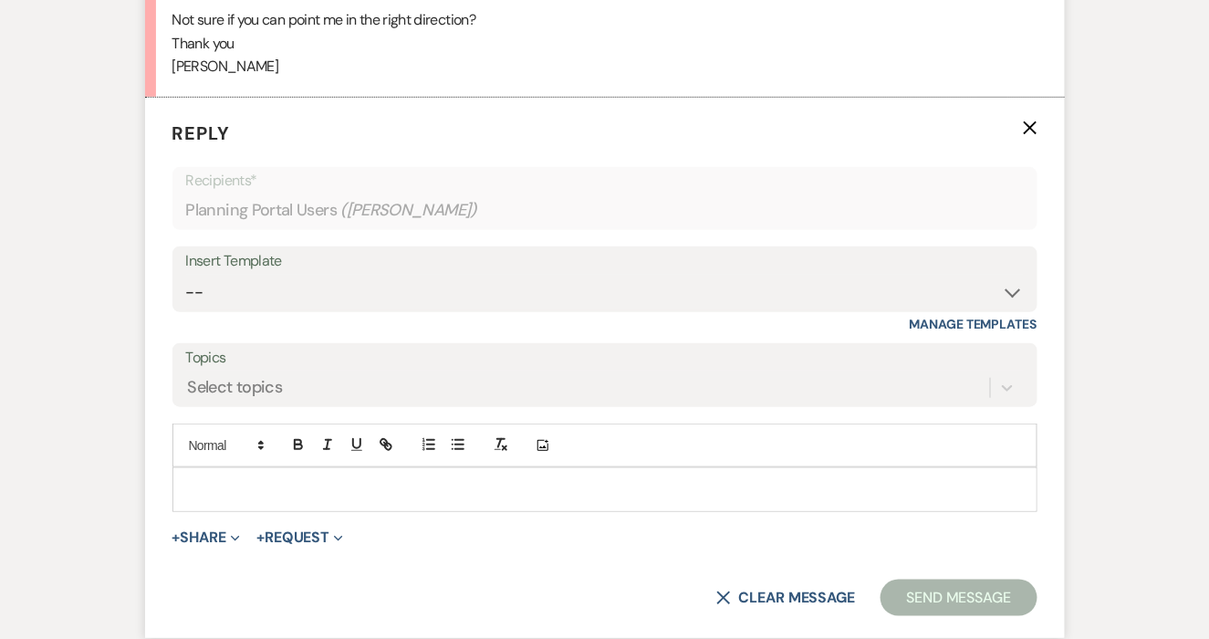
scroll to position [2295, 0]
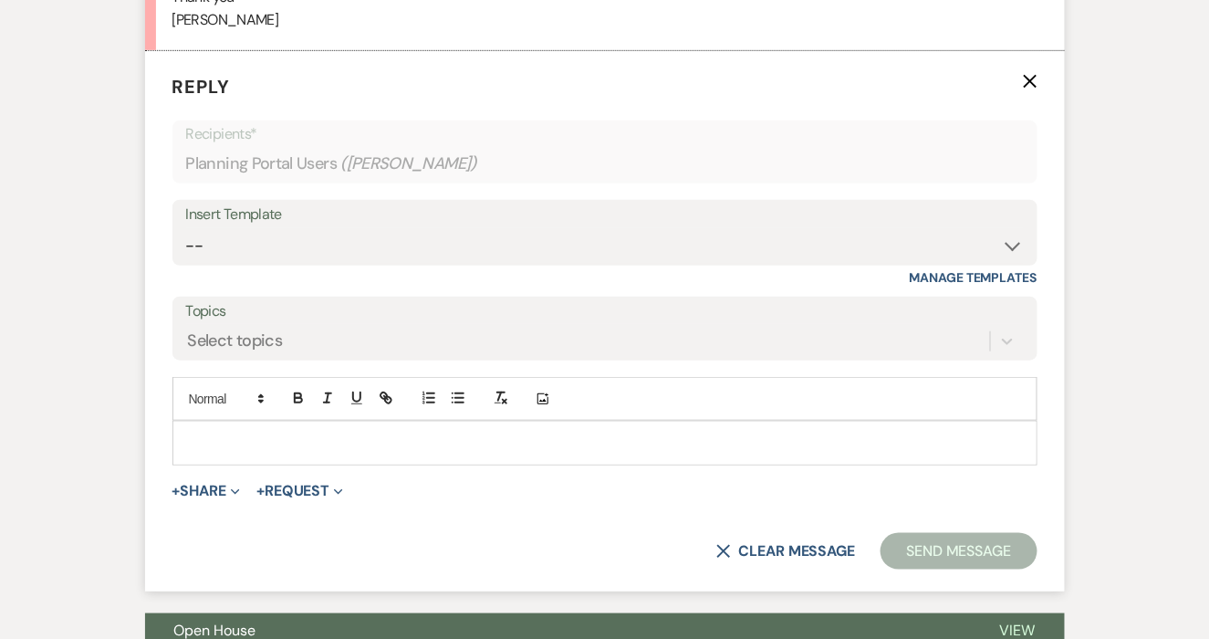
click at [305, 432] on p at bounding box center [605, 442] width 836 height 20
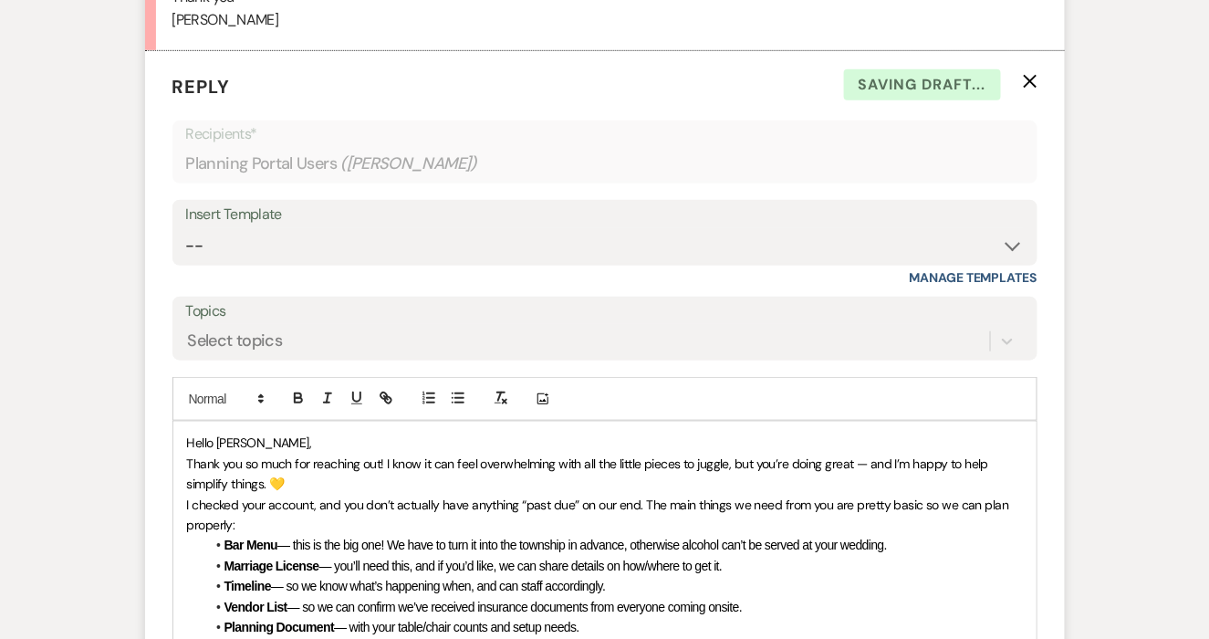
click at [306, 473] on p "Thank you so much for reaching out! I know it can feel overwhelming with all th…" at bounding box center [605, 473] width 836 height 41
click at [868, 462] on span "Thank you so much for reaching out! I know it can feel overwhelming with all th…" at bounding box center [589, 473] width 805 height 36
click at [395, 486] on p "Thank you so much for reaching out! I know it can feel overwhelming with all th…" at bounding box center [605, 473] width 836 height 41
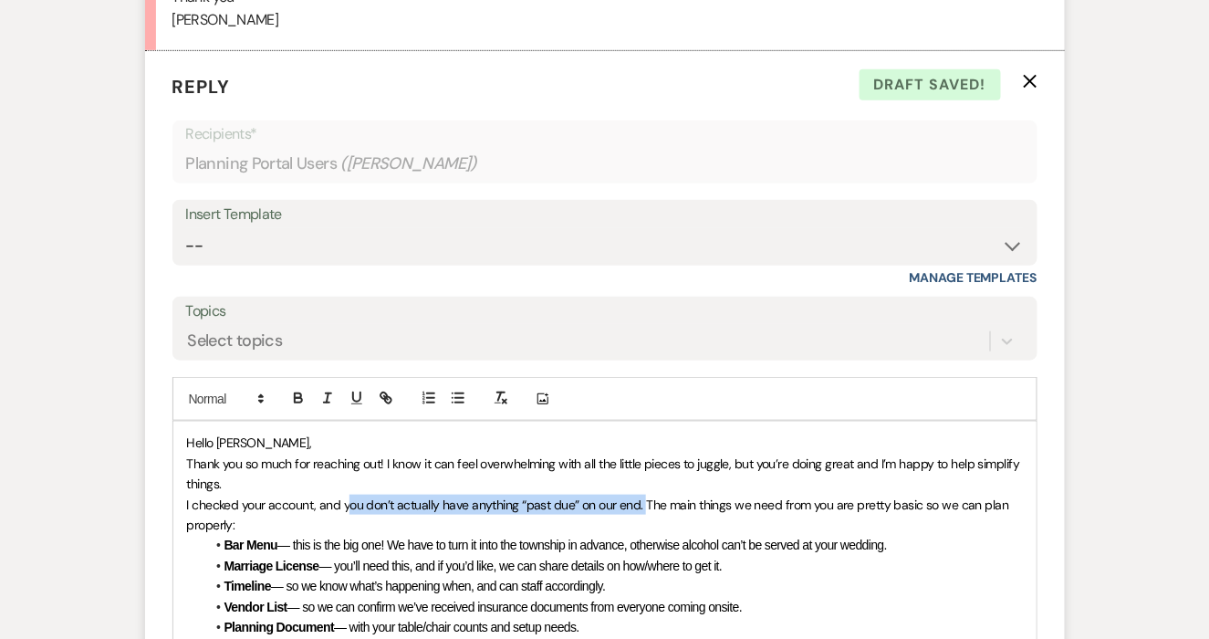
drag, startPoint x: 641, startPoint y: 503, endPoint x: 351, endPoint y: 497, distance: 290.1
click at [351, 497] on span "I checked your account, and you don’t actually have anything “past due” on our …" at bounding box center [600, 514] width 826 height 36
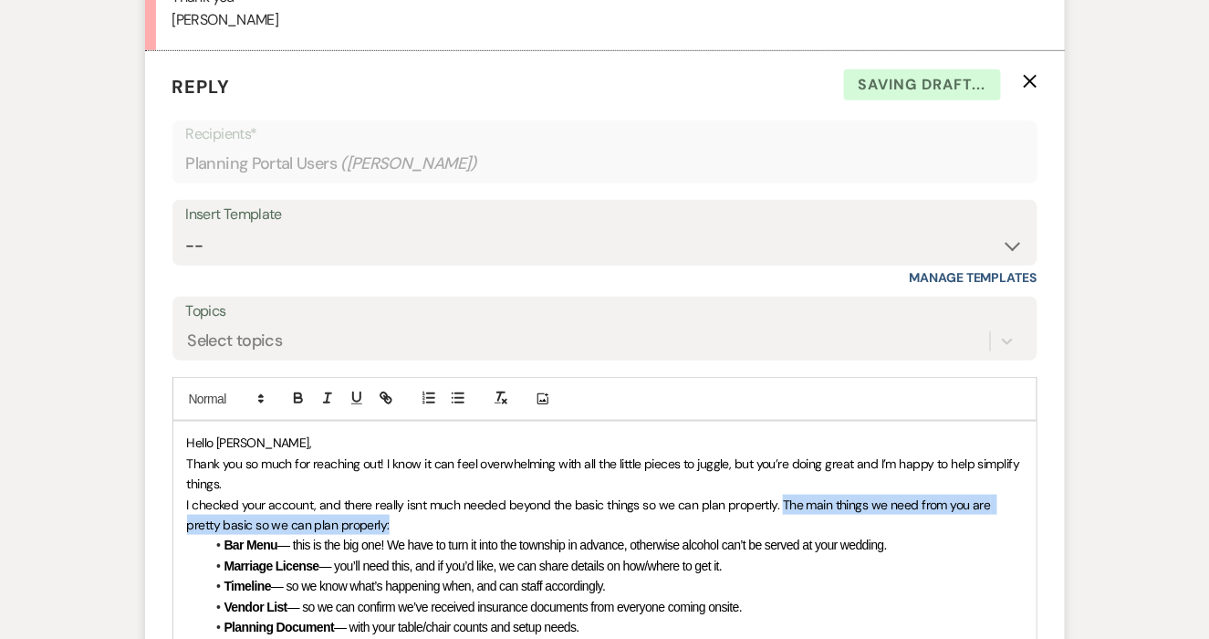
drag, startPoint x: 778, startPoint y: 501, endPoint x: 782, endPoint y: 518, distance: 17.7
click at [782, 518] on p "I checked your account, and there really isnt much needed beyond the basic thin…" at bounding box center [605, 514] width 836 height 41
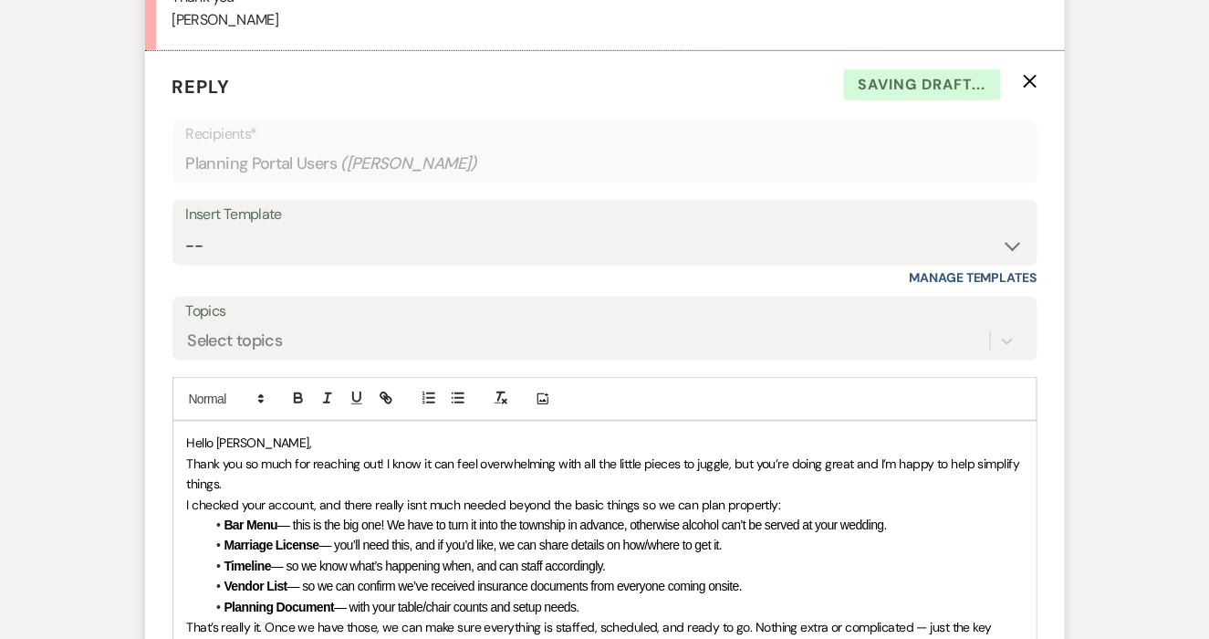
click at [747, 524] on span "— this is the big one! We have to turn it into the township in advance, otherwi…" at bounding box center [581, 524] width 609 height 15
click at [760, 500] on span "I checked your account, and there really isnt much needed beyond the basic thin…" at bounding box center [484, 504] width 594 height 16
click at [723, 517] on span "— this is the big one! We have to turn it into the township in advance, otherwi…" at bounding box center [581, 524] width 609 height 15
click at [798, 503] on p "I checked your account, and there really isnt much needed beyond the basic thin…" at bounding box center [605, 504] width 836 height 20
click at [542, 540] on span "— you’ll need this, and if you’d like, we can share details on how/where to get…" at bounding box center [520, 544] width 403 height 15
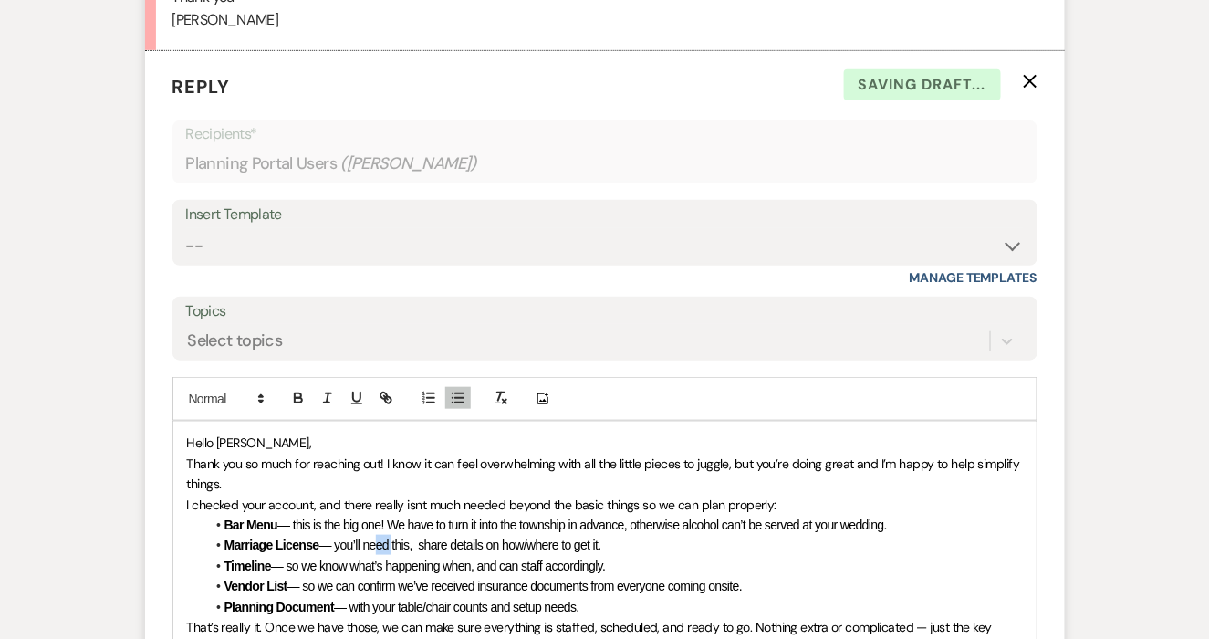
drag, startPoint x: 393, startPoint y: 540, endPoint x: 369, endPoint y: 540, distance: 24.6
click at [369, 540] on span "— you’ll need this, share details on how/where to get it." at bounding box center [460, 544] width 282 height 15
click at [423, 543] on span "— if you need this, share details on how/where to get it." at bounding box center [461, 544] width 284 height 15
click at [356, 605] on span "— with your table/chair counts and setup needs." at bounding box center [456, 606] width 245 height 15
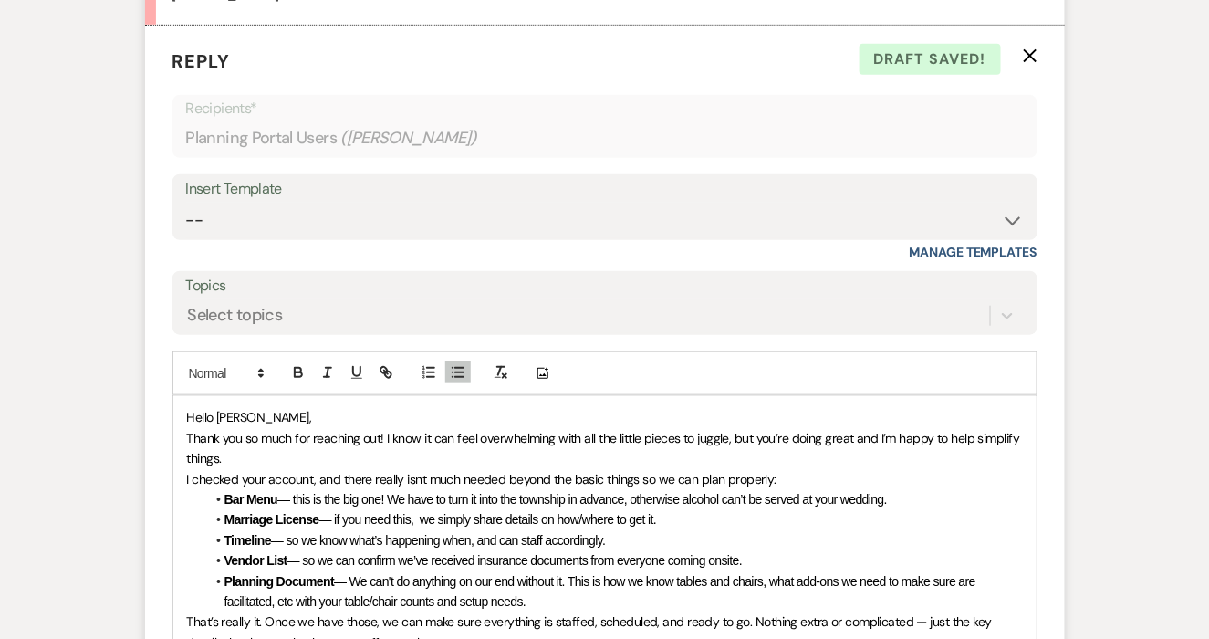
scroll to position [2330, 0]
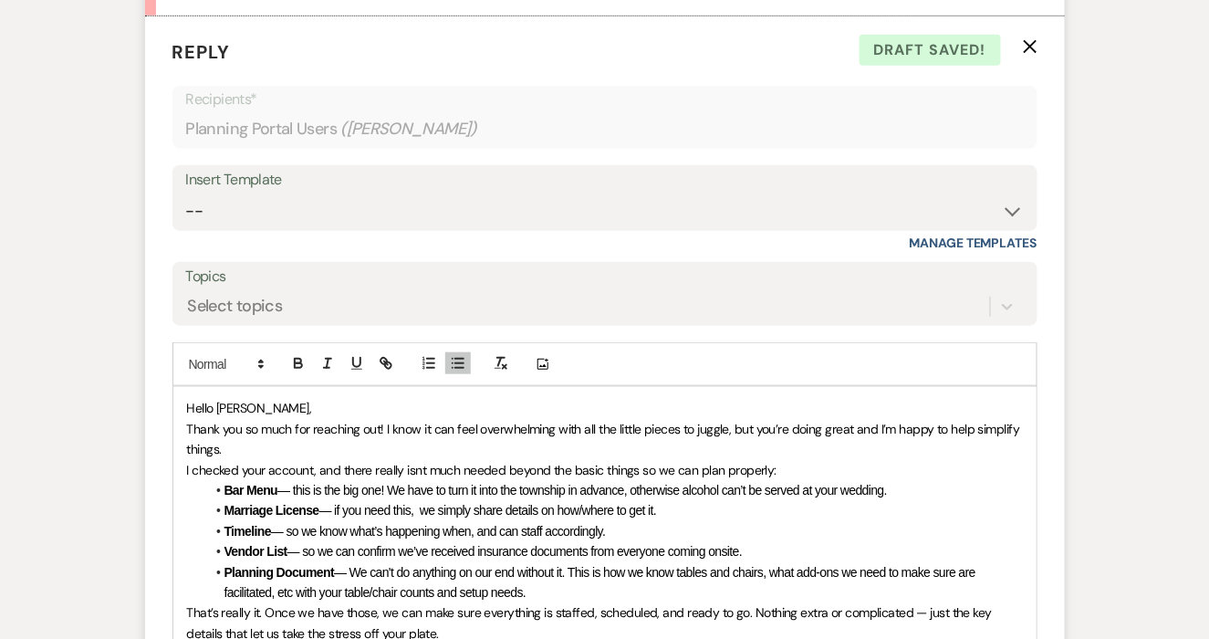
drag, startPoint x: 299, startPoint y: 590, endPoint x: 558, endPoint y: 589, distance: 259.1
click at [558, 589] on li "Planning Document — We can't do anything on our end without it. This is how we …" at bounding box center [613, 582] width 817 height 41
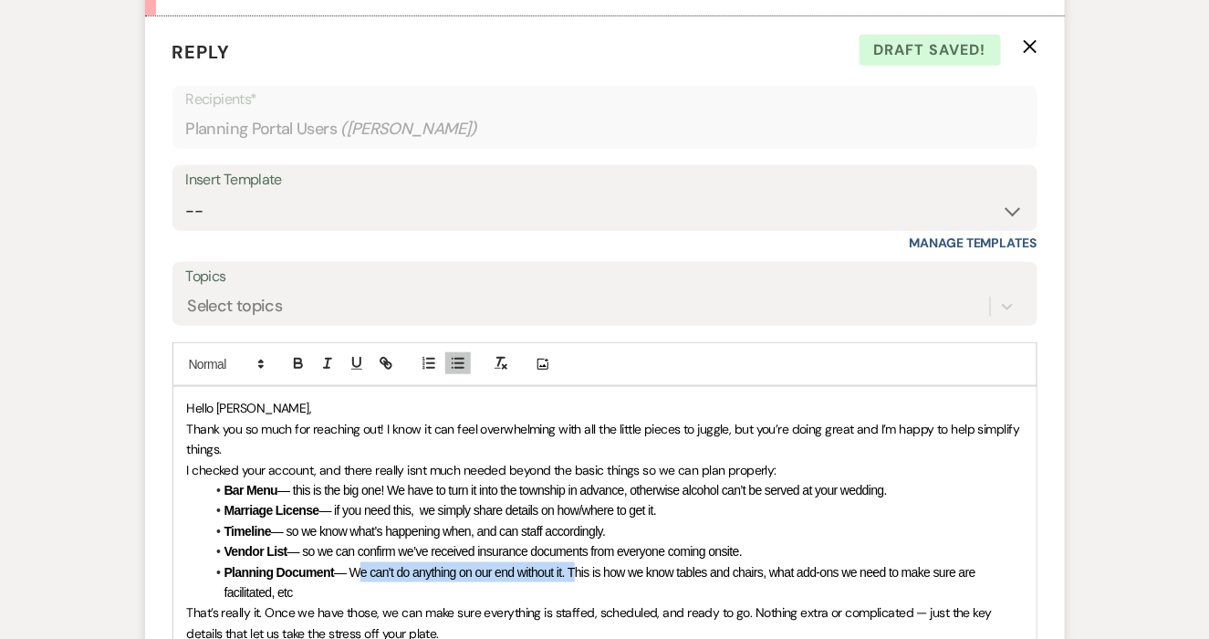
drag, startPoint x: 572, startPoint y: 570, endPoint x: 356, endPoint y: 568, distance: 216.2
click at [356, 568] on span "— We can't do anything on our end without it. This is how we know tables and ch…" at bounding box center [601, 582] width 754 height 35
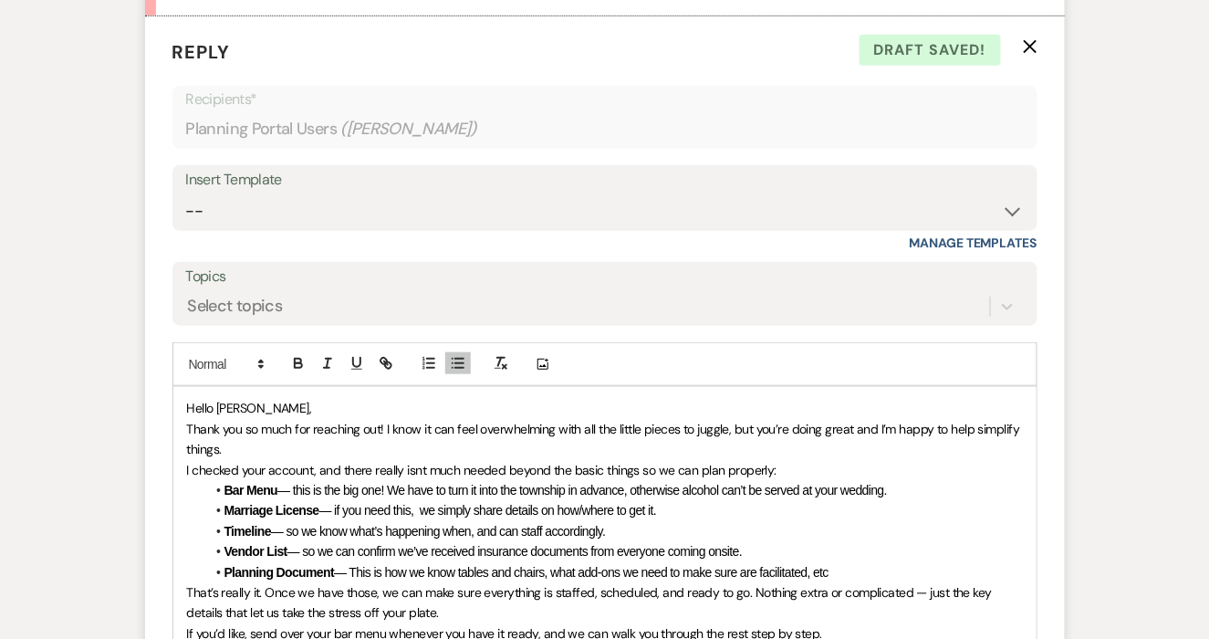
click at [843, 567] on li "Planning Document — This is how we know tables and chairs, what add-ons we need…" at bounding box center [613, 572] width 817 height 20
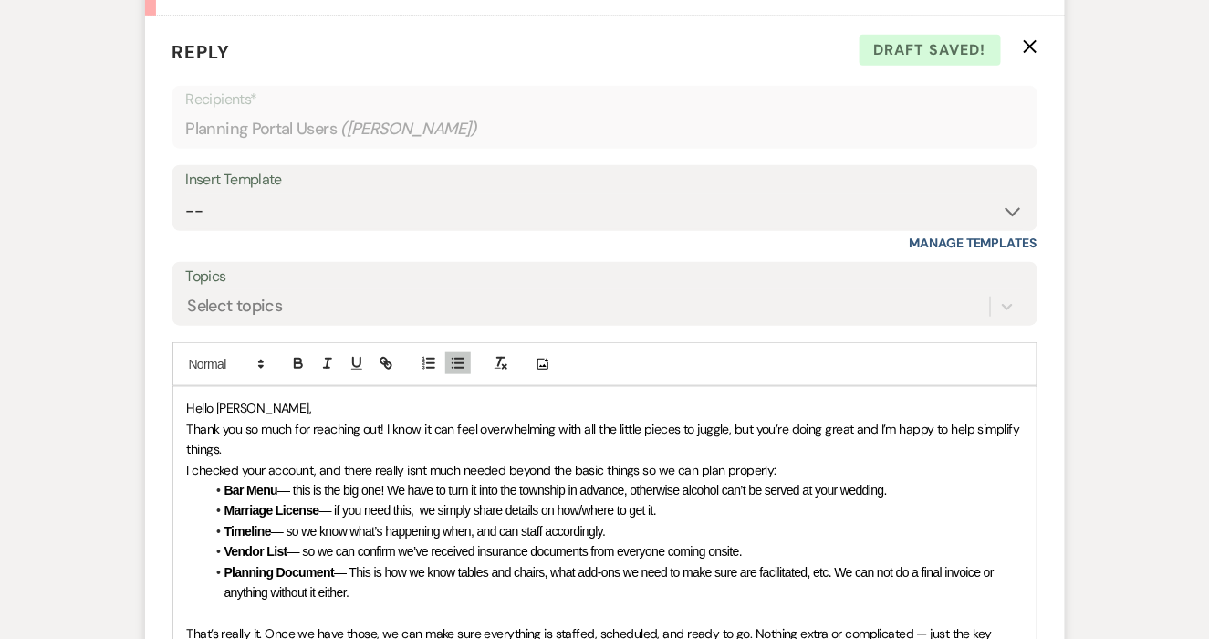
click at [255, 440] on p "Thank you so much for reaching out! I know it can feel overwhelming with all th…" at bounding box center [605, 439] width 836 height 41
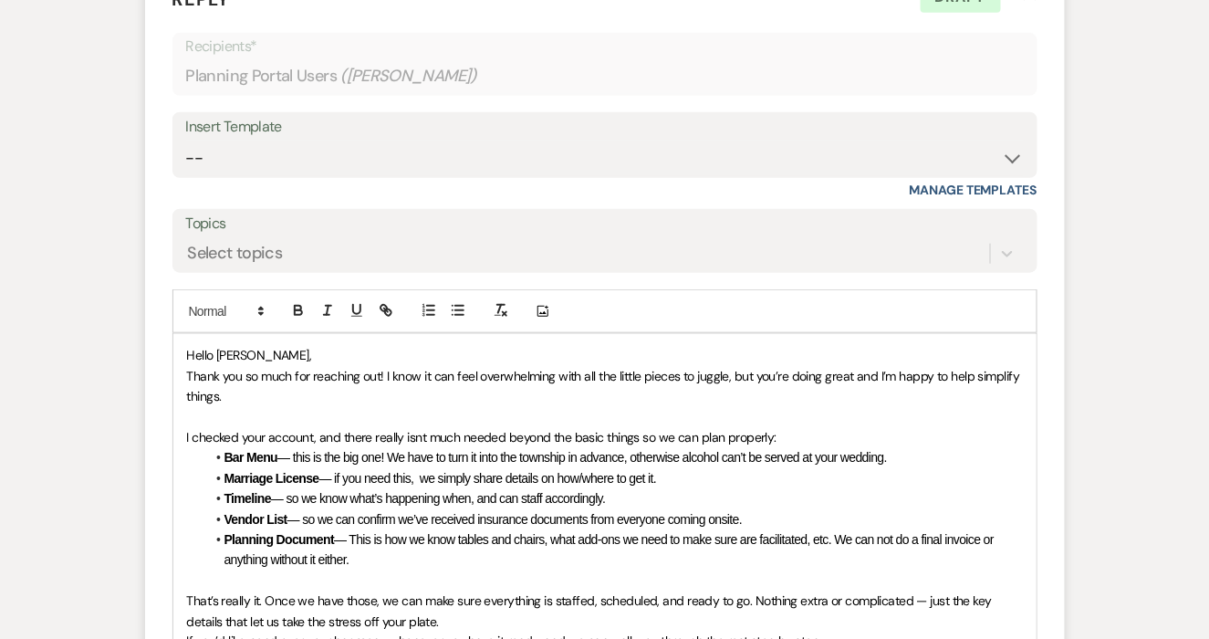
scroll to position [2390, 0]
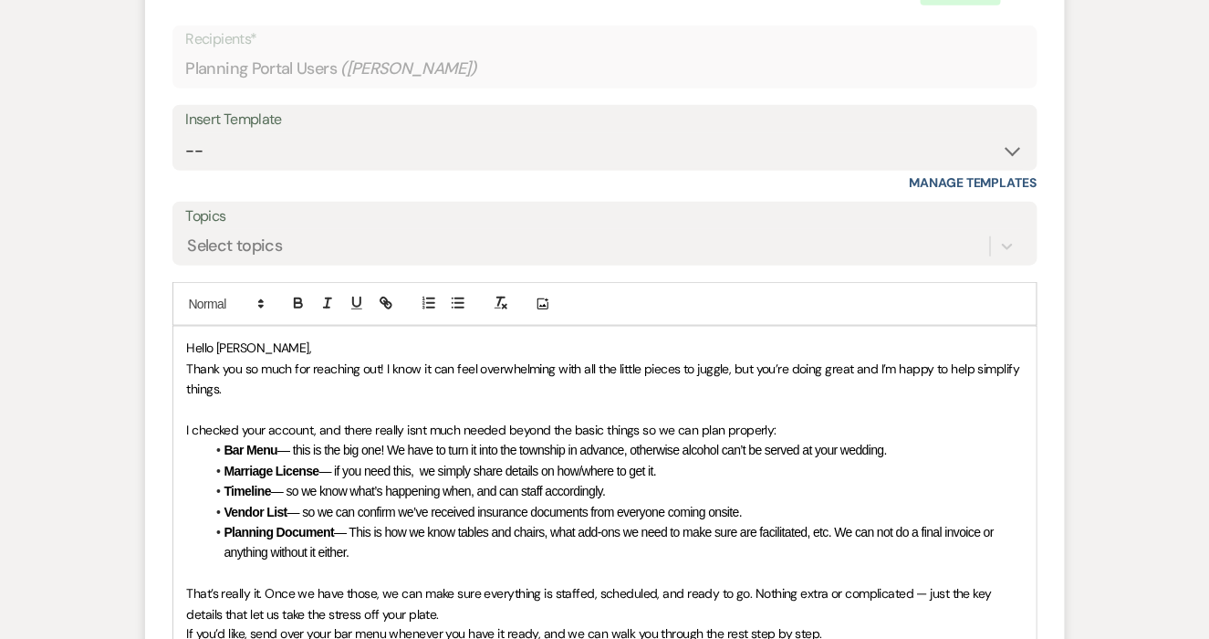
click at [442, 491] on span "— so we know what’s happening when, and can staff accordingly." at bounding box center [438, 490] width 335 height 15
click at [856, 532] on span "— This is how we know tables and chairs, what add-ons we need to make sure are …" at bounding box center [610, 542] width 773 height 35
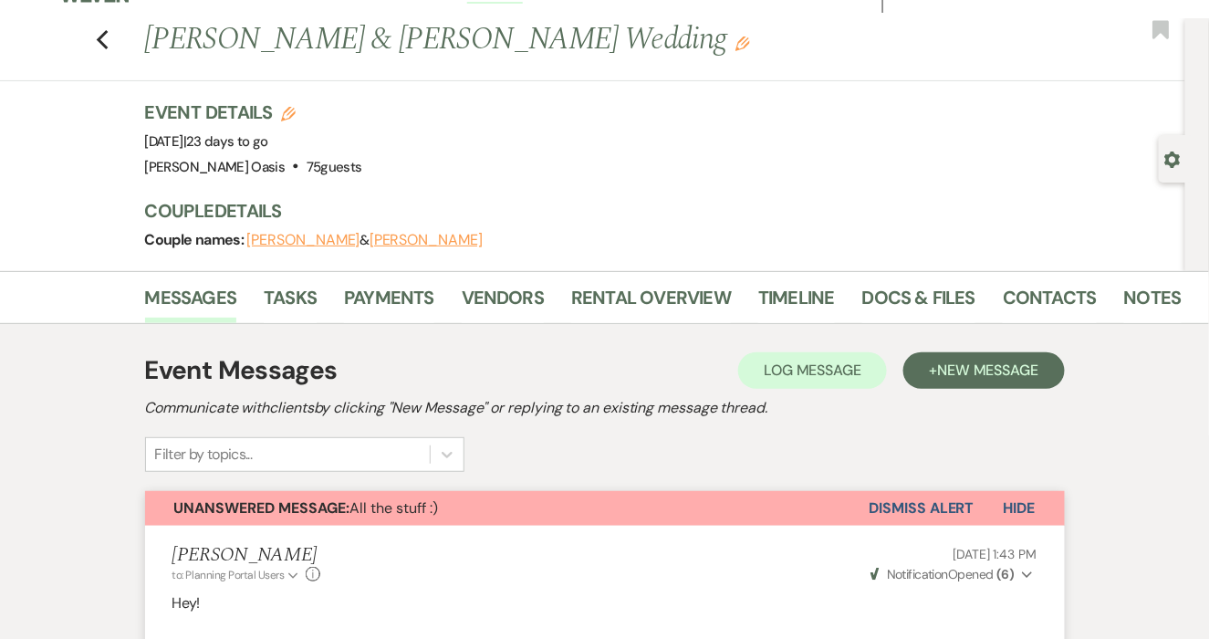
scroll to position [0, 0]
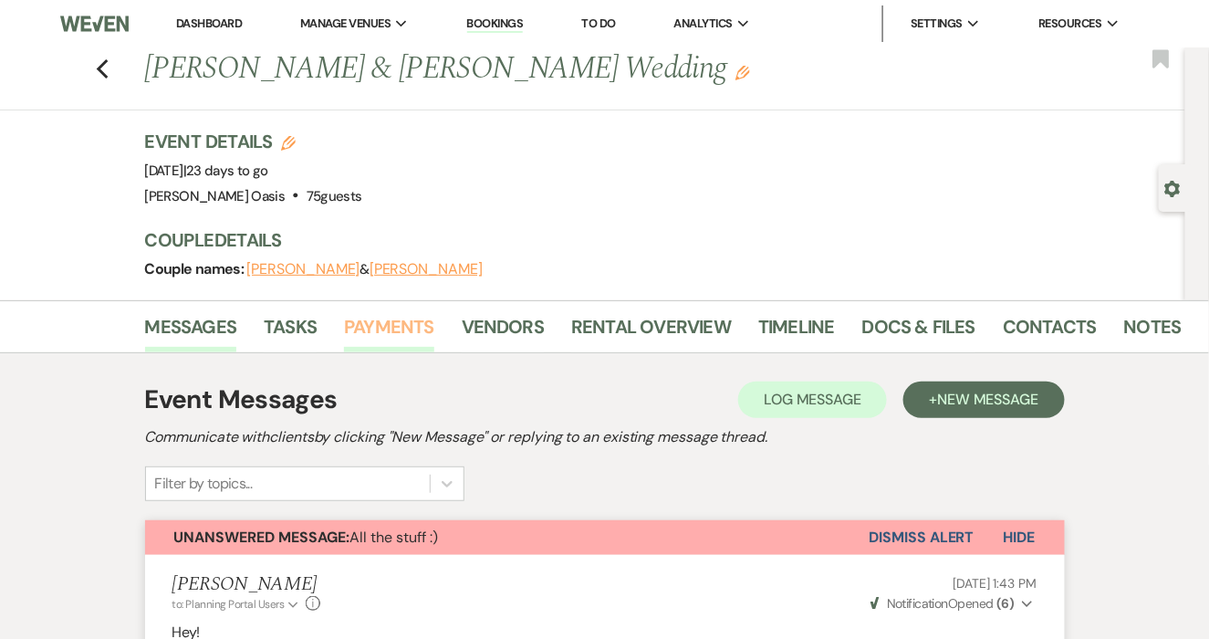
click at [401, 334] on link "Payments" at bounding box center [389, 332] width 90 height 40
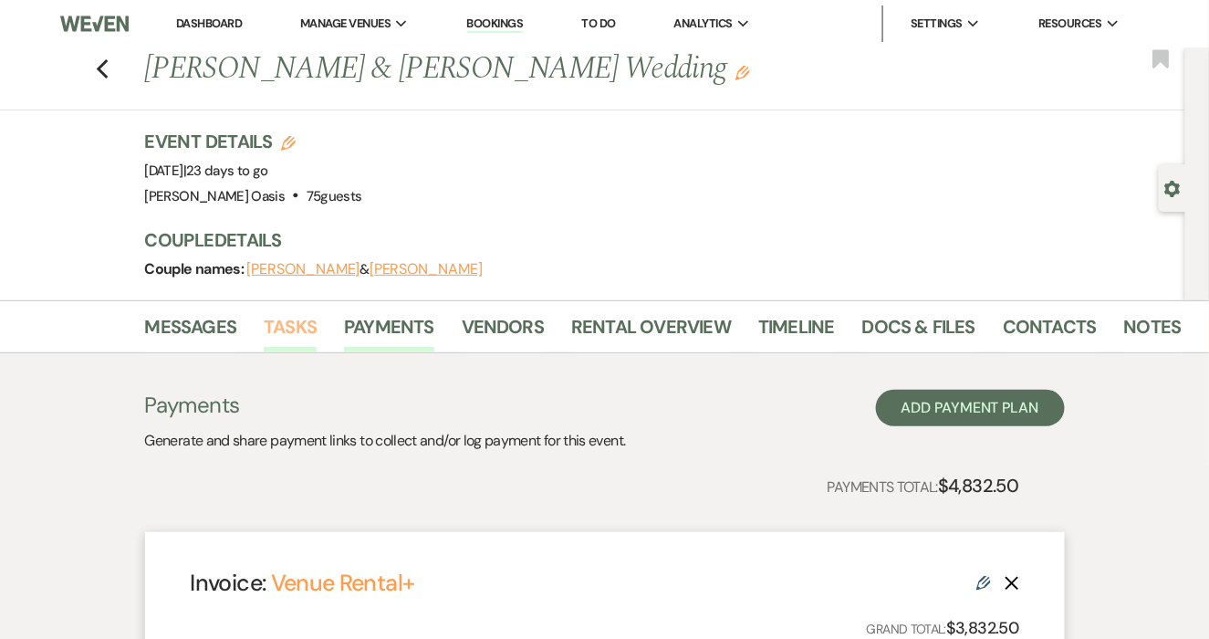
click at [277, 330] on link "Tasks" at bounding box center [290, 332] width 53 height 40
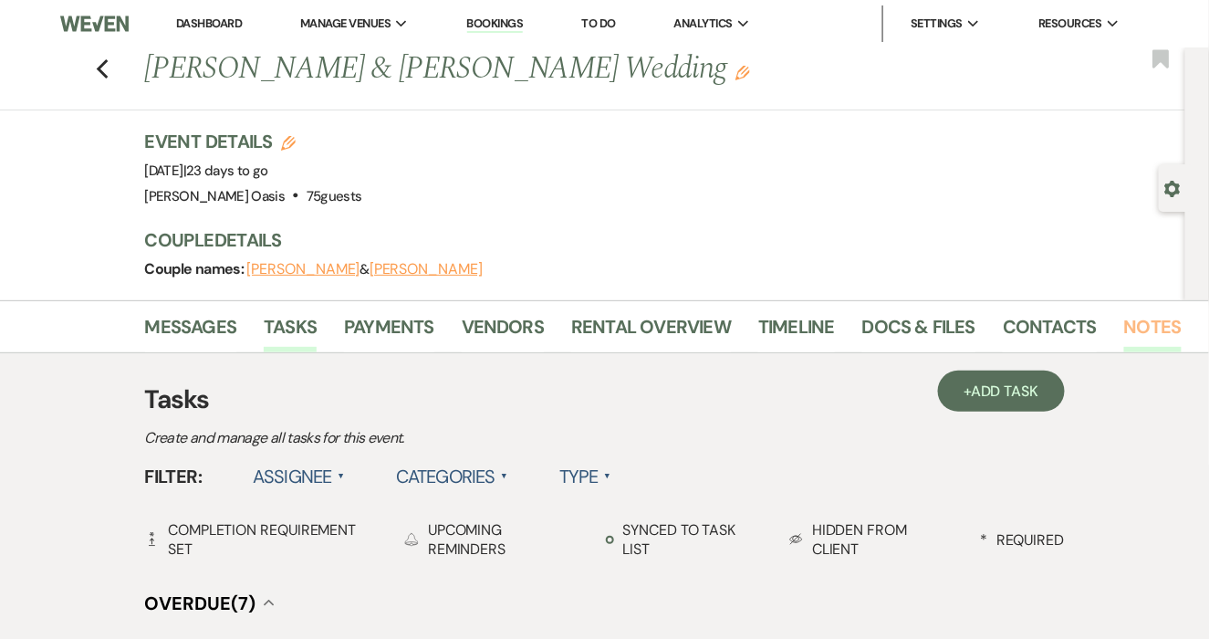
click at [1124, 313] on link "Notes" at bounding box center [1152, 332] width 57 height 40
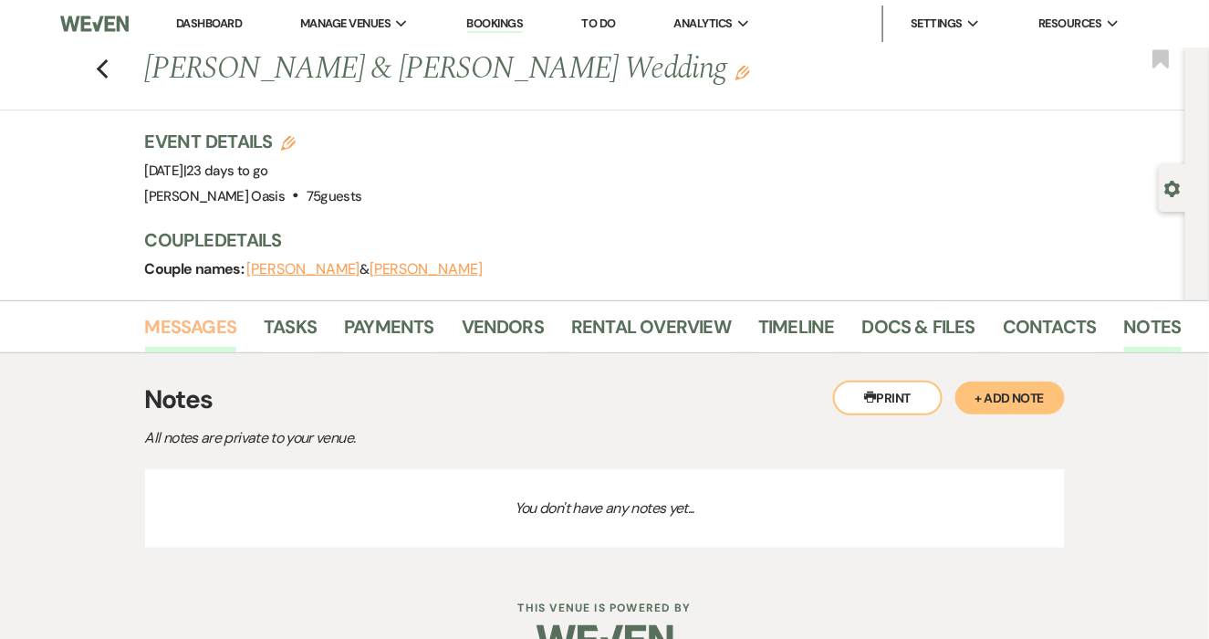
click at [195, 332] on link "Messages" at bounding box center [191, 332] width 92 height 40
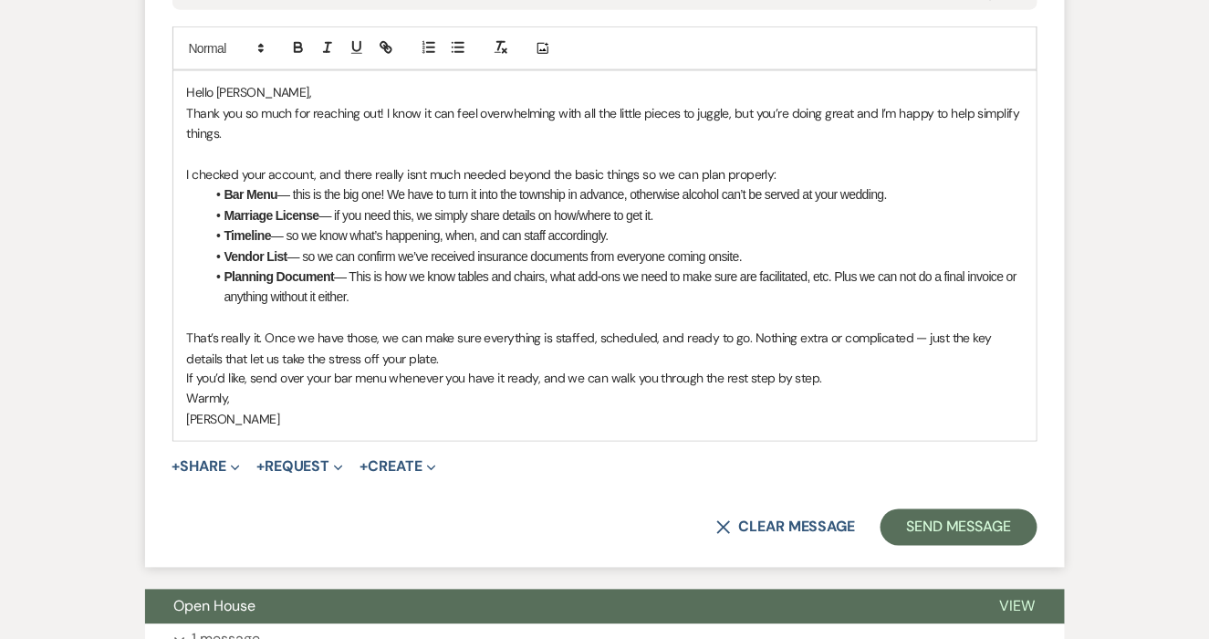
scroll to position [2648, 0]
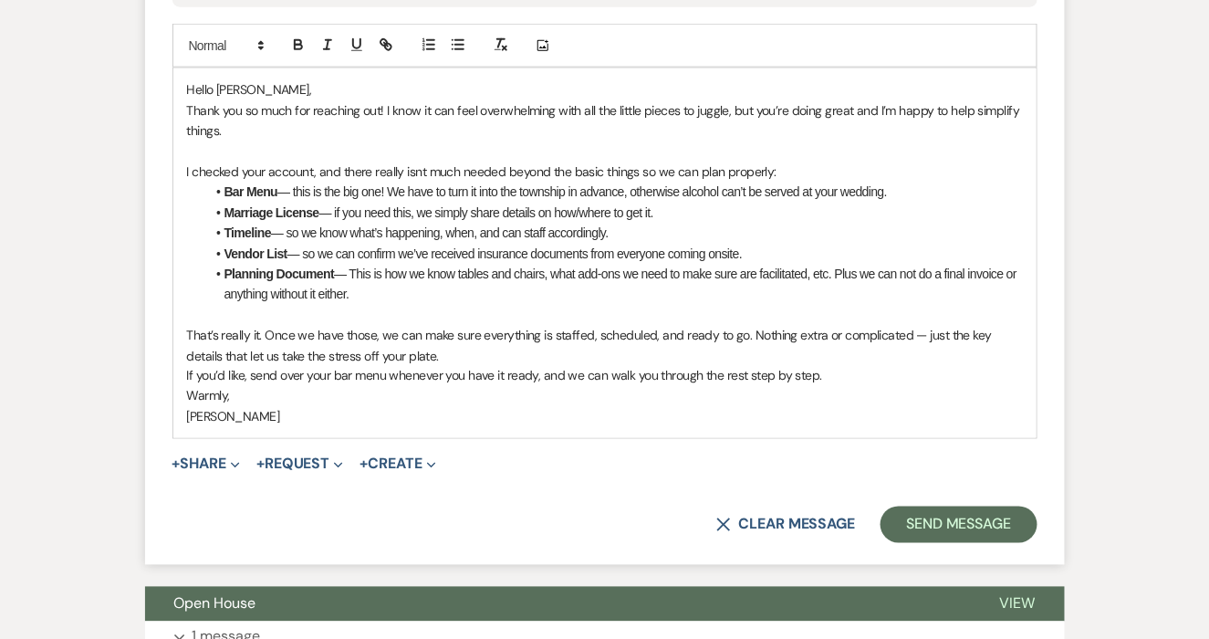
click at [626, 239] on li "Timeline — so we know what’s happening, when, and can staff accordingly." at bounding box center [613, 233] width 817 height 20
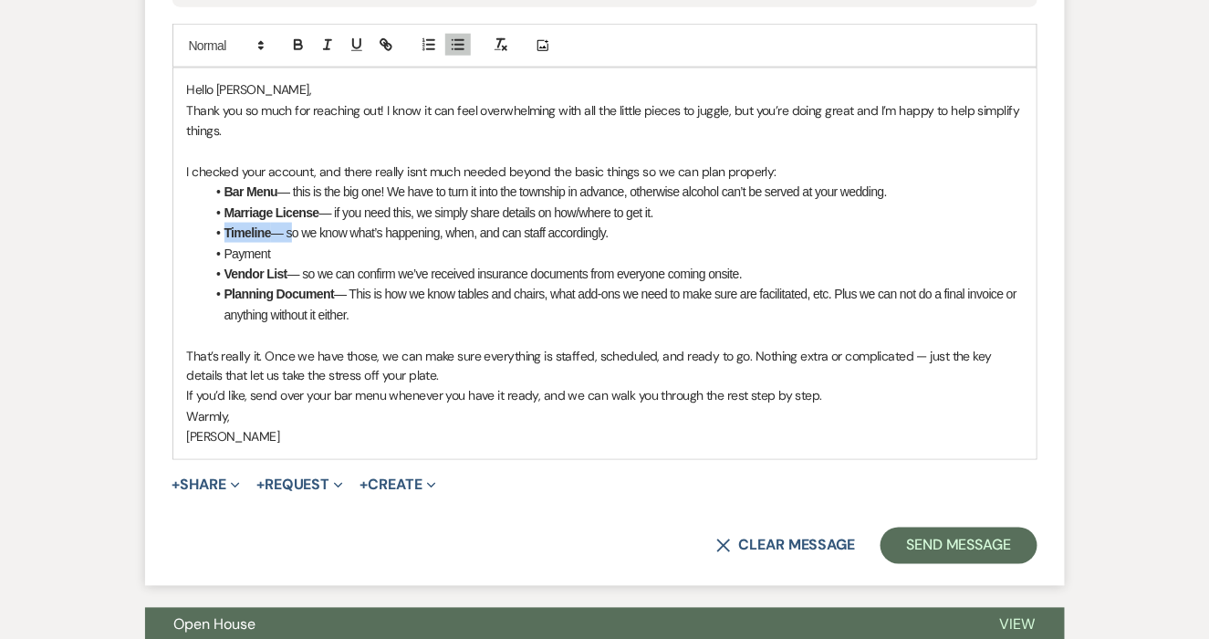
drag, startPoint x: 287, startPoint y: 229, endPoint x: 212, endPoint y: 229, distance: 75.7
click at [212, 229] on li "Timeline — so we know what’s happening, when, and can staff accordingly." at bounding box center [613, 233] width 817 height 20
copy li "Timeline —"
drag, startPoint x: 272, startPoint y: 254, endPoint x: 211, endPoint y: 254, distance: 61.1
click at [211, 254] on li "Payment" at bounding box center [613, 254] width 817 height 20
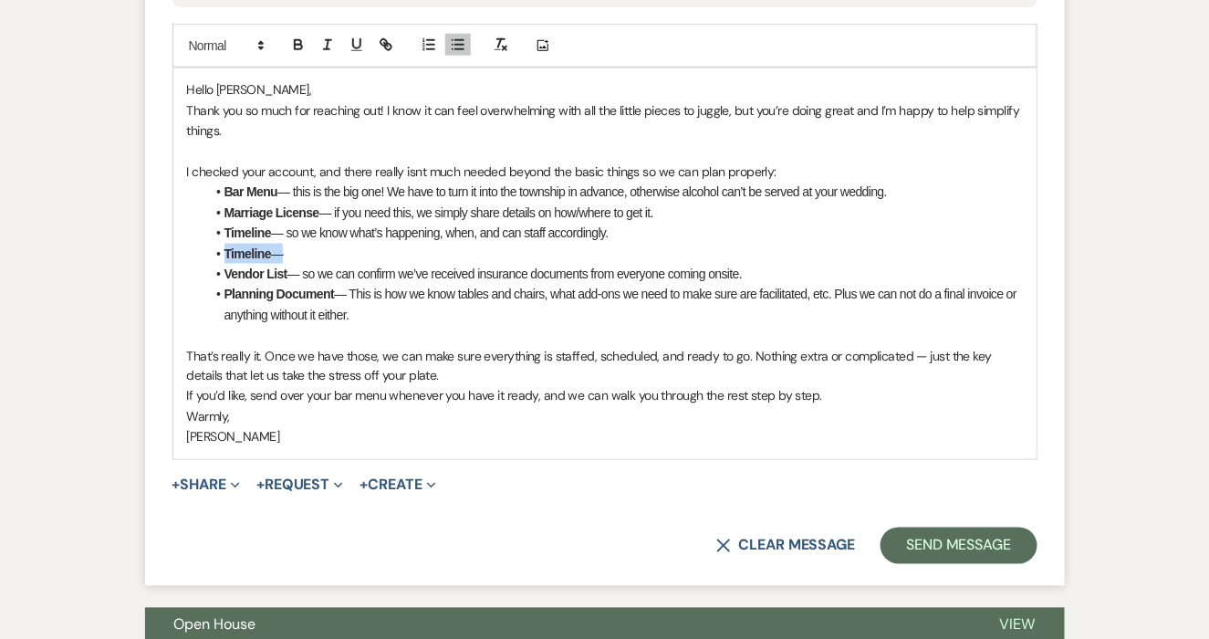
drag, startPoint x: 274, startPoint y: 246, endPoint x: 226, endPoint y: 245, distance: 47.4
click at [225, 246] on li "Timeline —" at bounding box center [613, 254] width 817 height 20
click at [297, 253] on li "Payment —" at bounding box center [613, 254] width 817 height 20
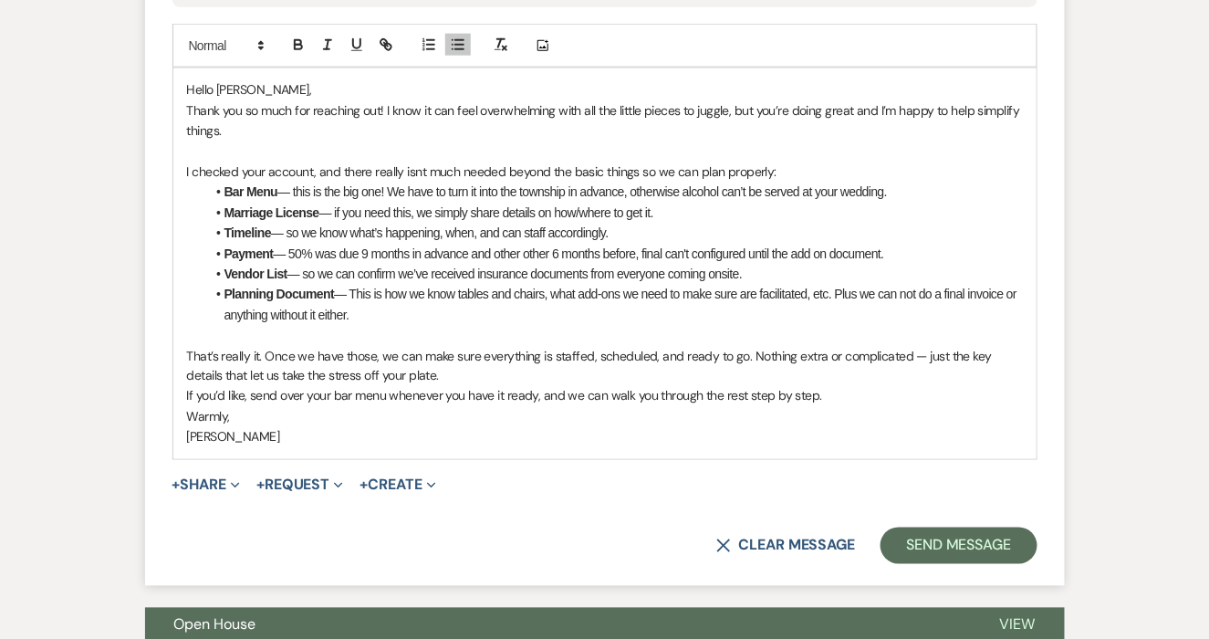
click at [421, 167] on p "I checked your account, and there really isnt much needed beyond the basic thin…" at bounding box center [605, 171] width 836 height 20
click at [771, 164] on p "I checked your account, and there really isn't much needed beyond the basic thi…" at bounding box center [605, 171] width 836 height 20
click at [930, 169] on p "I checked your account, and there really isn't much needed beyond the basic thi…" at bounding box center [605, 171] width 836 height 20
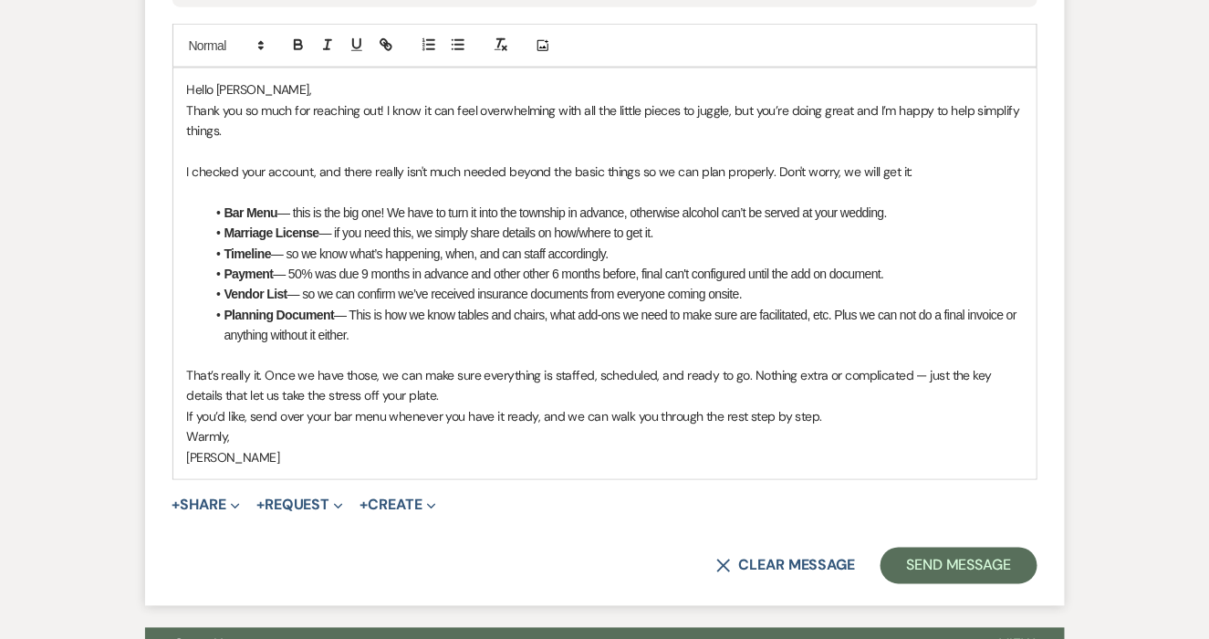
click at [920, 372] on p "That’s really it. Once we have those, we can make sure everything is staffed, s…" at bounding box center [605, 386] width 836 height 41
click at [416, 389] on p "That’s really it. Once we have those, we can make sure everything is staffed, s…" at bounding box center [605, 386] width 836 height 41
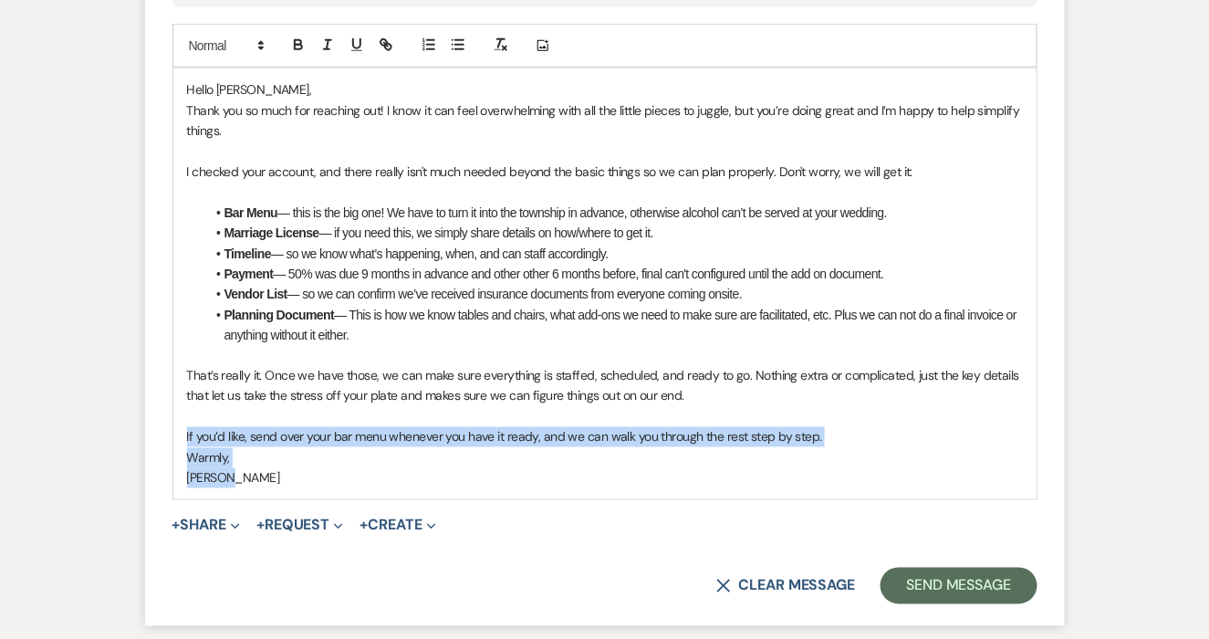
drag, startPoint x: 227, startPoint y: 473, endPoint x: 181, endPoint y: 437, distance: 59.1
click at [181, 437] on div "Hello Elizabeth, Thank you so much for reaching out! I know it can feel overwhe…" at bounding box center [604, 283] width 863 height 431
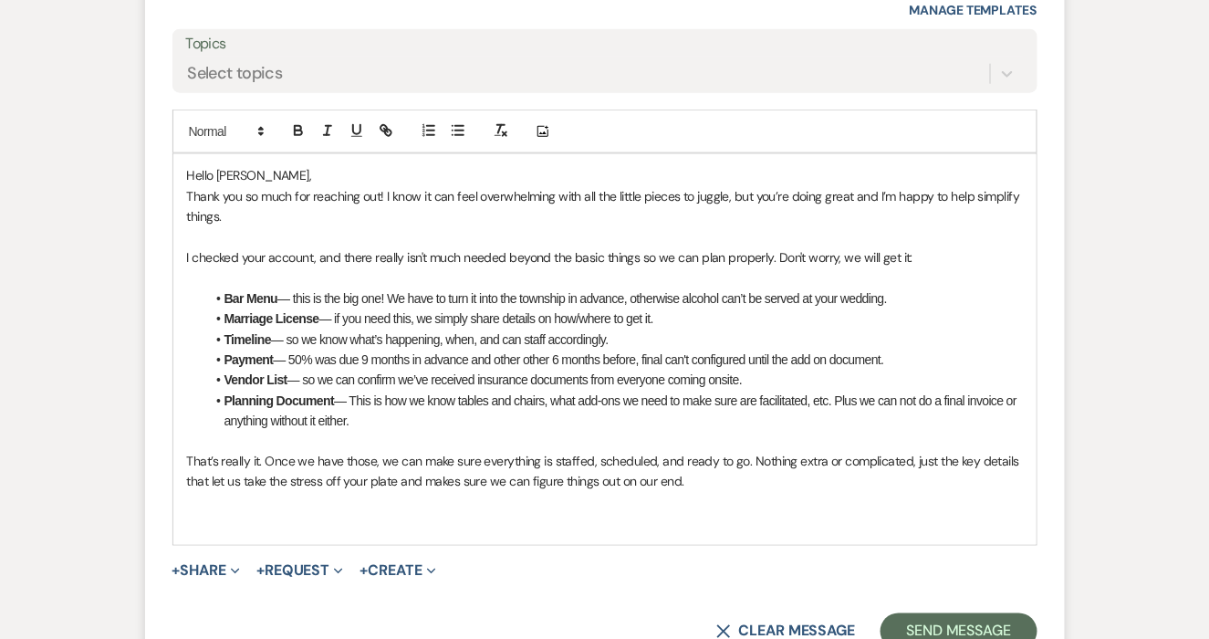
scroll to position [2572, 0]
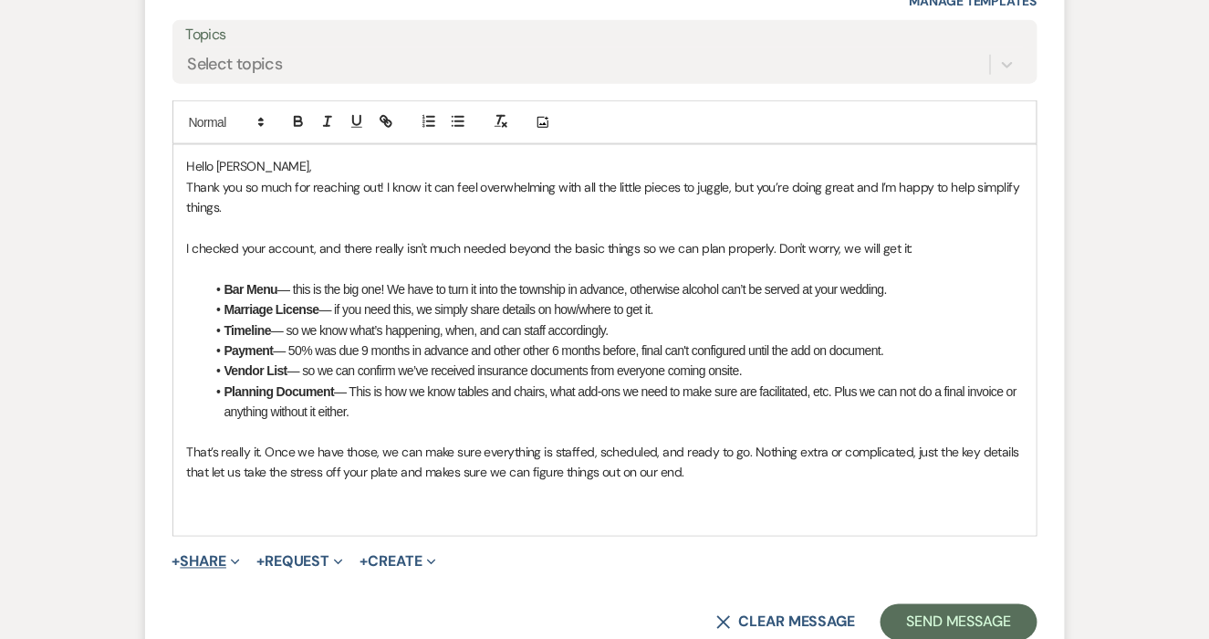
click at [210, 555] on button "+ Share Expand" at bounding box center [206, 562] width 68 height 15
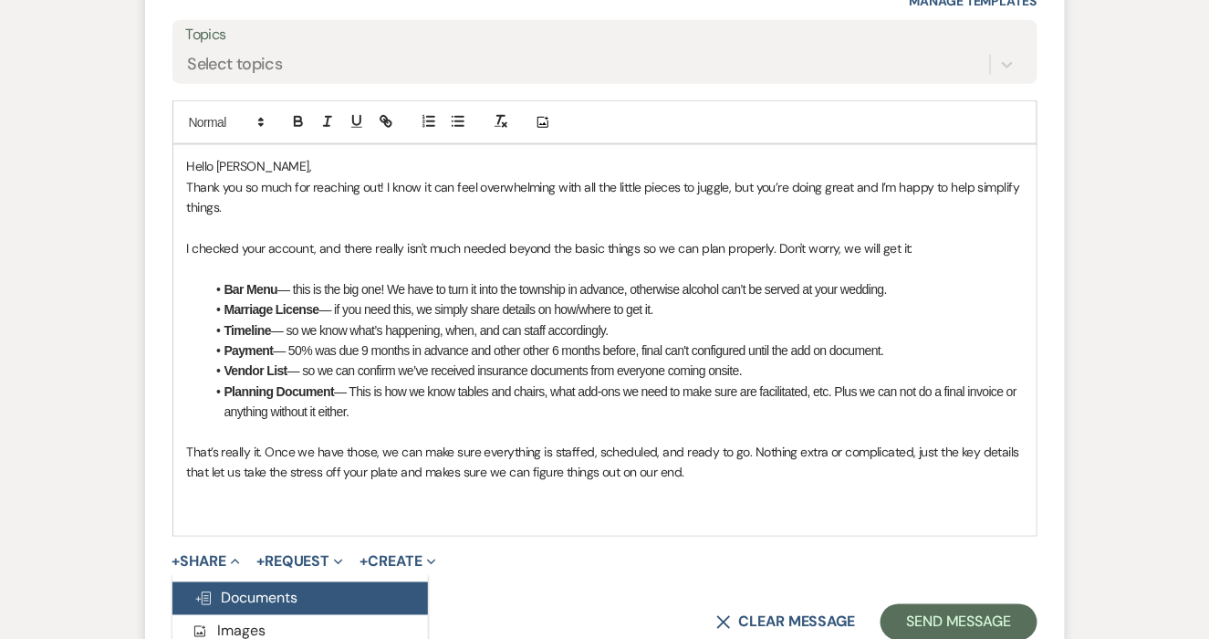
click at [244, 598] on span "Doc Upload Documents" at bounding box center [246, 597] width 104 height 19
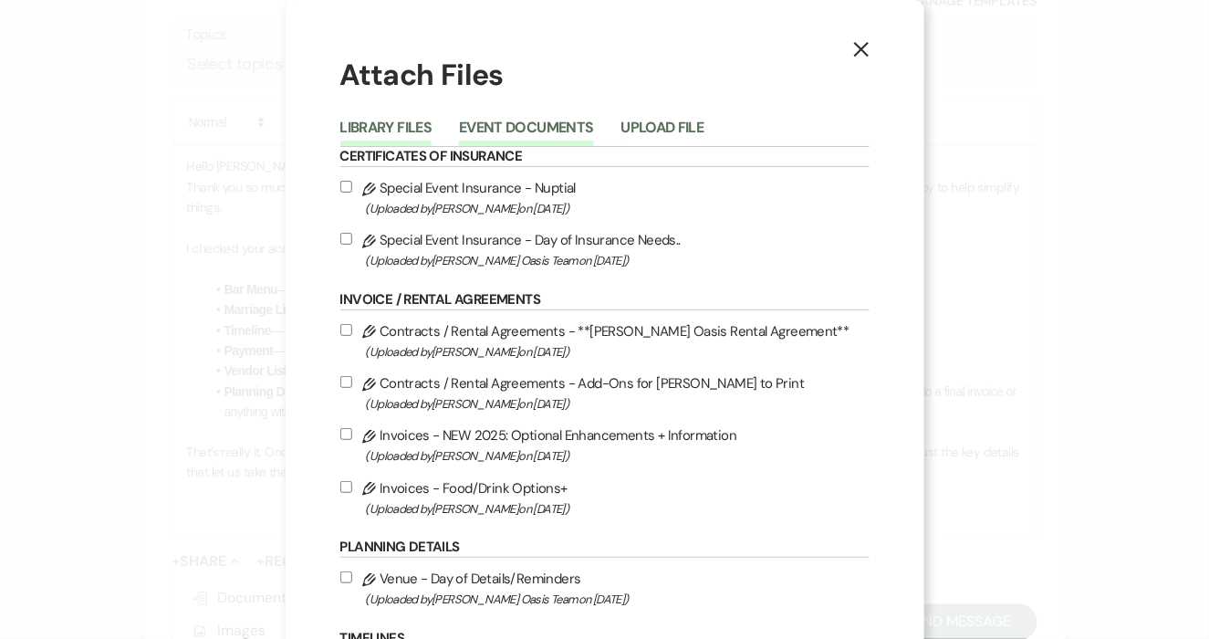
click at [518, 132] on button "Event Documents" at bounding box center [526, 133] width 134 height 26
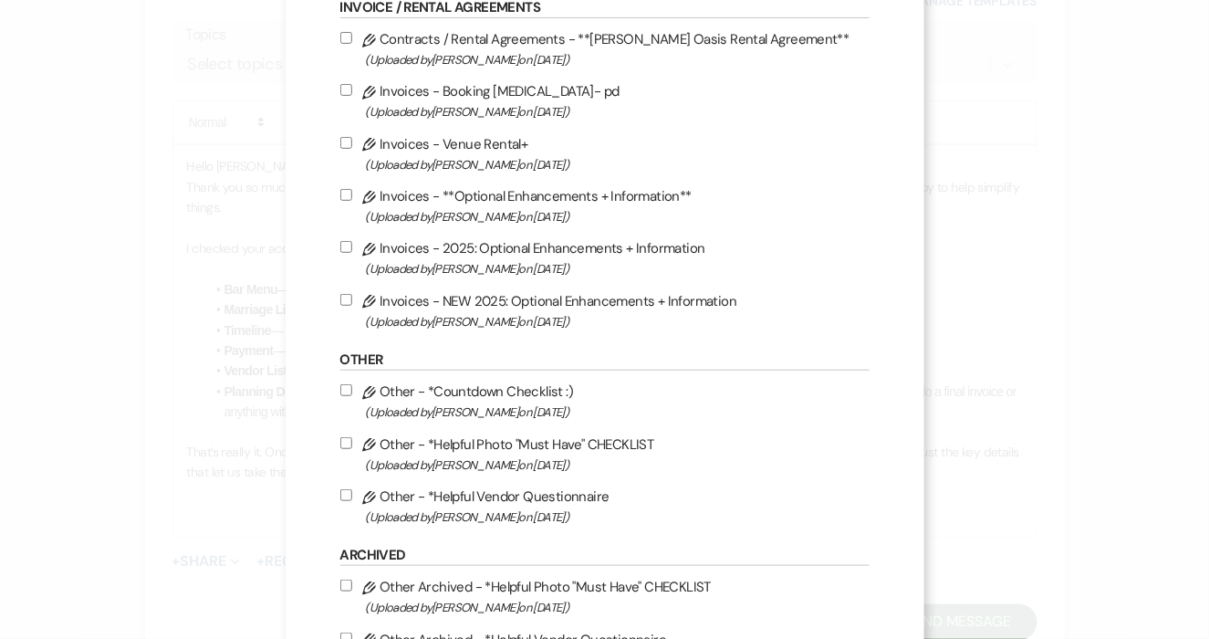
scroll to position [153, 0]
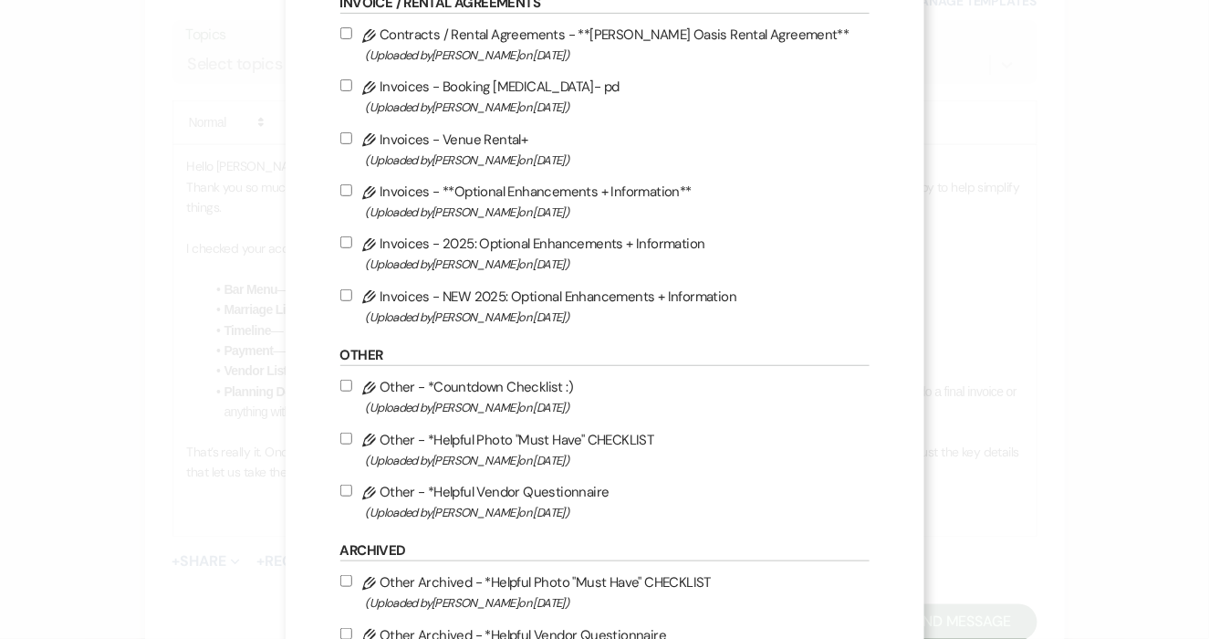
click at [423, 297] on label "Pencil Invoices - NEW 2025: Optional Enhancements + Information (Uploaded by Ro…" at bounding box center [604, 306] width 529 height 43
click at [352, 297] on input "Pencil Invoices - NEW 2025: Optional Enhancements + Information (Uploaded by Ro…" at bounding box center [346, 295] width 12 height 12
checkbox input "true"
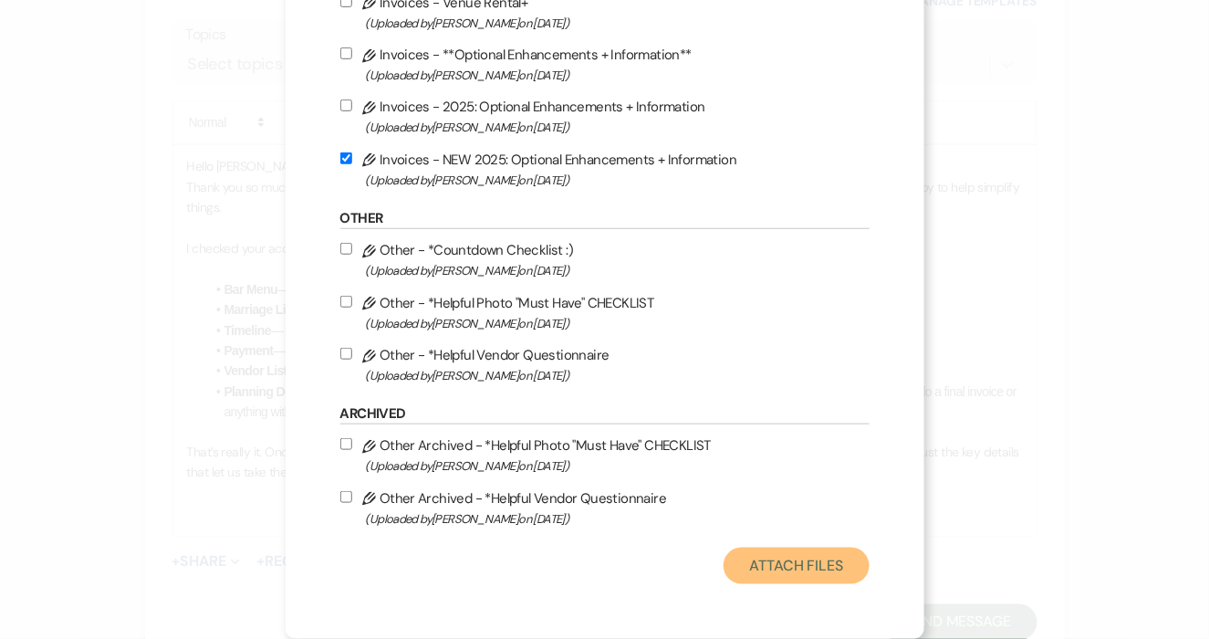
click at [789, 567] on button "Attach Files" at bounding box center [795, 565] width 145 height 36
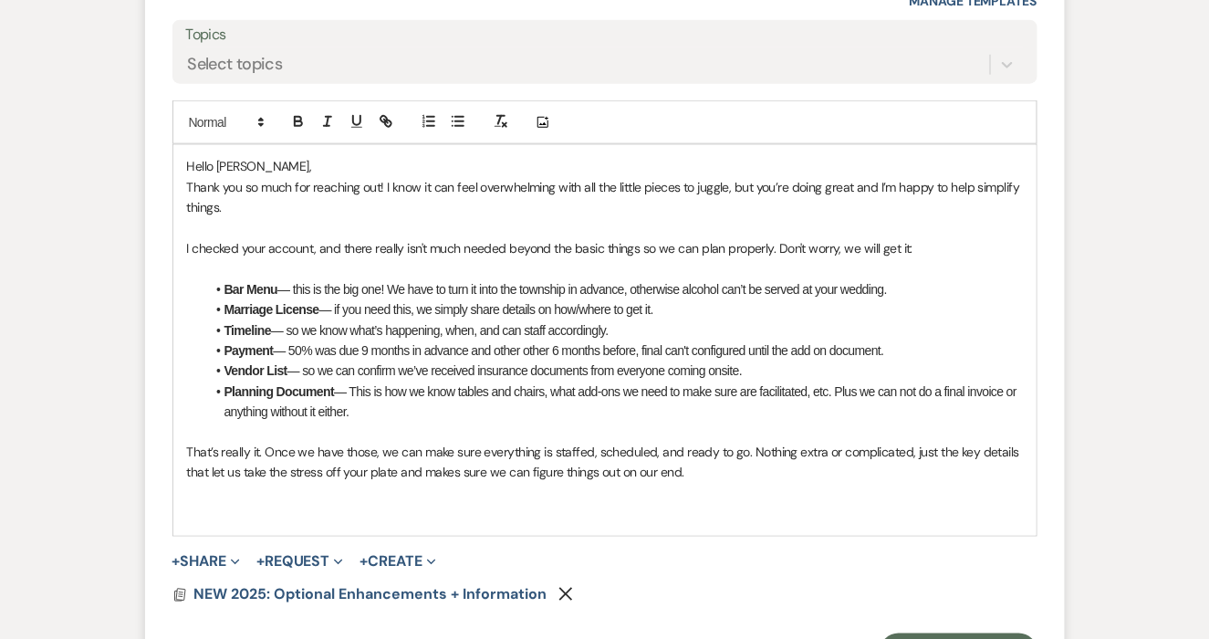
click at [362, 400] on li "Planning Document — This is how we know tables and chairs, what add-ons we need…" at bounding box center [613, 401] width 817 height 41
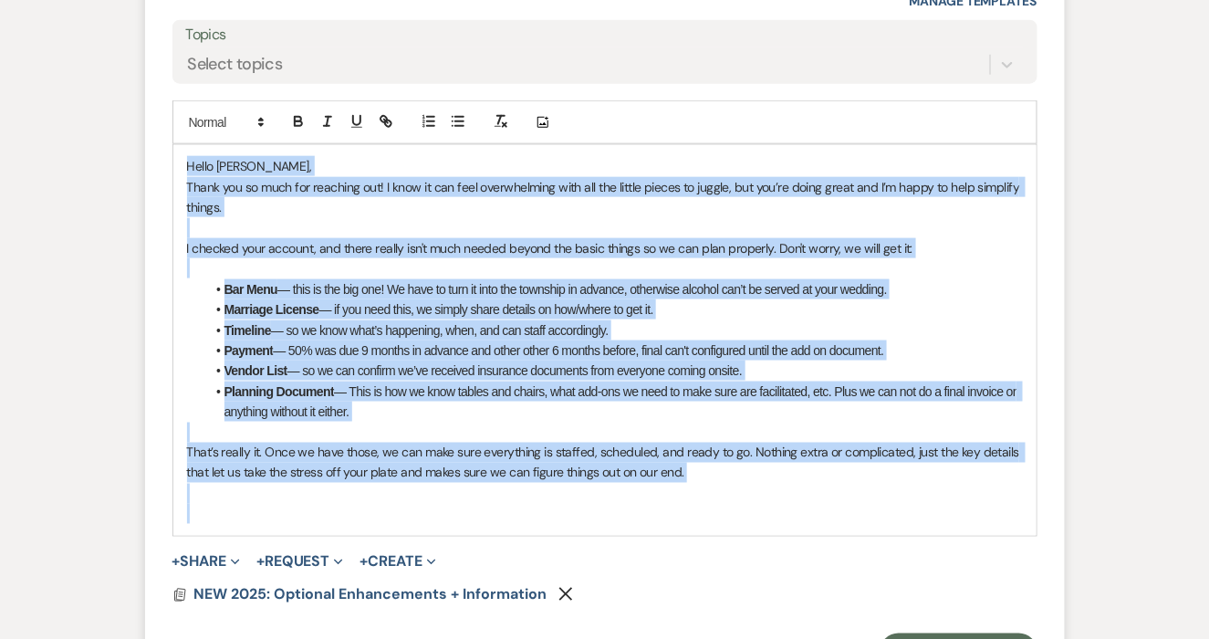
copy div "Hello Elizabeth, Thank you so much for reaching out! I know it can feel overwhe…"
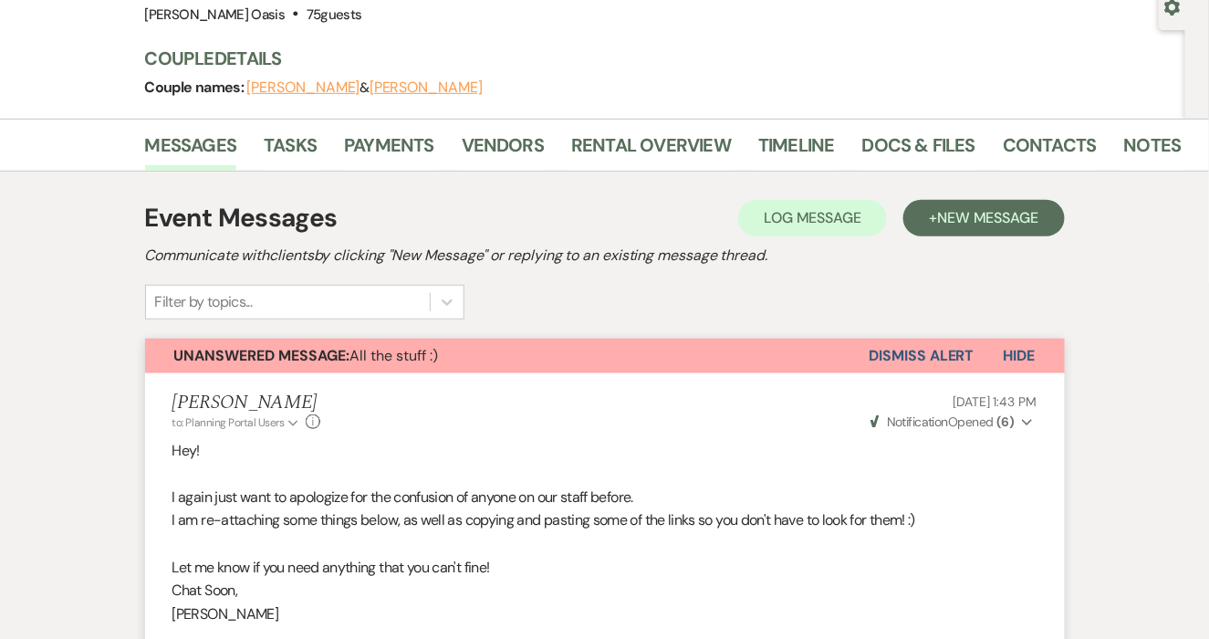
scroll to position [0, 0]
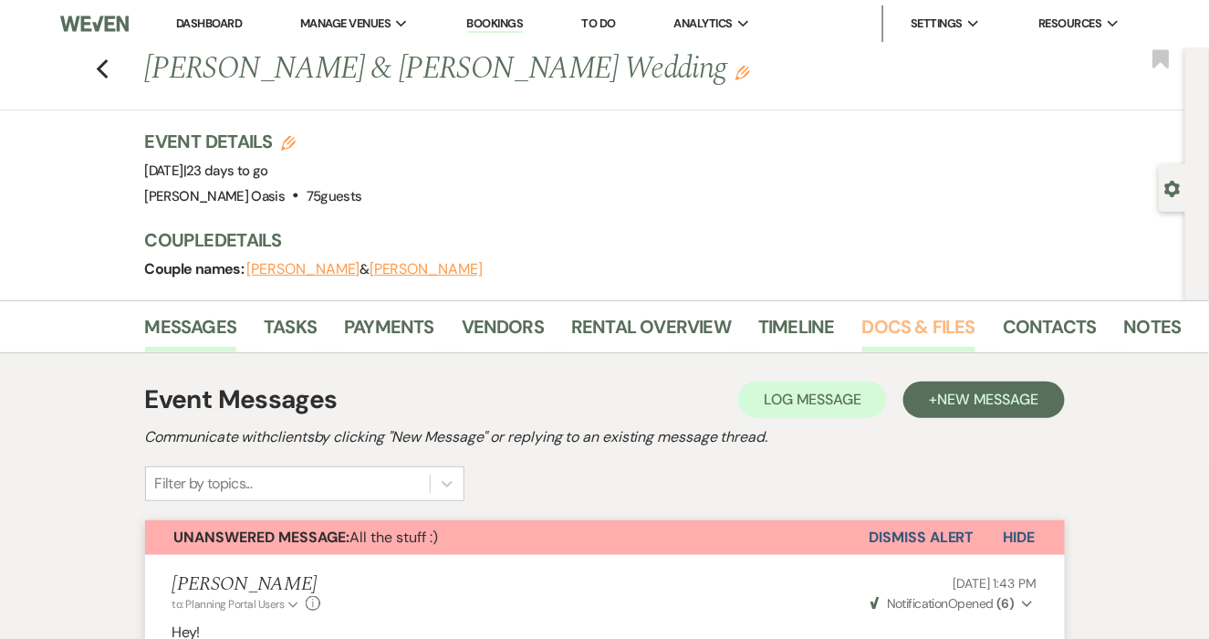
click at [920, 328] on link "Docs & Files" at bounding box center [918, 332] width 113 height 40
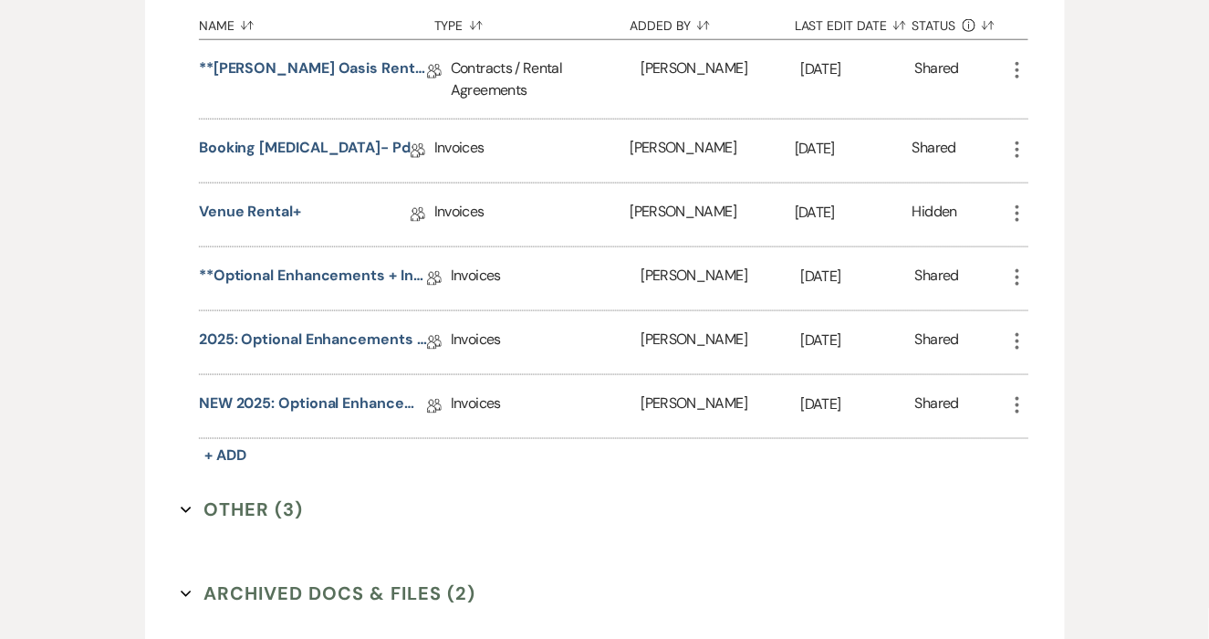
scroll to position [551, 0]
click at [382, 274] on link "**Optional Enhancements + Information**" at bounding box center [313, 279] width 228 height 28
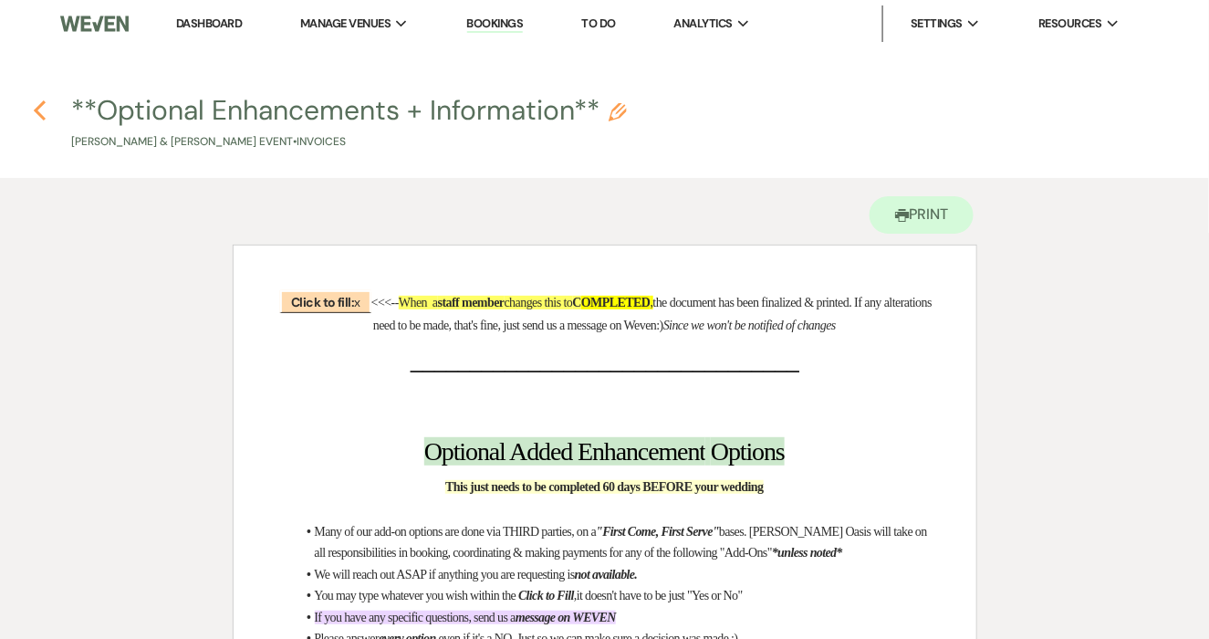
click at [45, 104] on icon "Previous" at bounding box center [40, 110] width 14 height 22
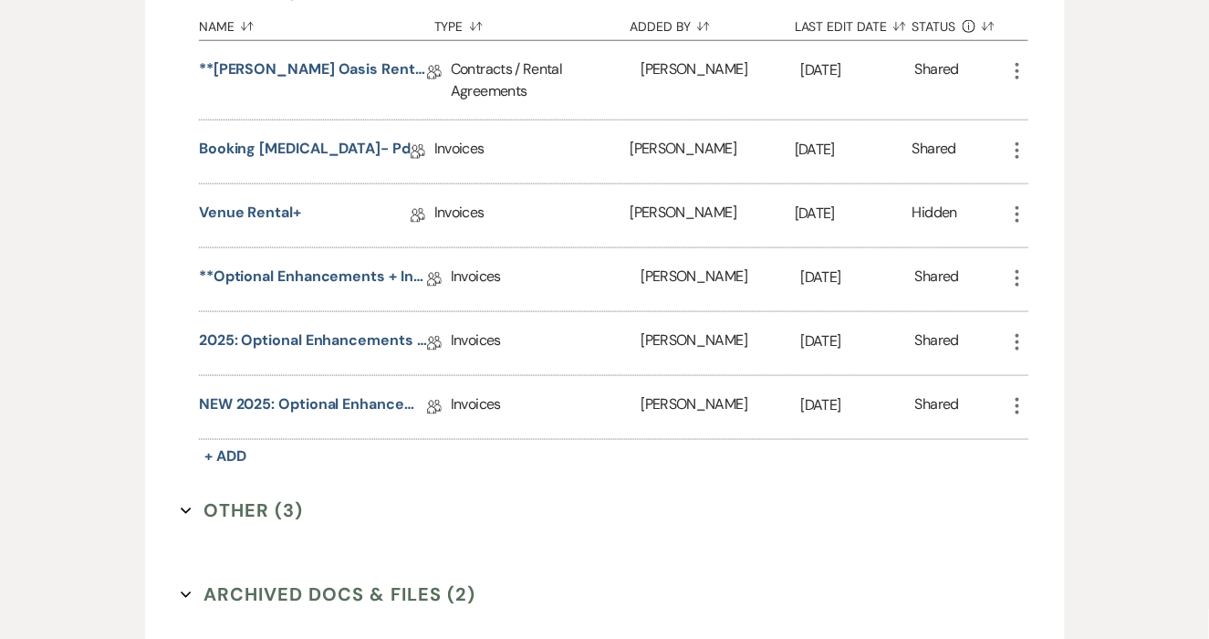
click at [1014, 267] on icon "More" at bounding box center [1017, 278] width 22 height 22
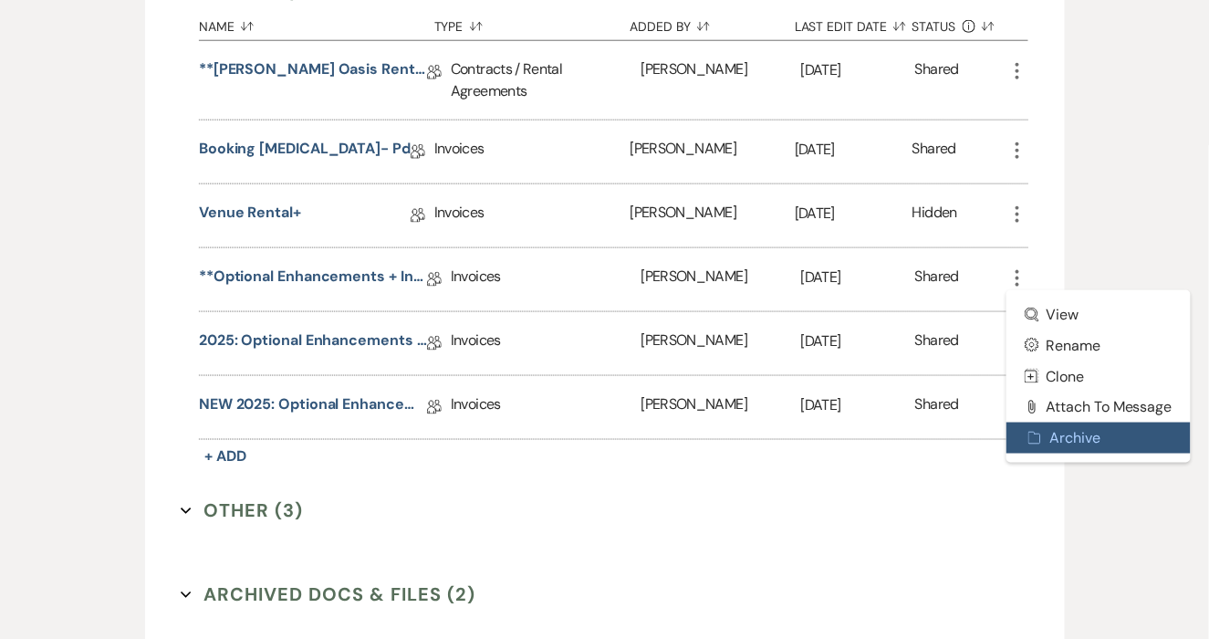
click at [1028, 431] on use "button" at bounding box center [1034, 437] width 12 height 12
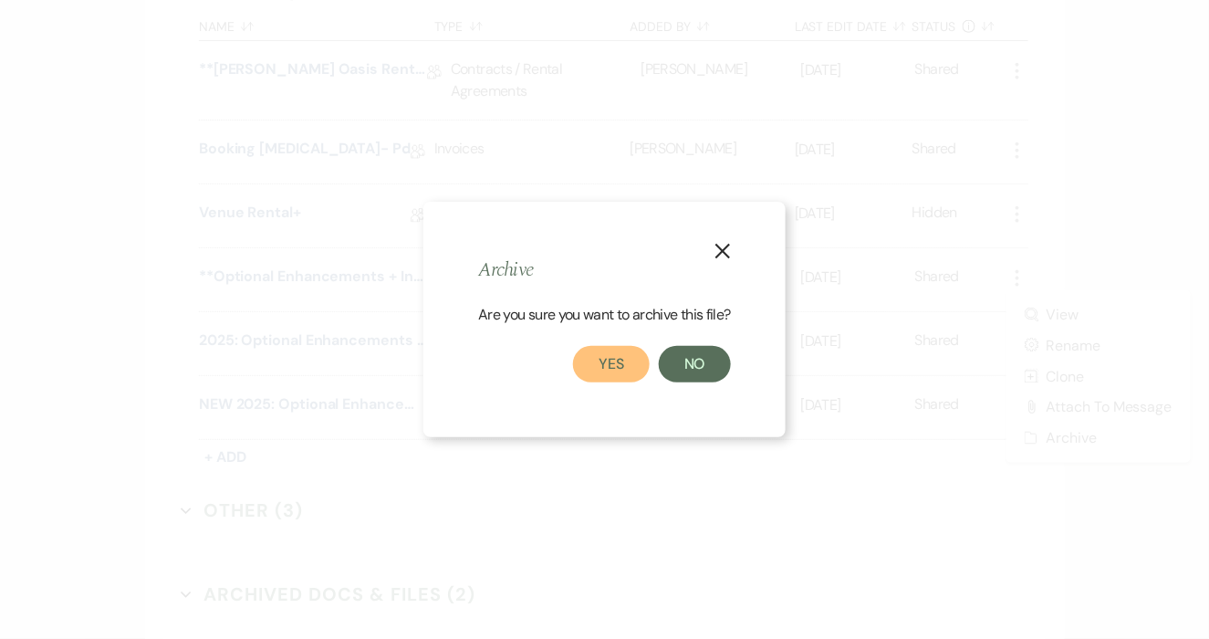
click at [635, 356] on button "Yes" at bounding box center [611, 364] width 77 height 36
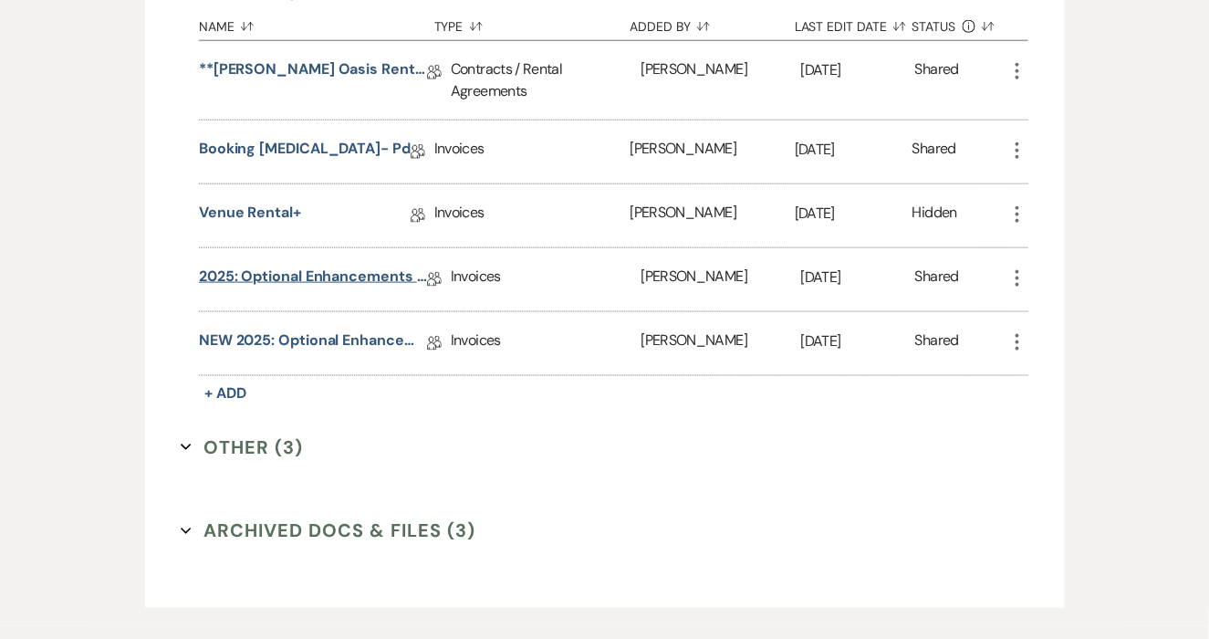
click at [393, 276] on link "2025: Optional Enhancements + Information" at bounding box center [313, 279] width 228 height 28
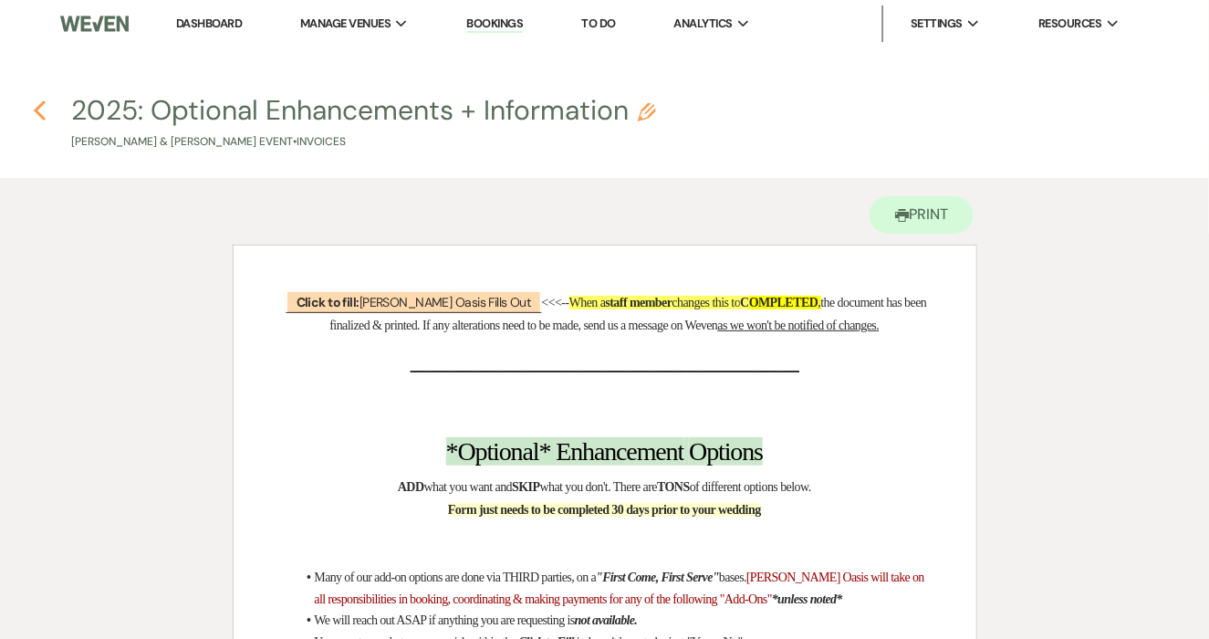
click at [41, 99] on button "Previous" at bounding box center [40, 110] width 14 height 24
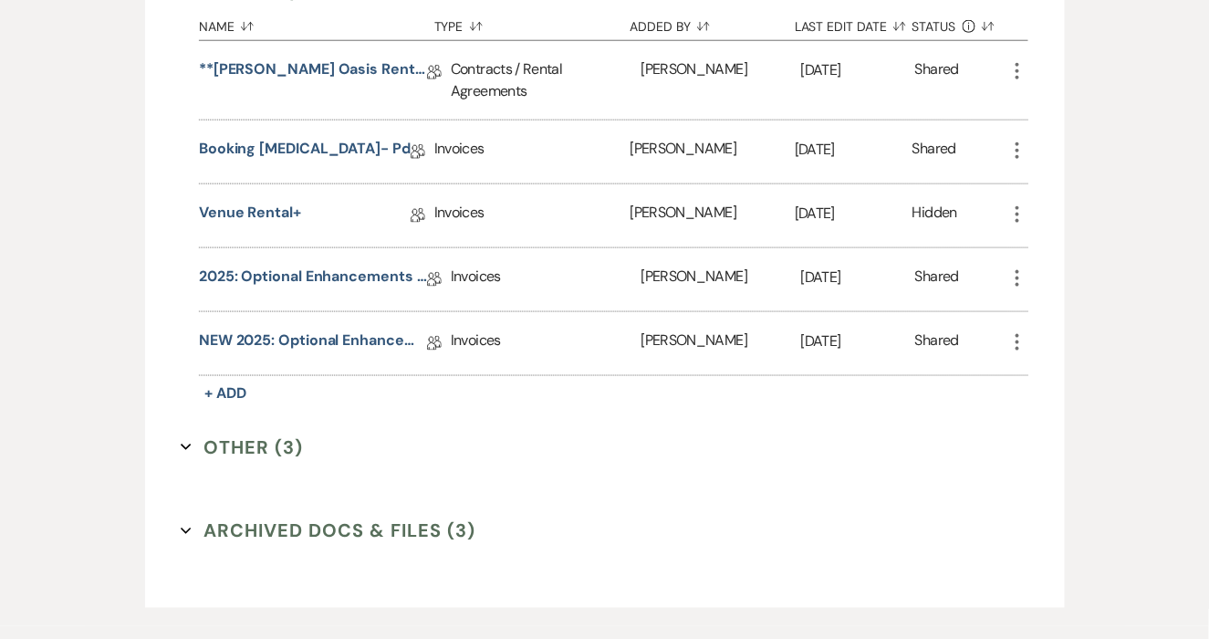
click at [1014, 267] on icon "More" at bounding box center [1017, 278] width 22 height 22
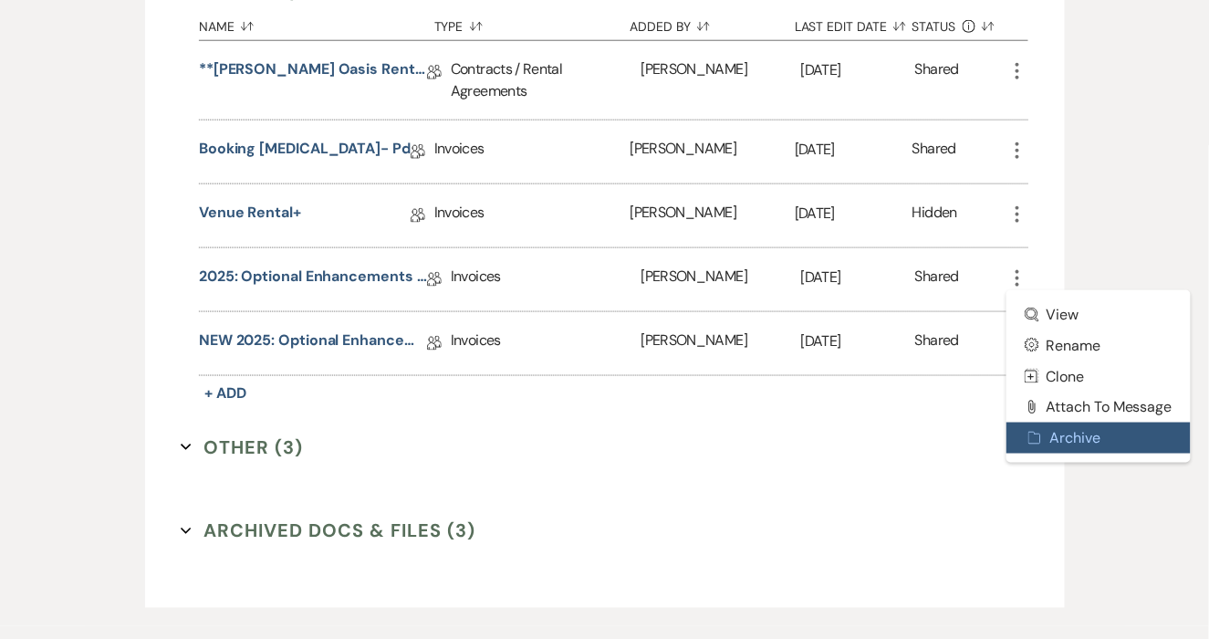
click at [1037, 438] on use "button" at bounding box center [1034, 437] width 12 height 12
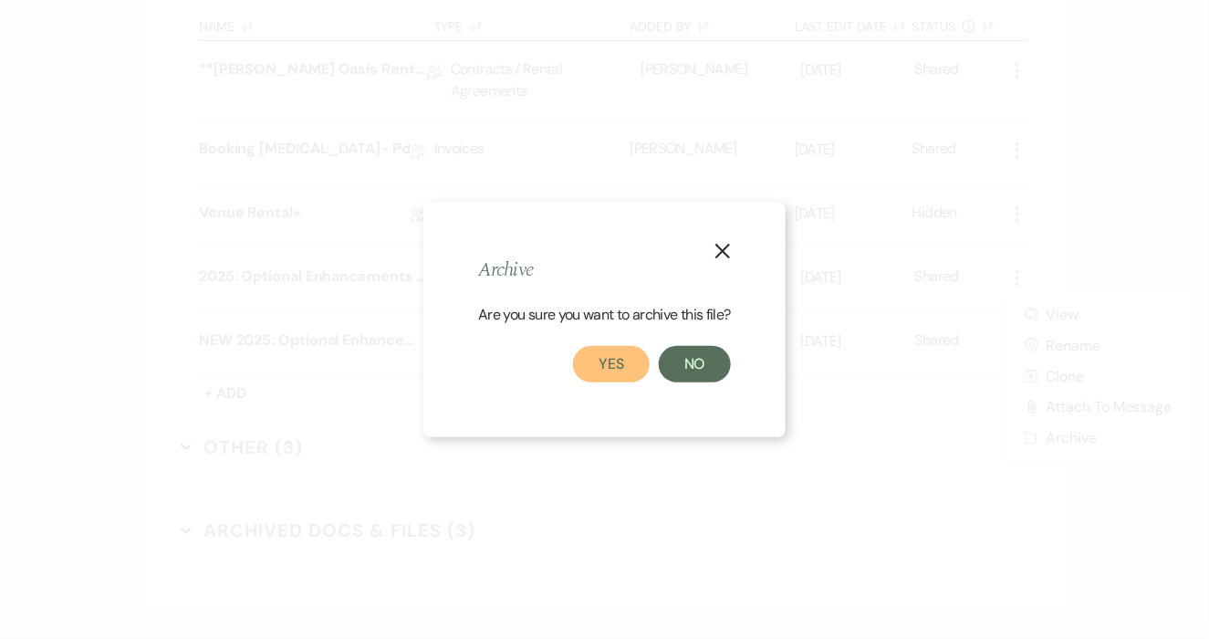
click at [624, 379] on button "Yes" at bounding box center [611, 364] width 77 height 36
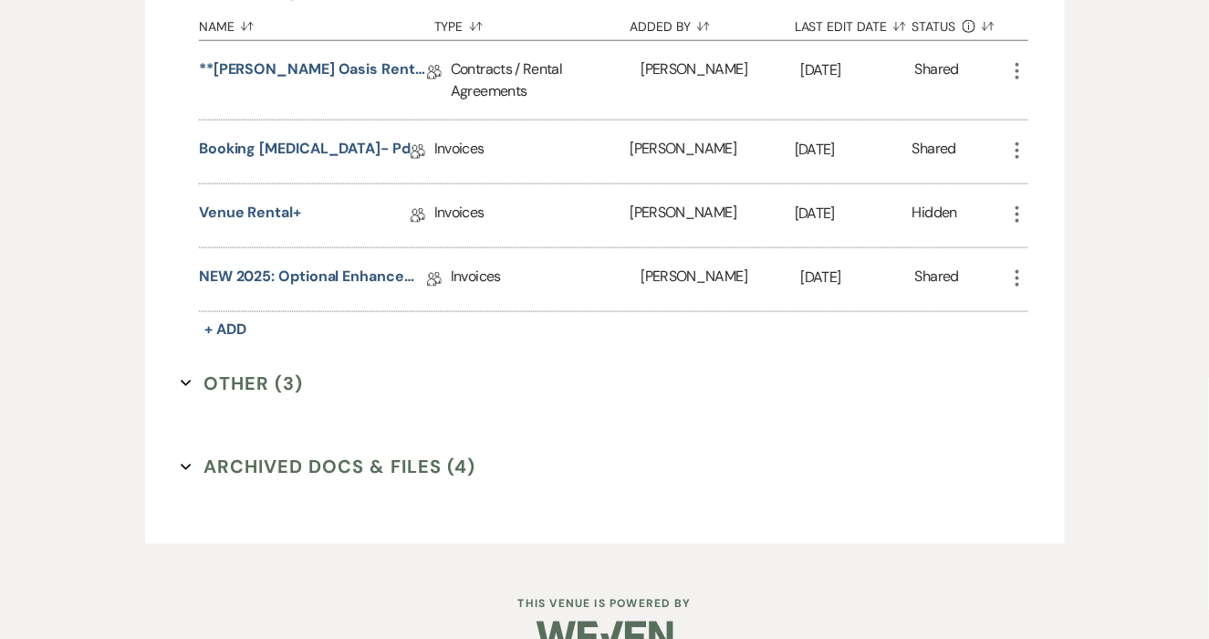
click at [402, 473] on button "Archived Docs & Files (4) Expand" at bounding box center [328, 466] width 295 height 27
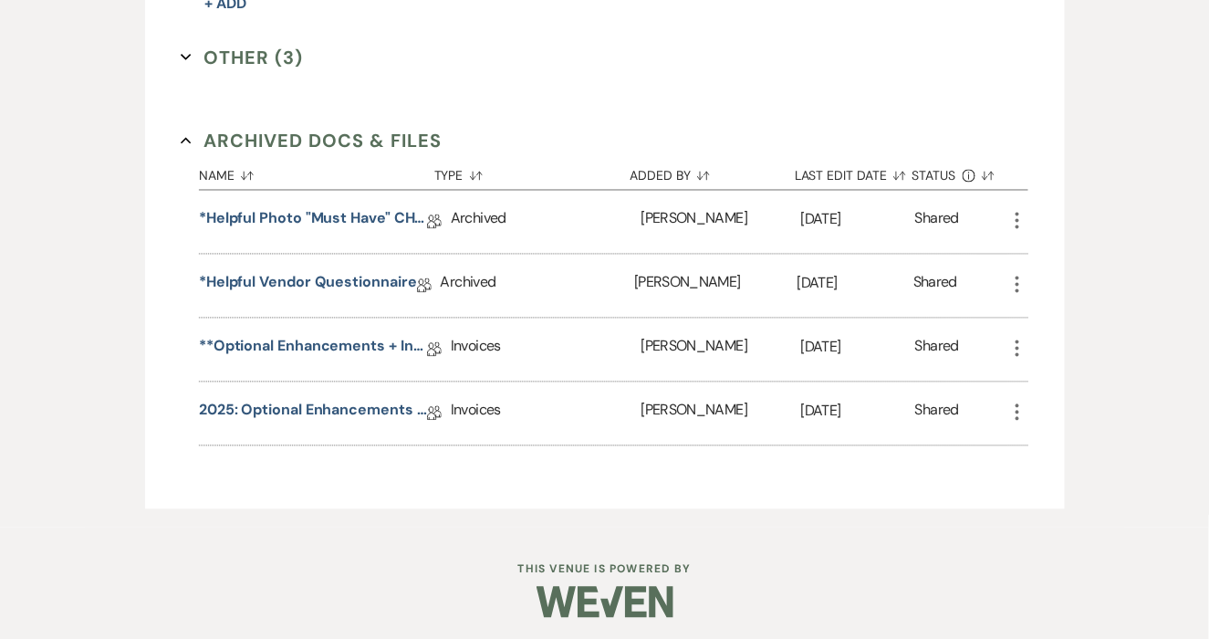
scroll to position [867, 0]
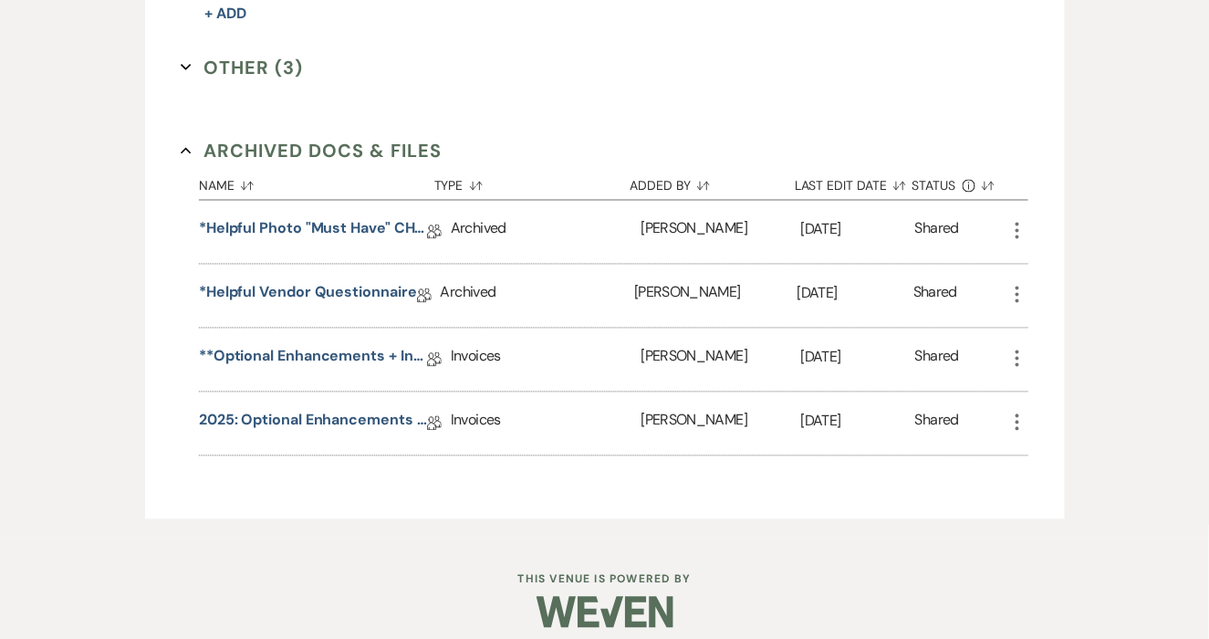
click at [1015, 349] on icon "More" at bounding box center [1017, 359] width 22 height 22
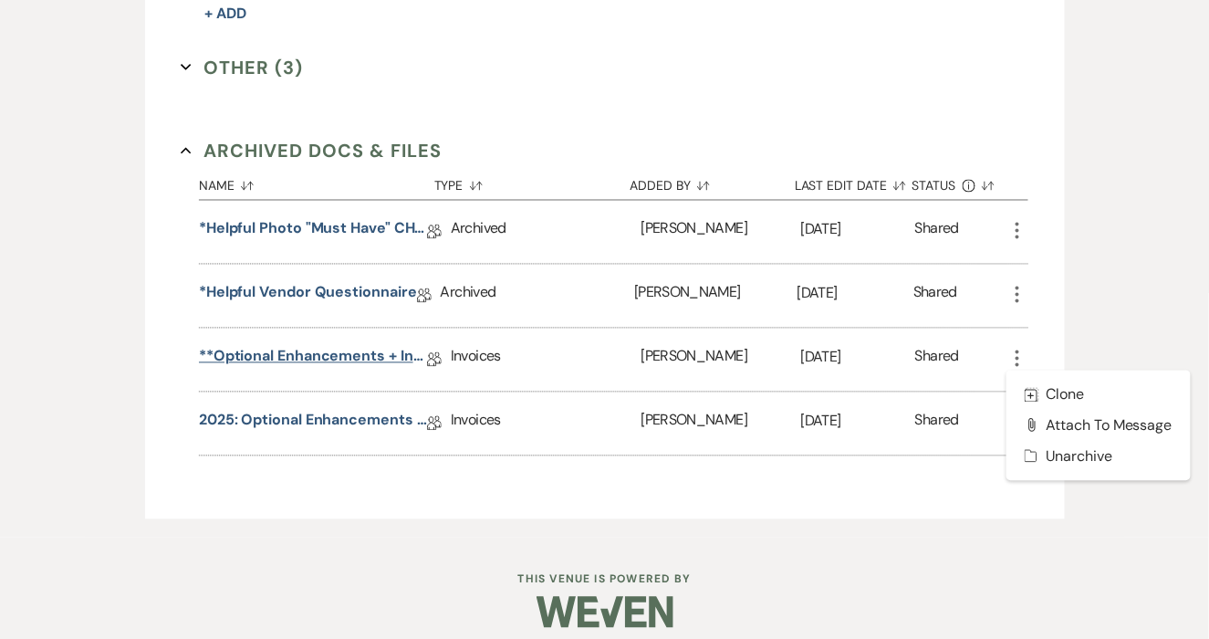
click at [400, 354] on link "**Optional Enhancements + Information**" at bounding box center [313, 360] width 228 height 28
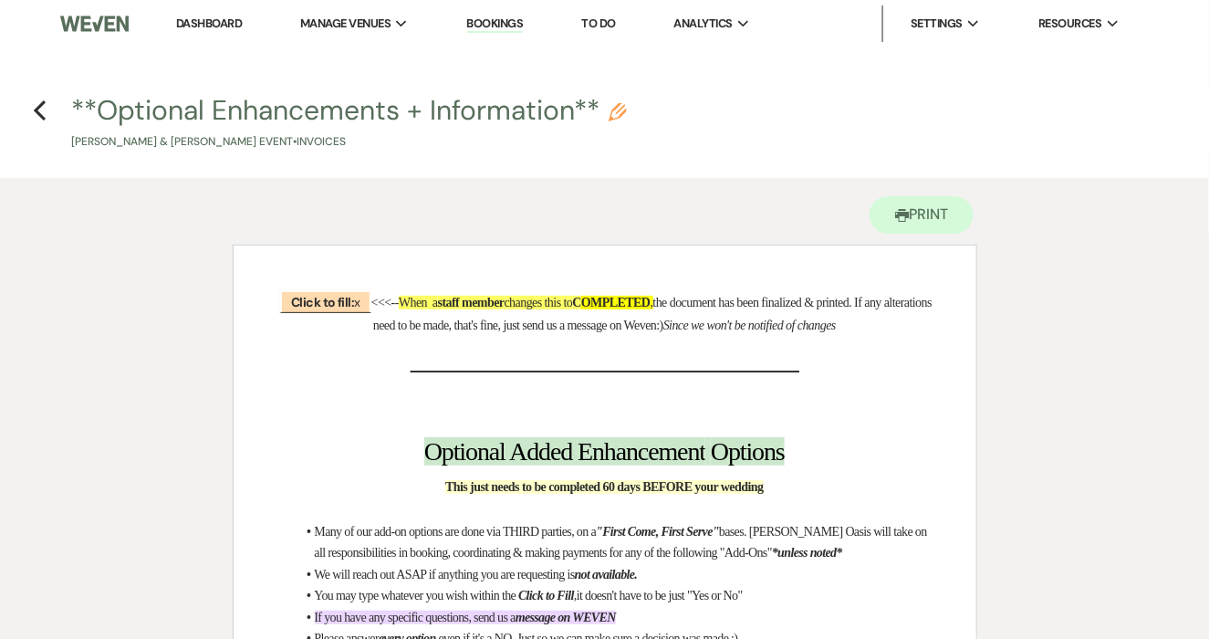
click at [389, 100] on button "**Optional Enhancements + Information** Pencil Elizabeth Berres & Travis Hoglun…" at bounding box center [349, 124] width 556 height 54
select select "22"
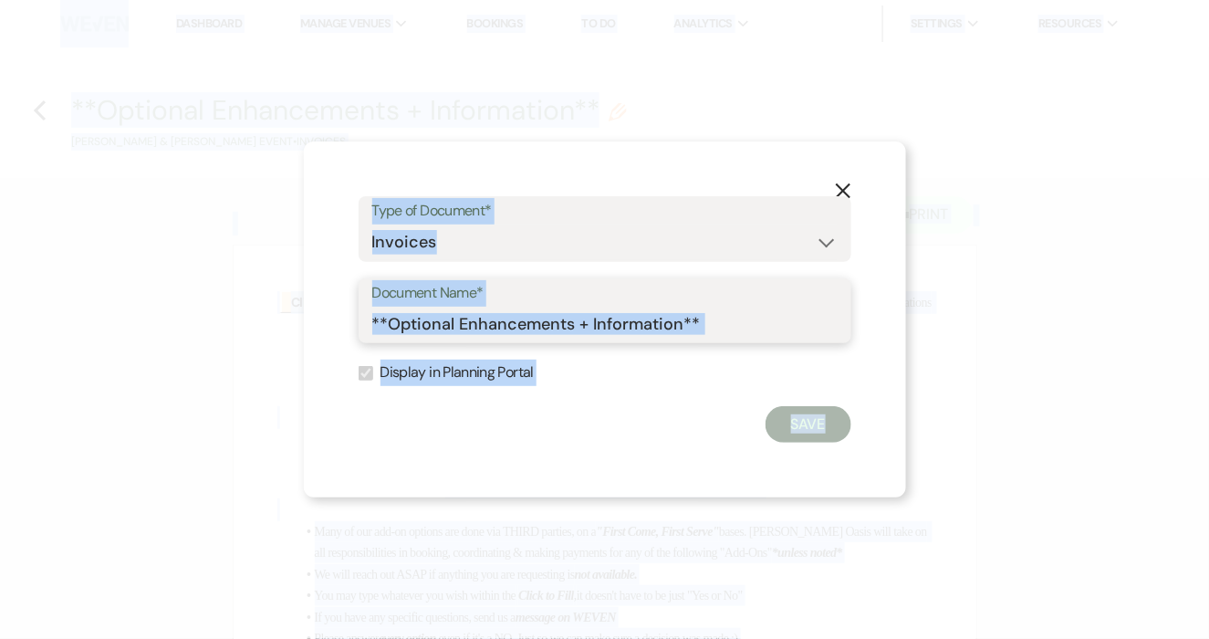
click at [693, 337] on input "**Optional Enhancements + Information**" at bounding box center [604, 324] width 465 height 36
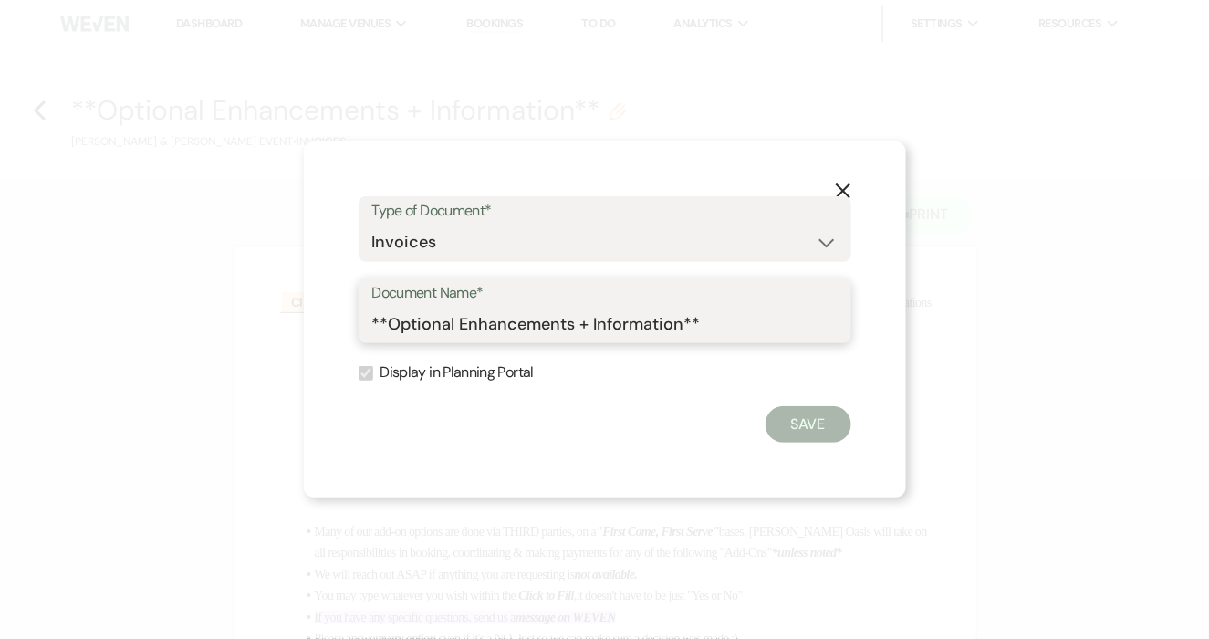
click at [706, 328] on input "**Optional Enhancements + Information**" at bounding box center [604, 324] width 465 height 36
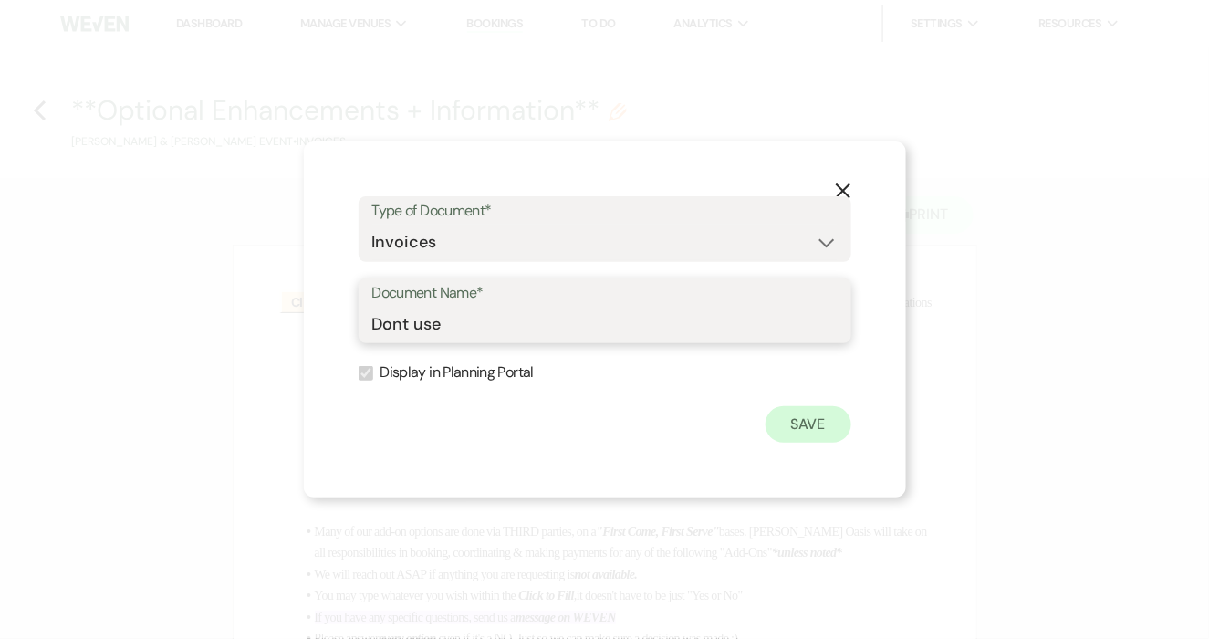
type input "Dont use"
click at [800, 442] on button "Save" at bounding box center [808, 424] width 86 height 36
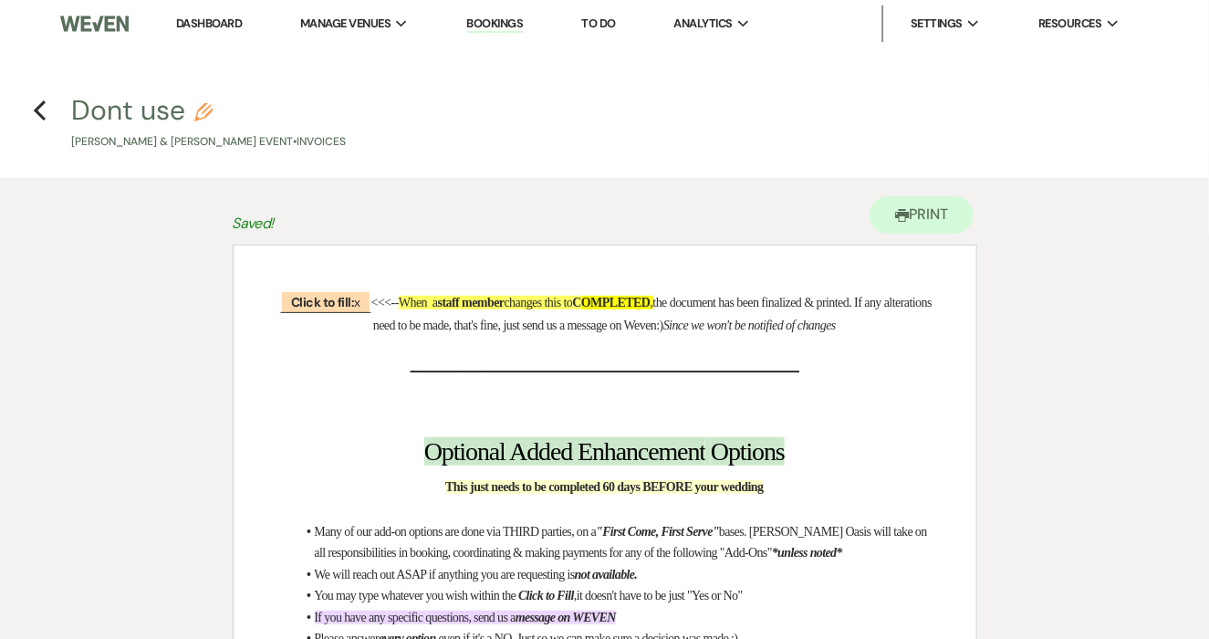
click at [49, 109] on h4 "Previous Dont use Pencil Elizabeth Berres & Travis Hoglund's Event • Invoices" at bounding box center [604, 120] width 1209 height 59
click at [40, 109] on icon "Previous" at bounding box center [40, 110] width 14 height 22
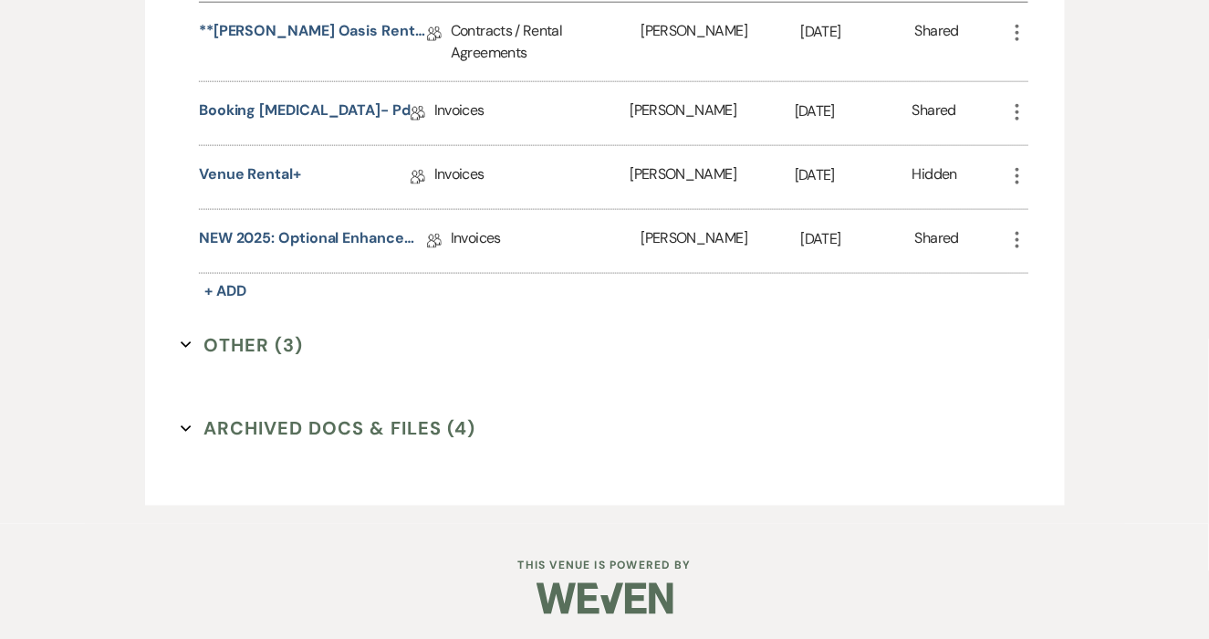
click at [350, 419] on button "Archived Docs & Files (4) Expand" at bounding box center [328, 428] width 295 height 27
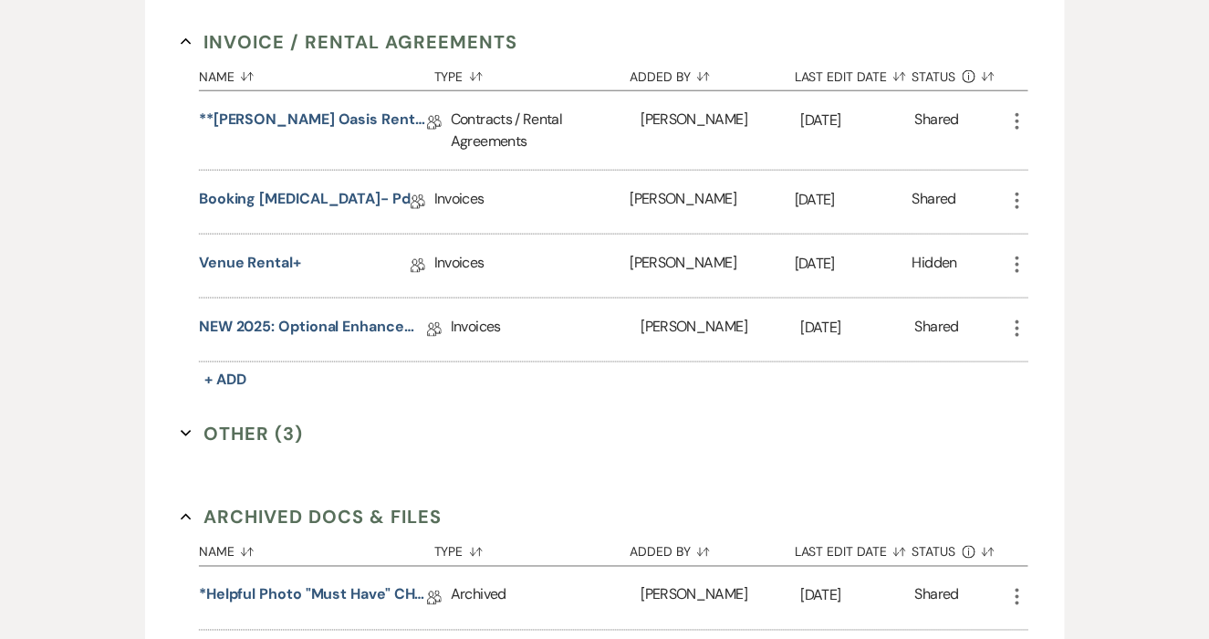
click at [259, 423] on button "Other (3) Expand" at bounding box center [242, 433] width 122 height 27
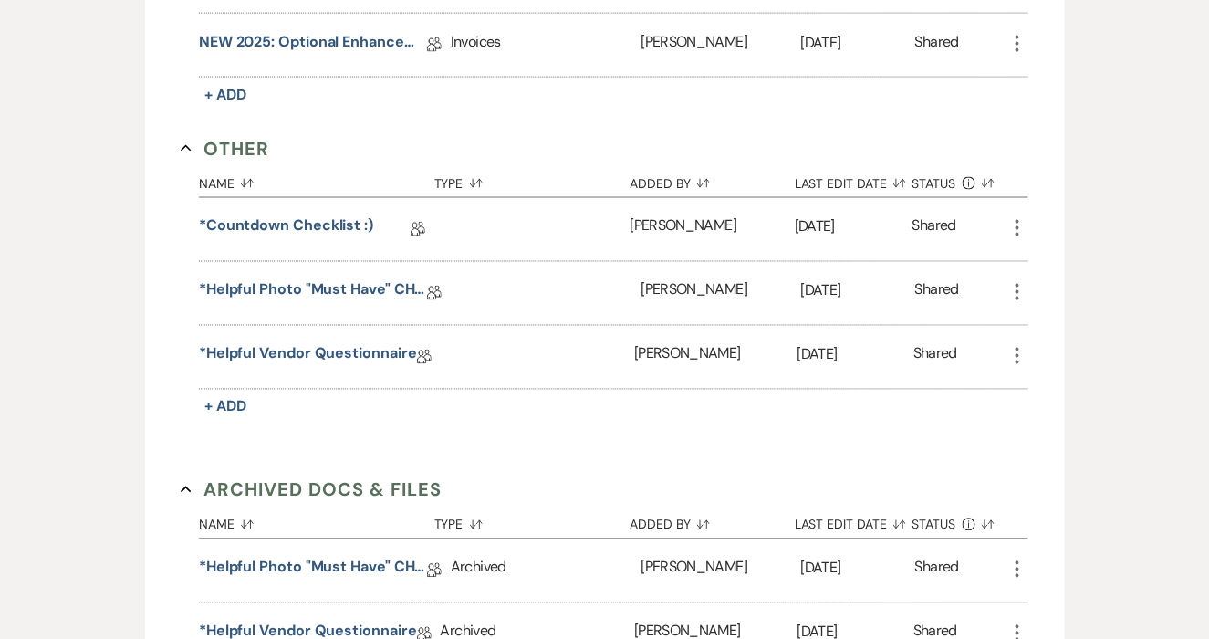
scroll to position [998, 0]
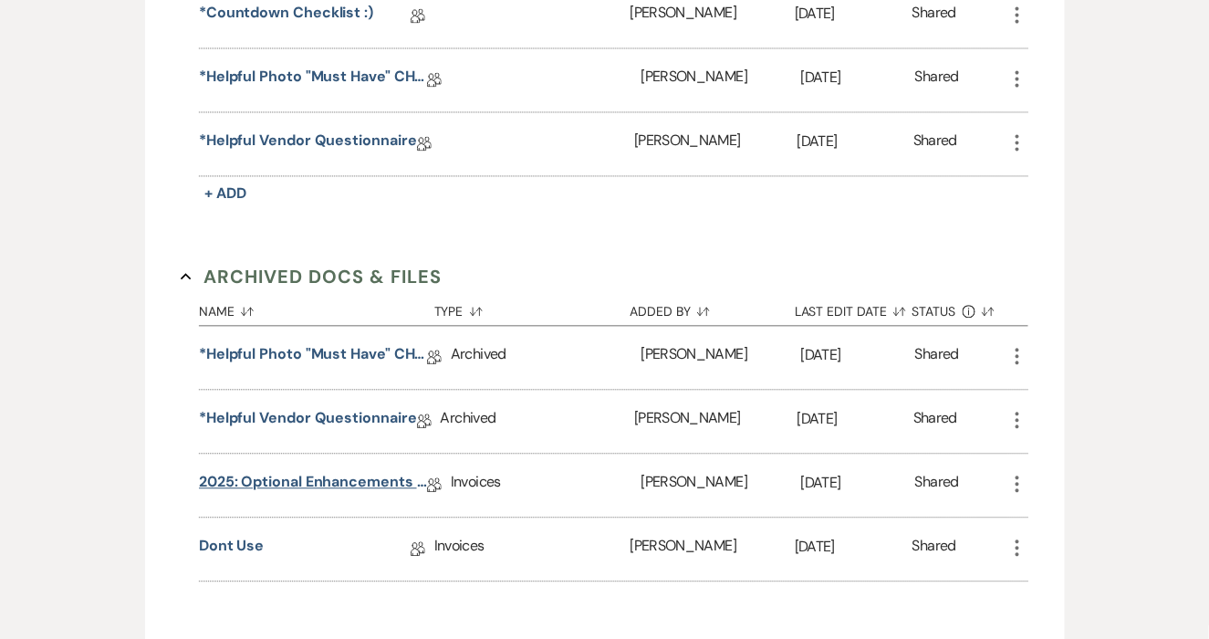
click at [278, 484] on link "2025: Optional Enhancements + Information" at bounding box center [313, 486] width 228 height 28
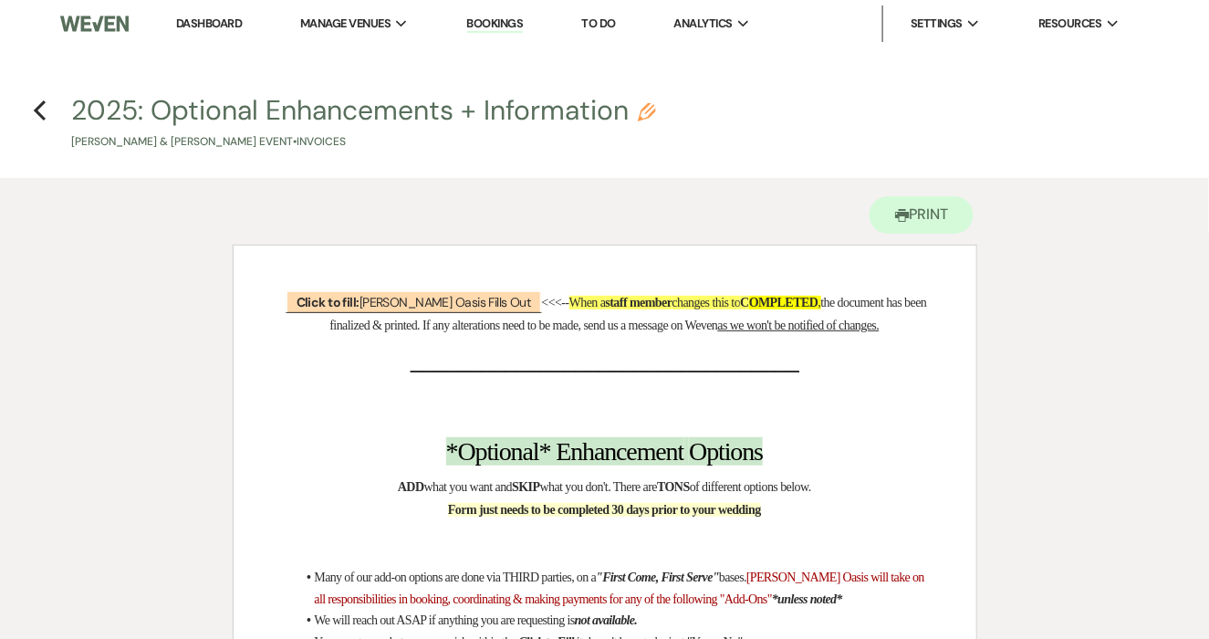
click at [369, 114] on button "2025: Optional Enhancements + Information Pencil Elizabeth Berres & Travis Hogl…" at bounding box center [363, 124] width 585 height 54
select select "22"
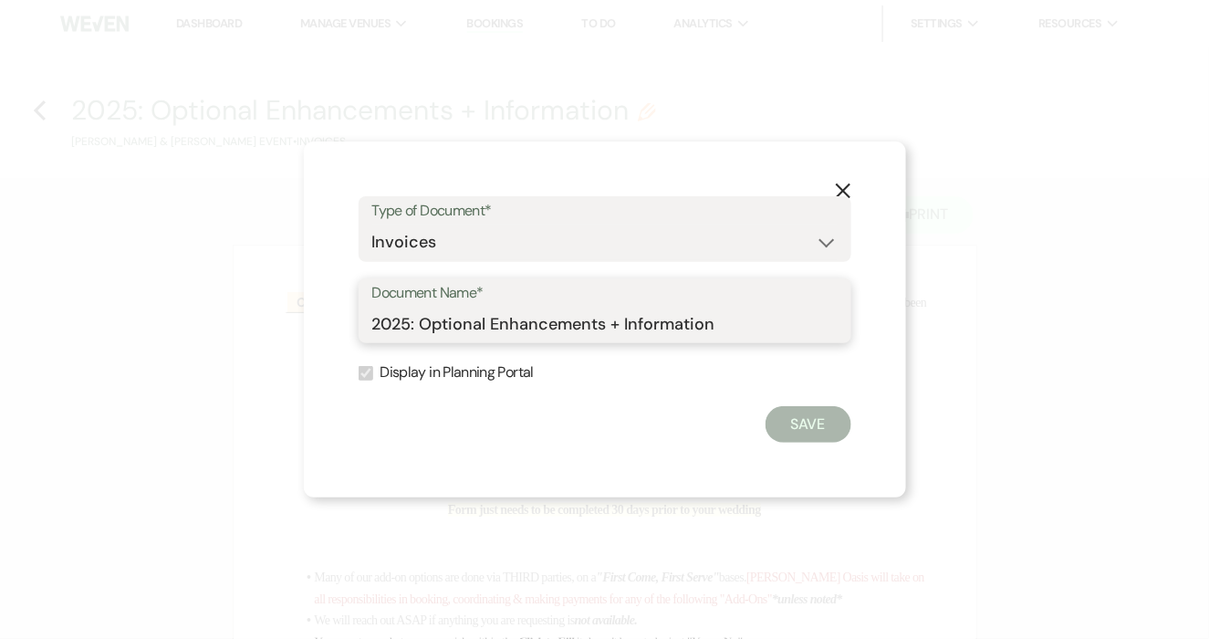
click at [587, 334] on input "2025: Optional Enhancements + Information" at bounding box center [604, 324] width 465 height 36
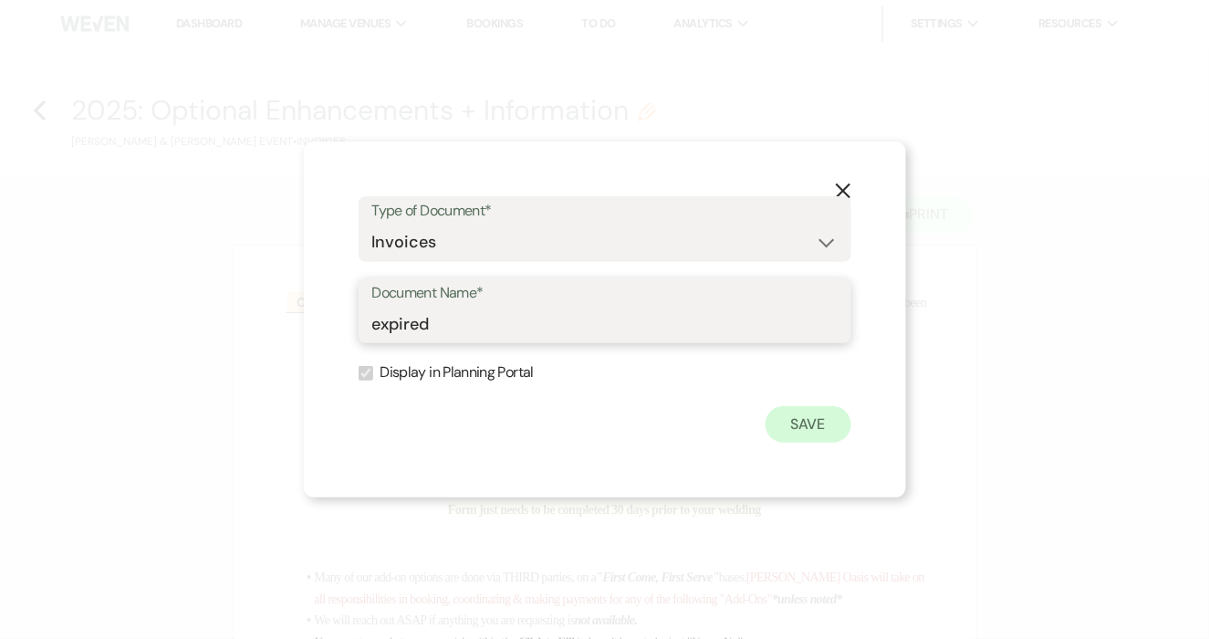
type input "expired"
click at [819, 419] on button "Save" at bounding box center [808, 424] width 86 height 36
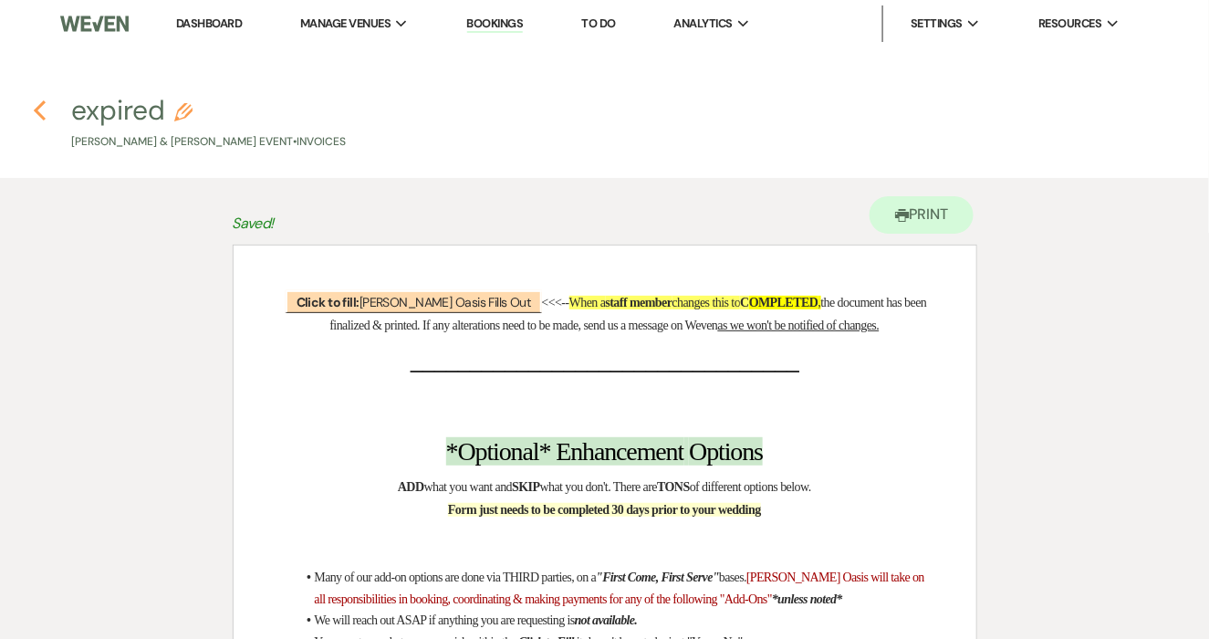
click at [41, 114] on use "button" at bounding box center [40, 110] width 12 height 20
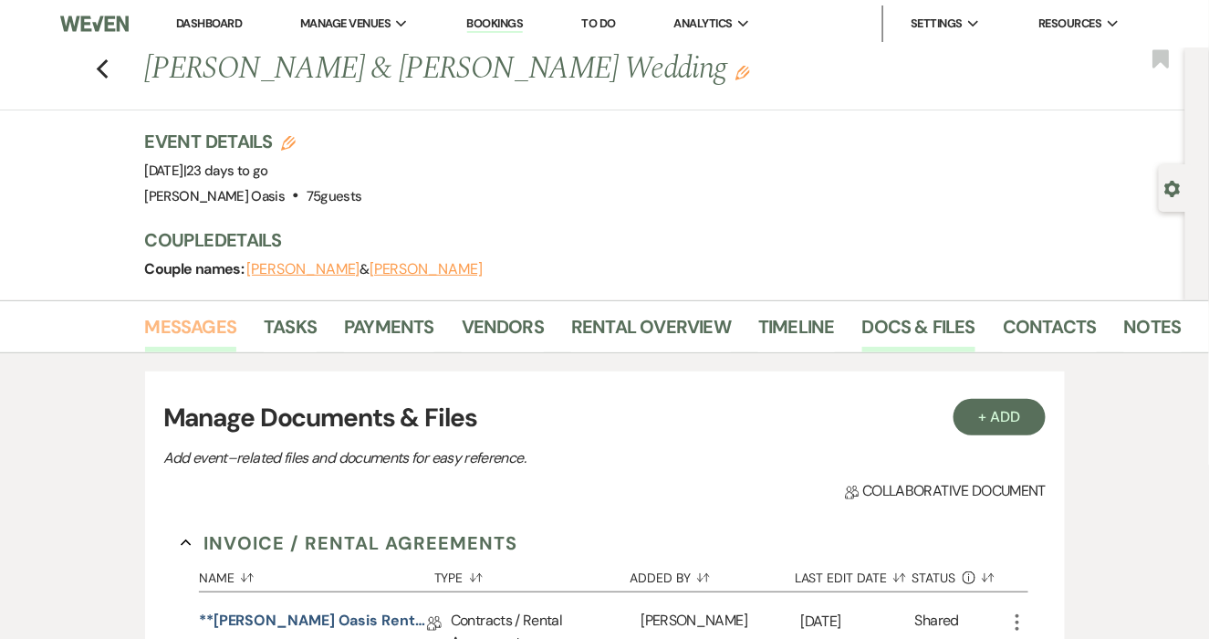
click at [174, 320] on link "Messages" at bounding box center [191, 332] width 92 height 40
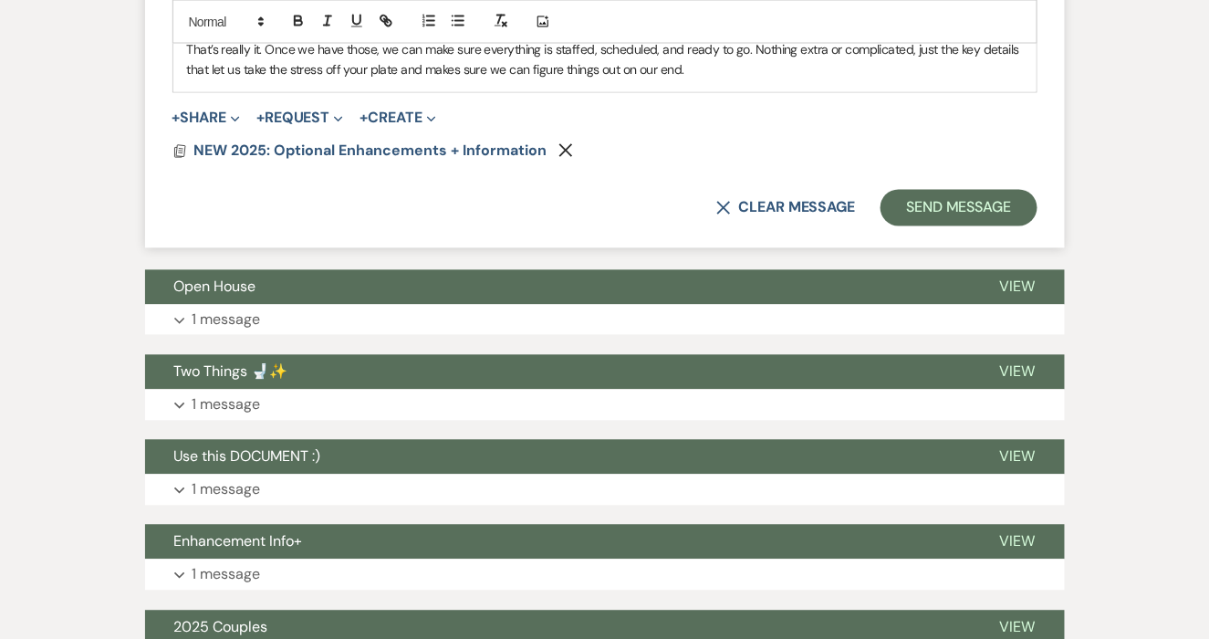
scroll to position [2953, 0]
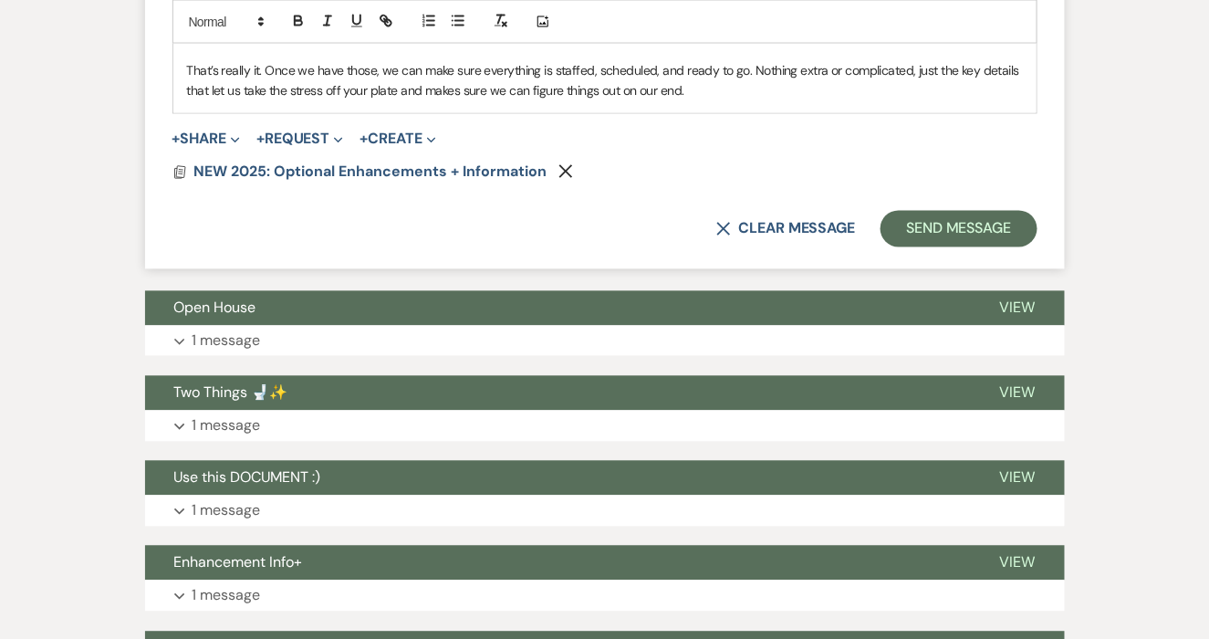
click at [714, 83] on p "That’s really it. Once we have those, we can make sure everything is staffed, s…" at bounding box center [605, 81] width 836 height 41
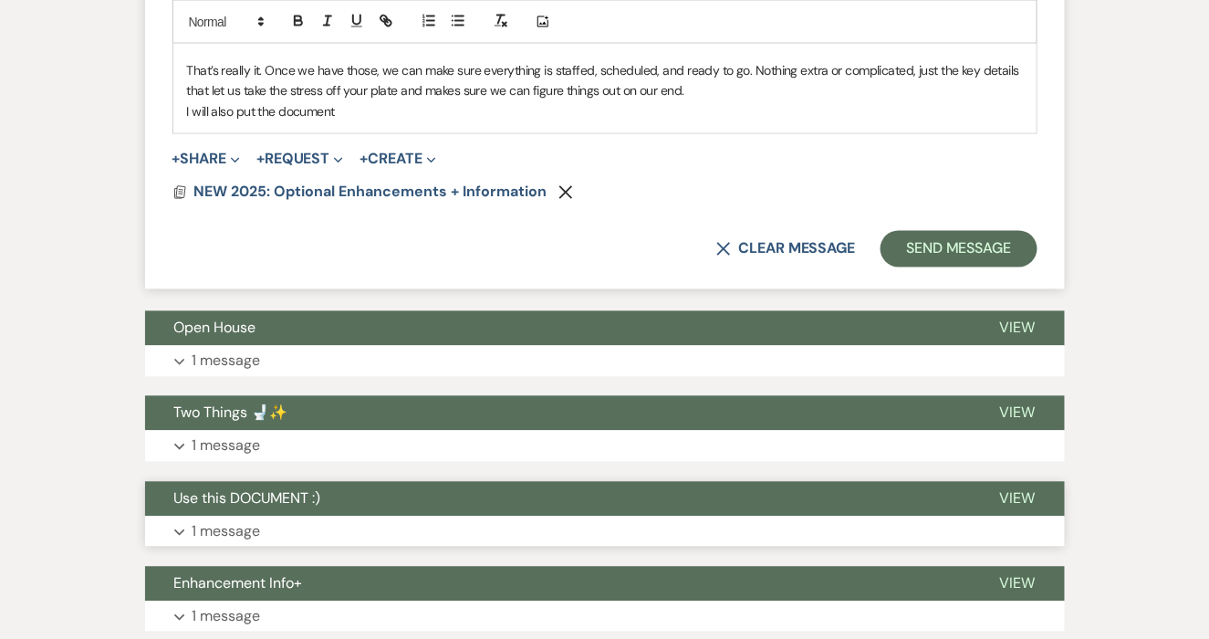
click at [692, 512] on button "Use this DOCUMENT :)" at bounding box center [558, 499] width 826 height 35
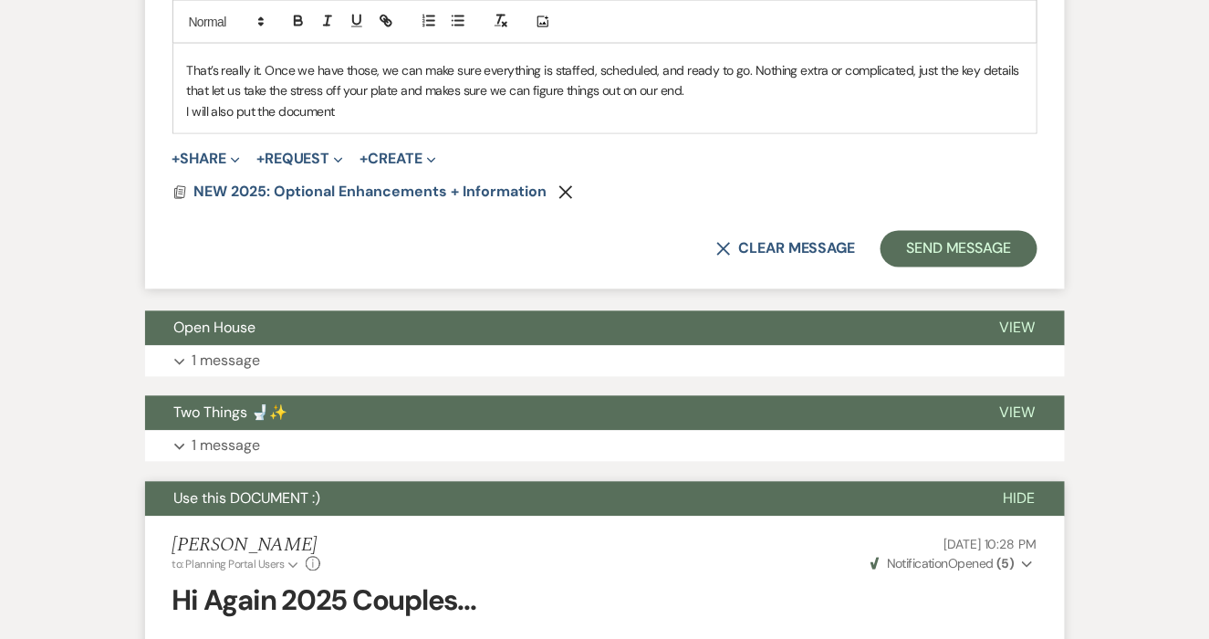
click at [371, 111] on p "I will also put the document" at bounding box center [605, 112] width 836 height 20
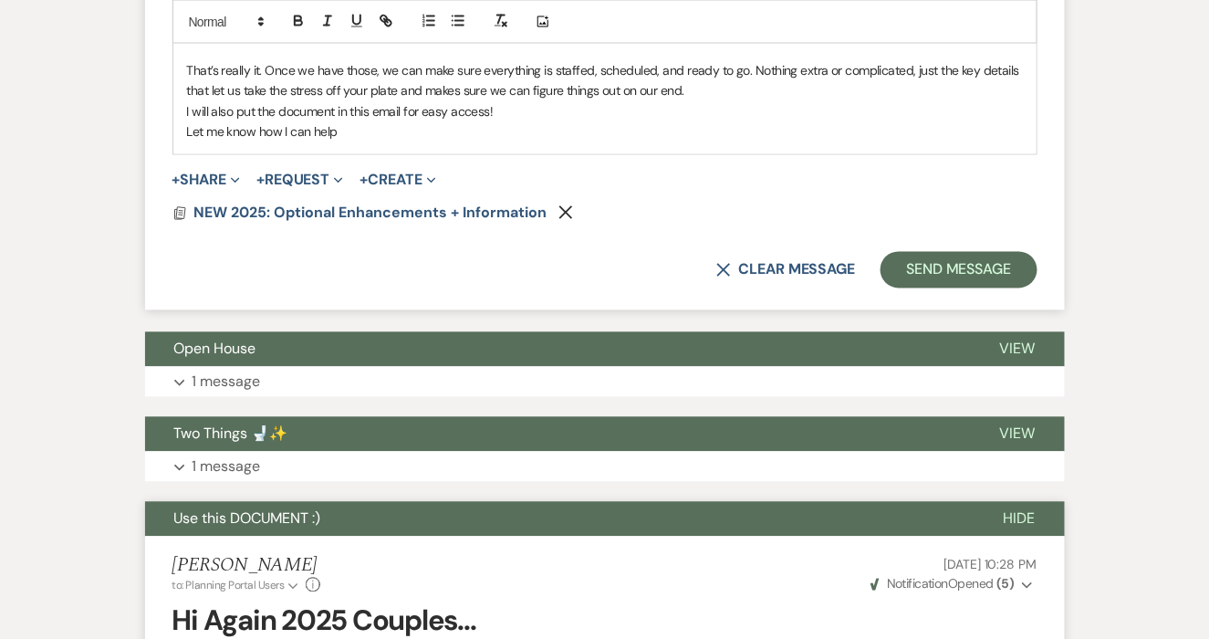
drag, startPoint x: 353, startPoint y: 134, endPoint x: 177, endPoint y: 112, distance: 177.4
copy div "I will also put the document in this email for easy access! Let me know how I c…"
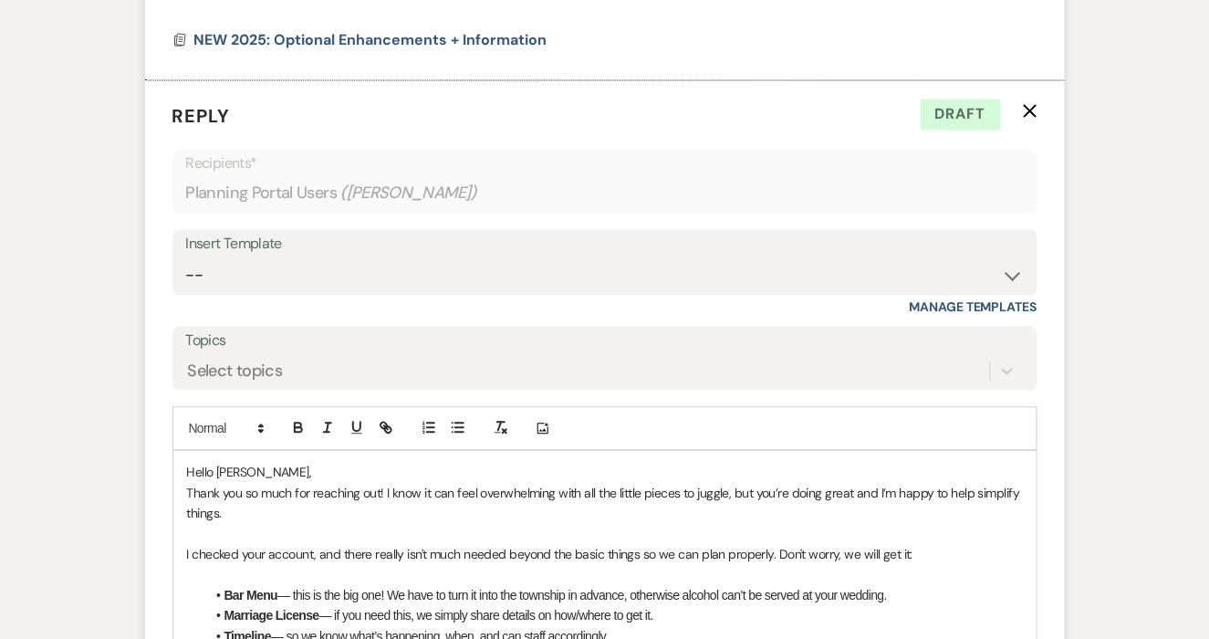
scroll to position [3641, 0]
